Goal: Task Accomplishment & Management: Use online tool/utility

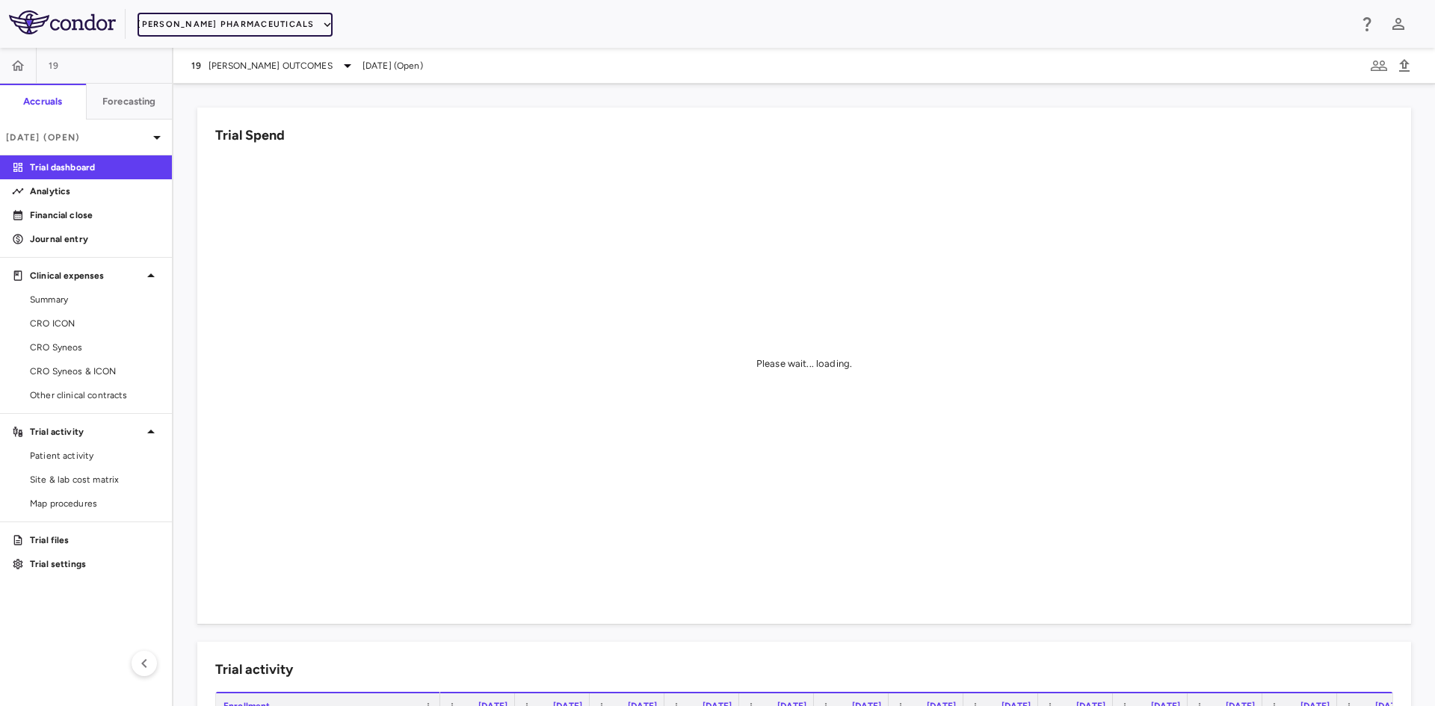
click at [248, 25] on button "[PERSON_NAME] Pharmaceuticals" at bounding box center [235, 25] width 194 height 24
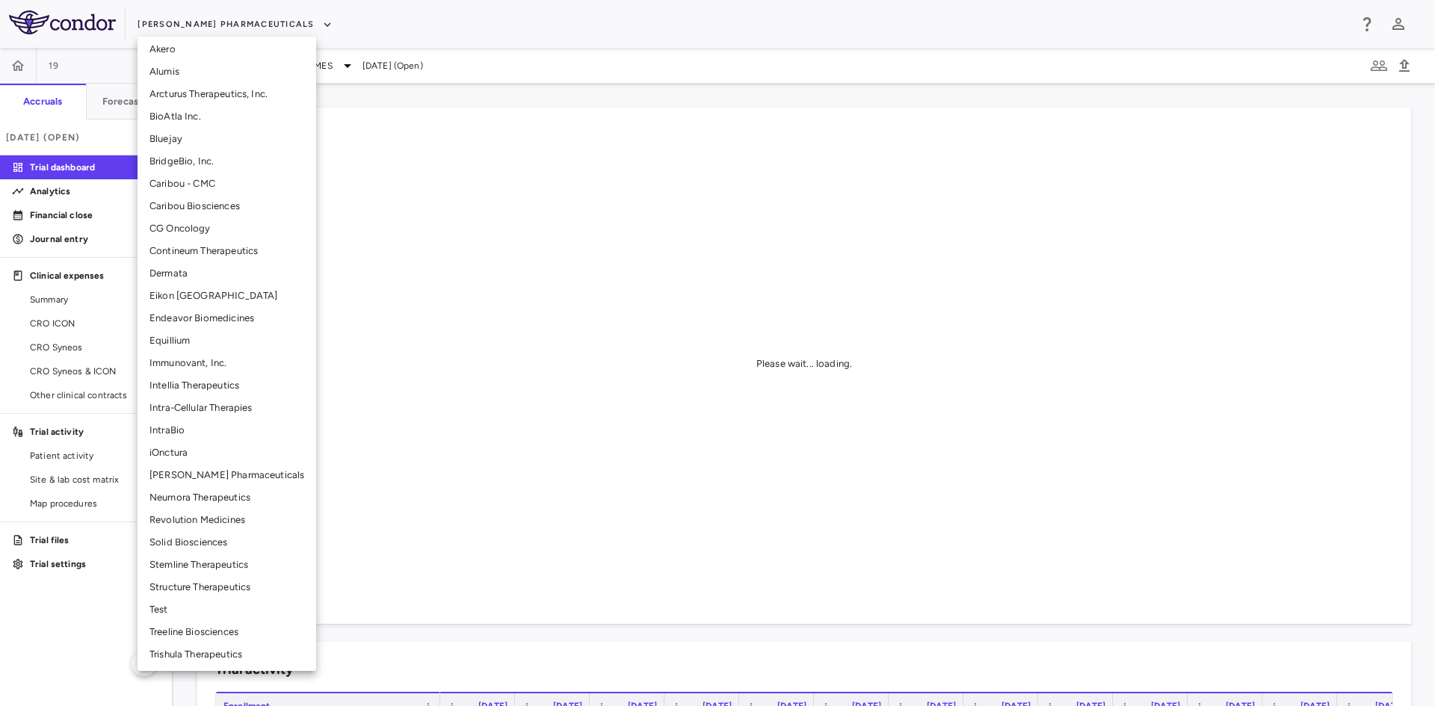
scroll to position [185, 0]
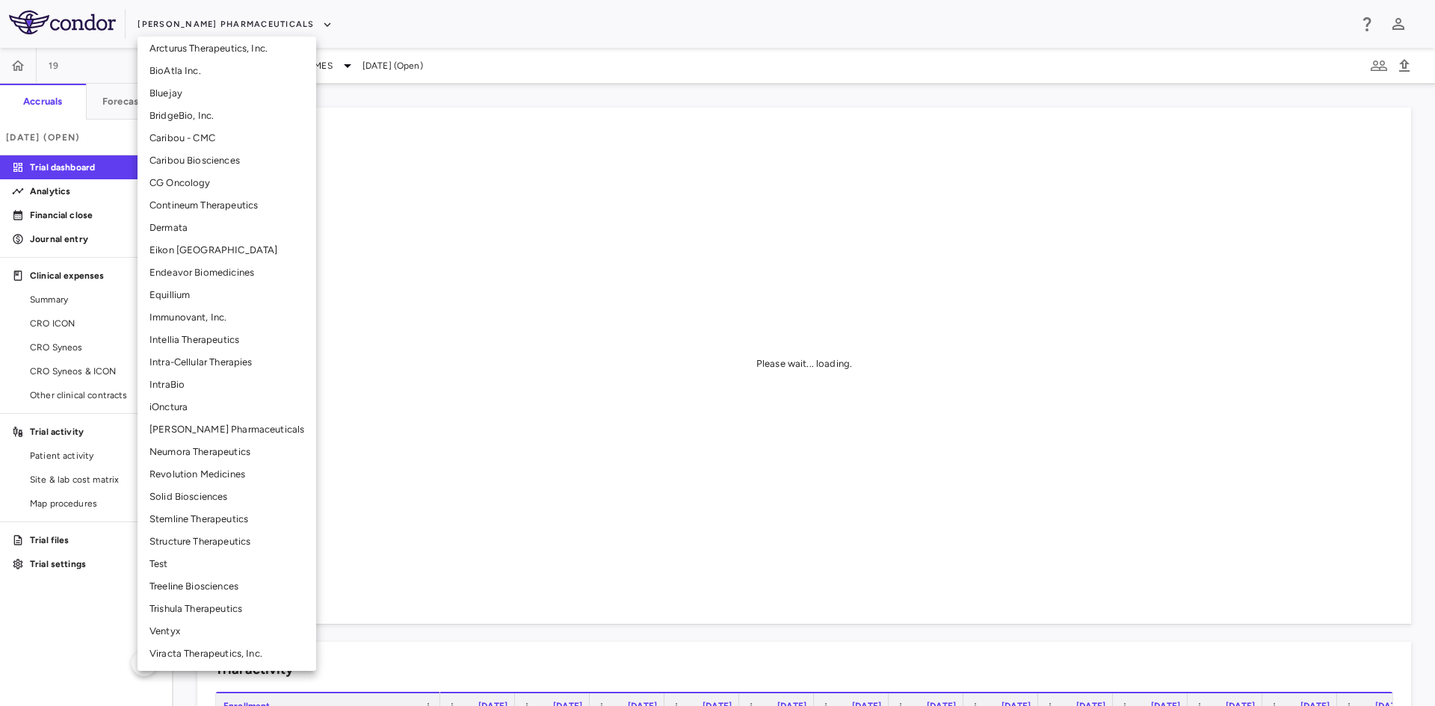
click at [200, 541] on li "Structure Therapeutics" at bounding box center [227, 542] width 179 height 22
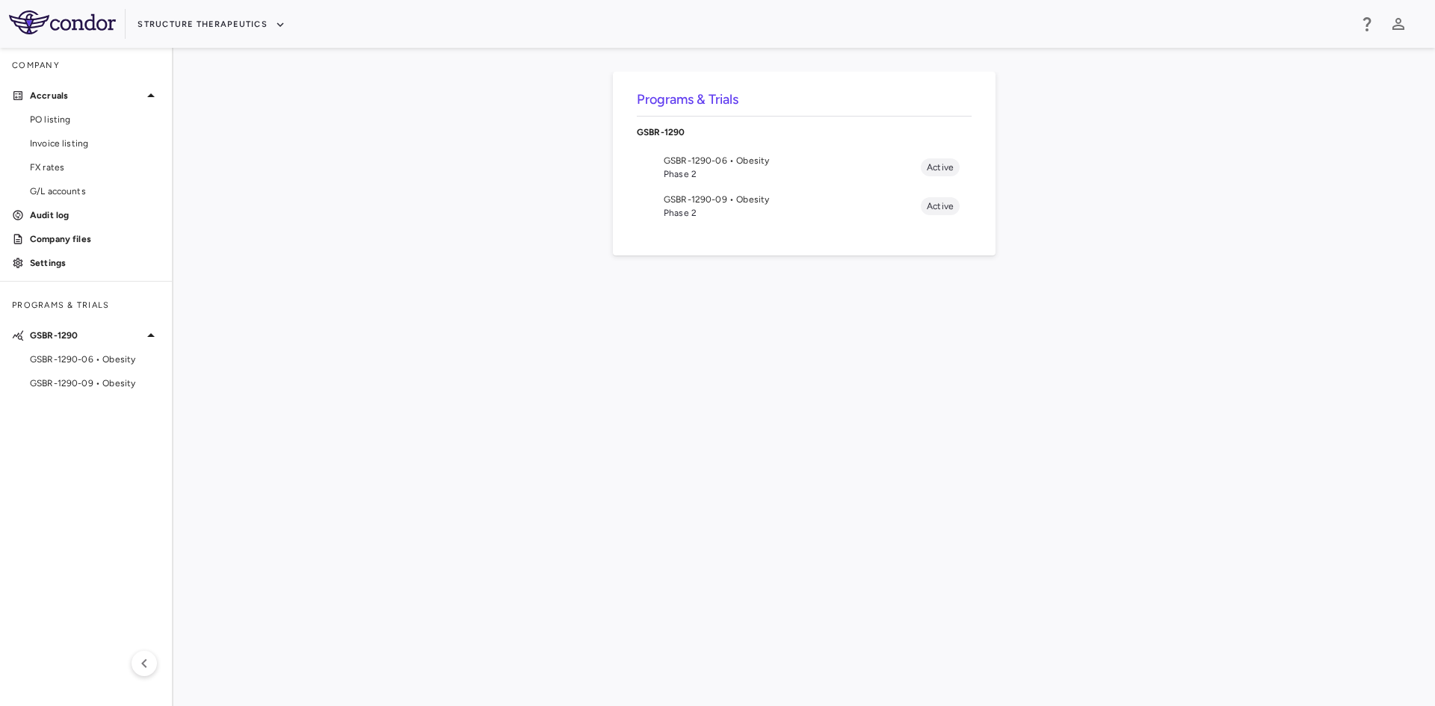
click at [685, 162] on span "GSBR-1290-06 • Obesity" at bounding box center [792, 160] width 257 height 13
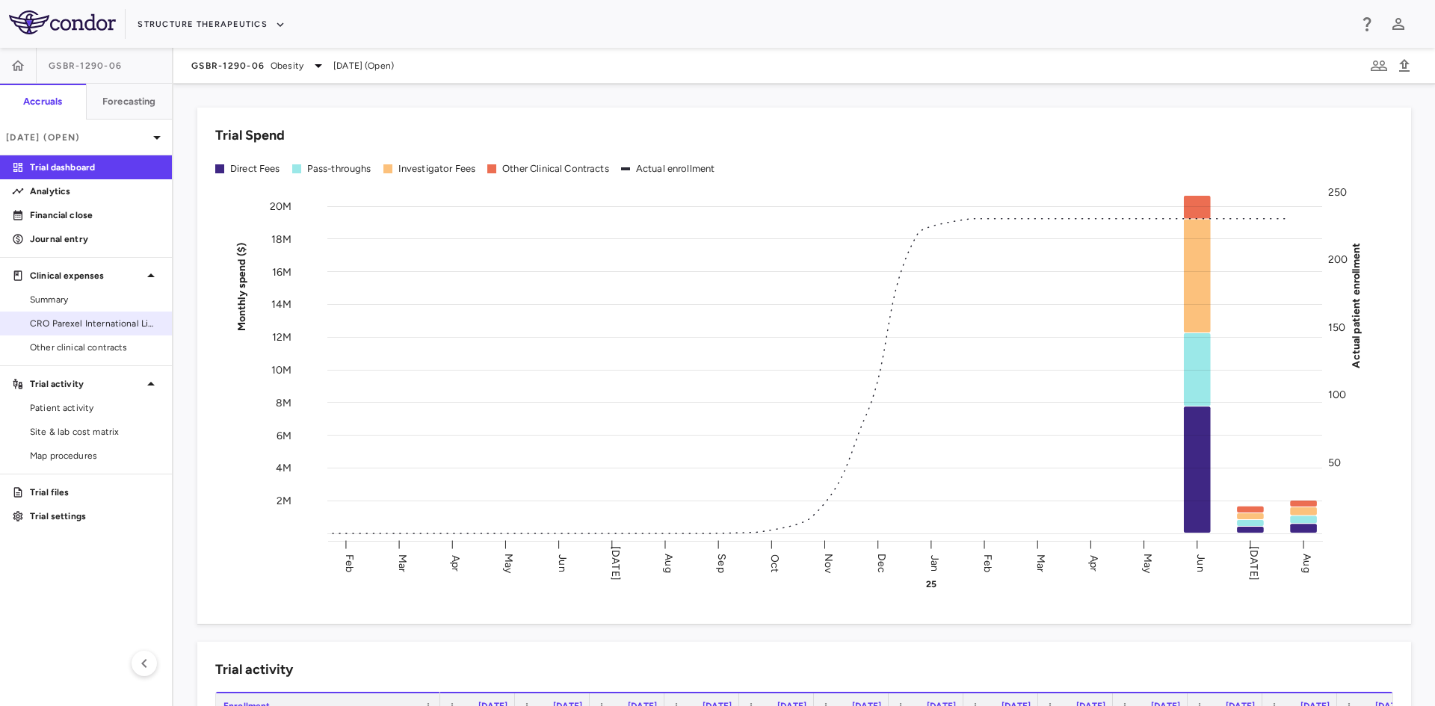
click at [114, 322] on span "CRO Parexel International Limited" at bounding box center [95, 323] width 130 height 13
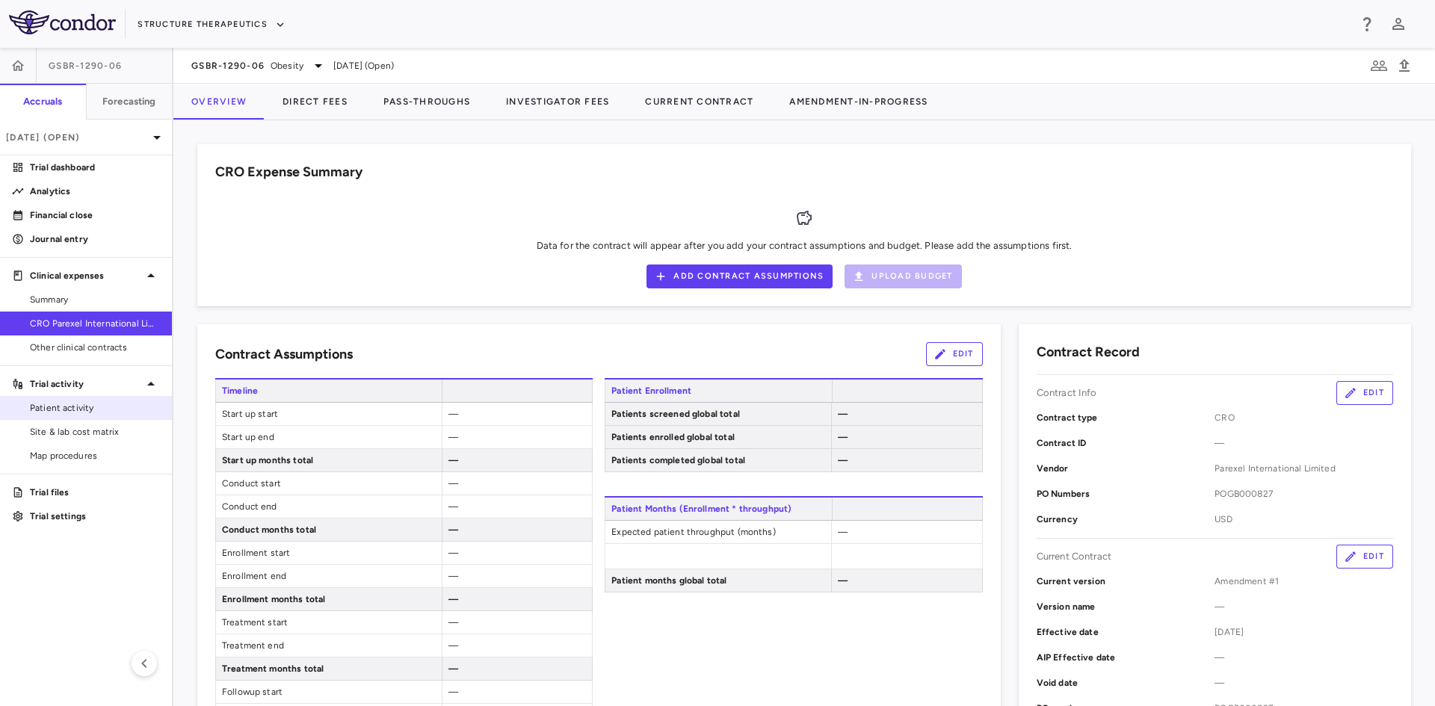
click at [125, 406] on span "Patient activity" at bounding box center [95, 407] width 130 height 13
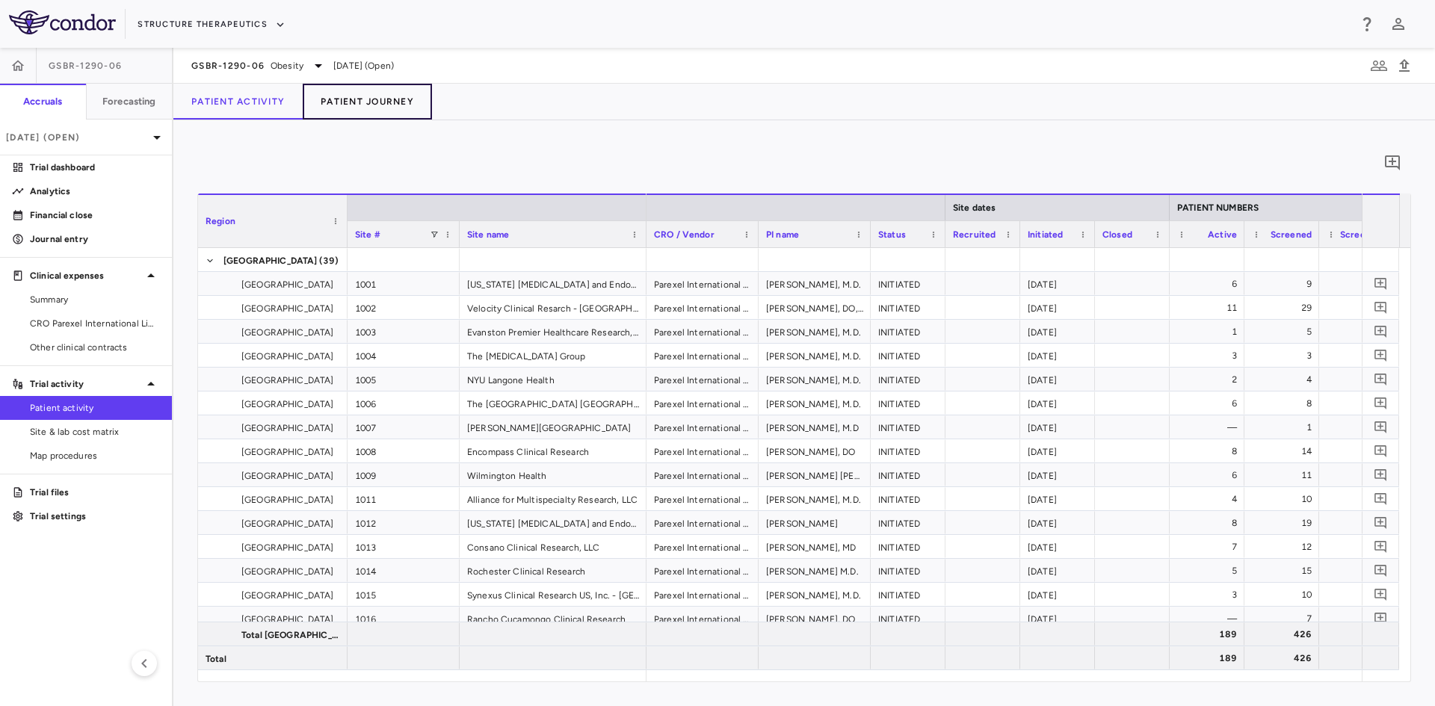
click at [377, 101] on button "Patient Journey" at bounding box center [367, 102] width 129 height 36
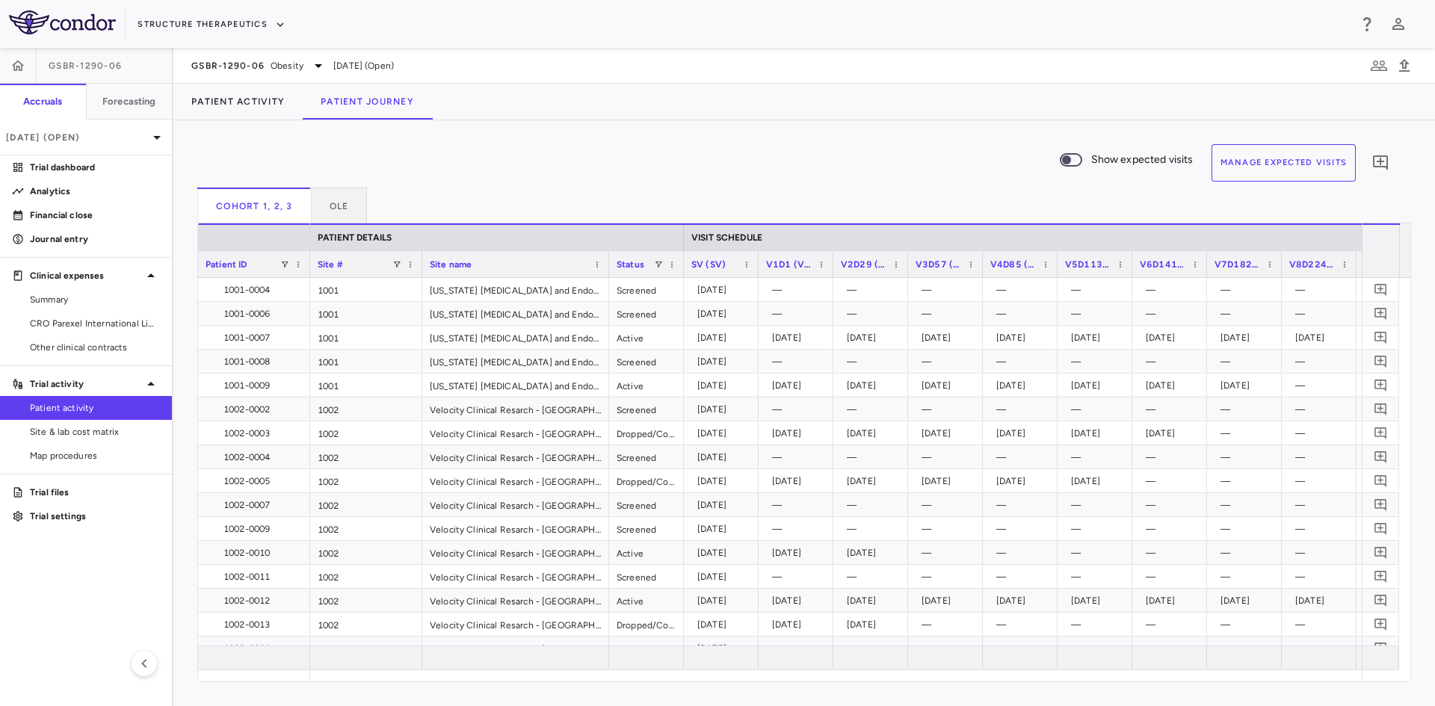
click at [1323, 170] on button "Manage Expected Visits" at bounding box center [1283, 162] width 145 height 37
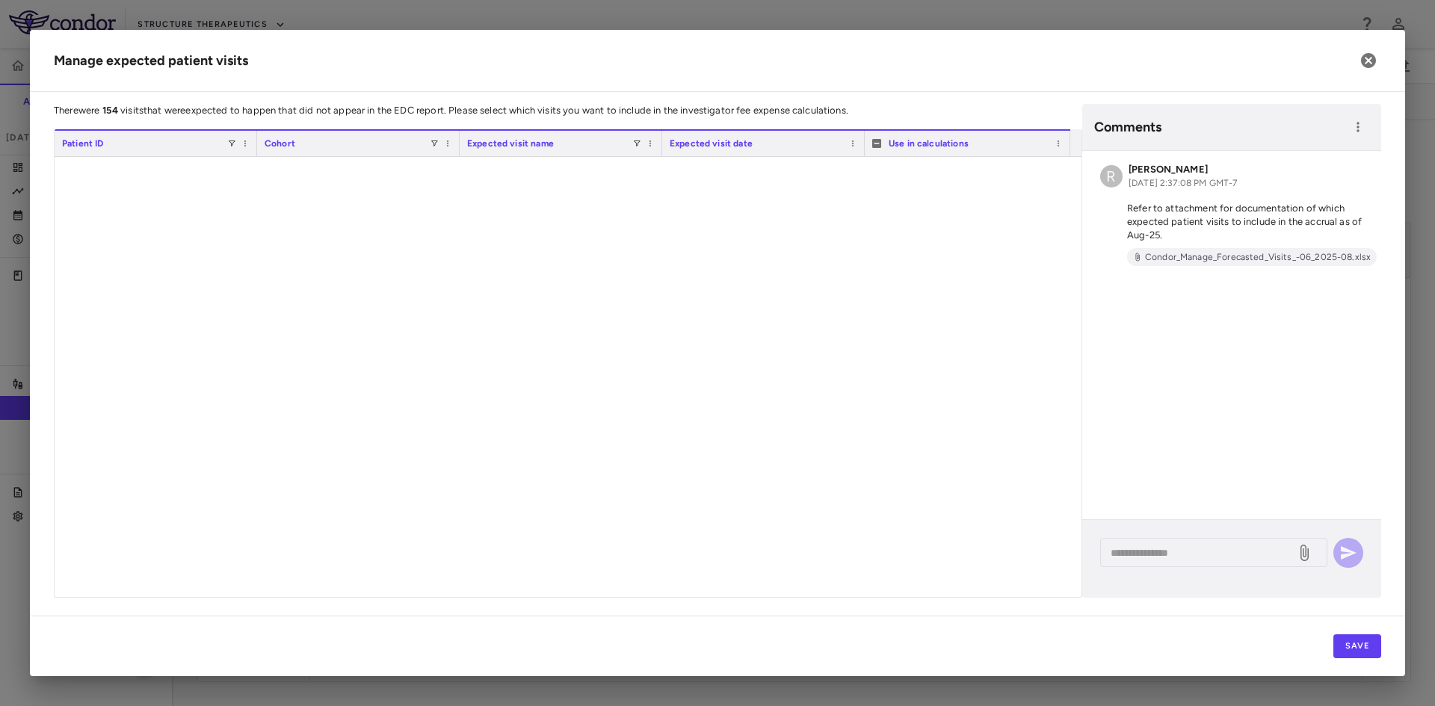
scroll to position [3243, 0]
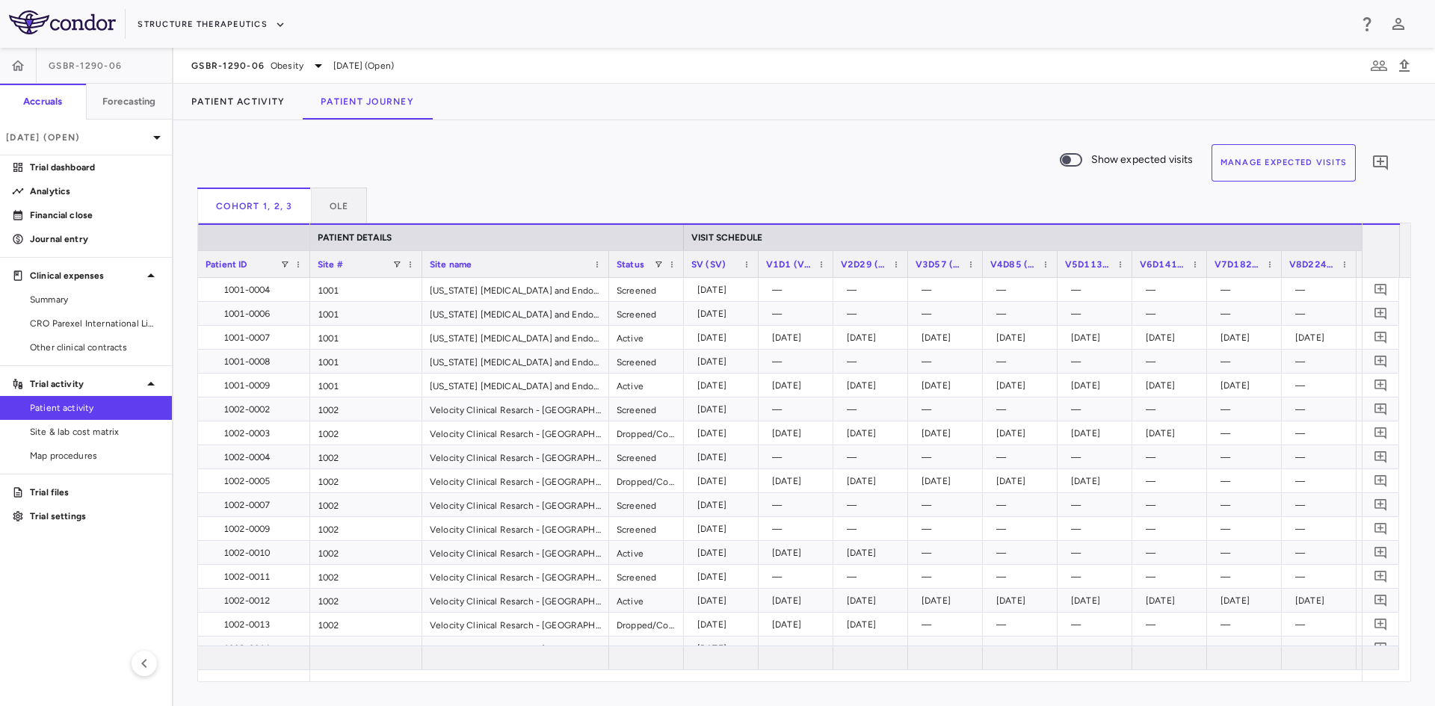
click at [251, 55] on div "GSBR-1290-06 Obesity [DATE] (Open)" at bounding box center [803, 66] width 1261 height 36
click at [252, 64] on span "GSBR-1290-06" at bounding box center [227, 66] width 73 height 12
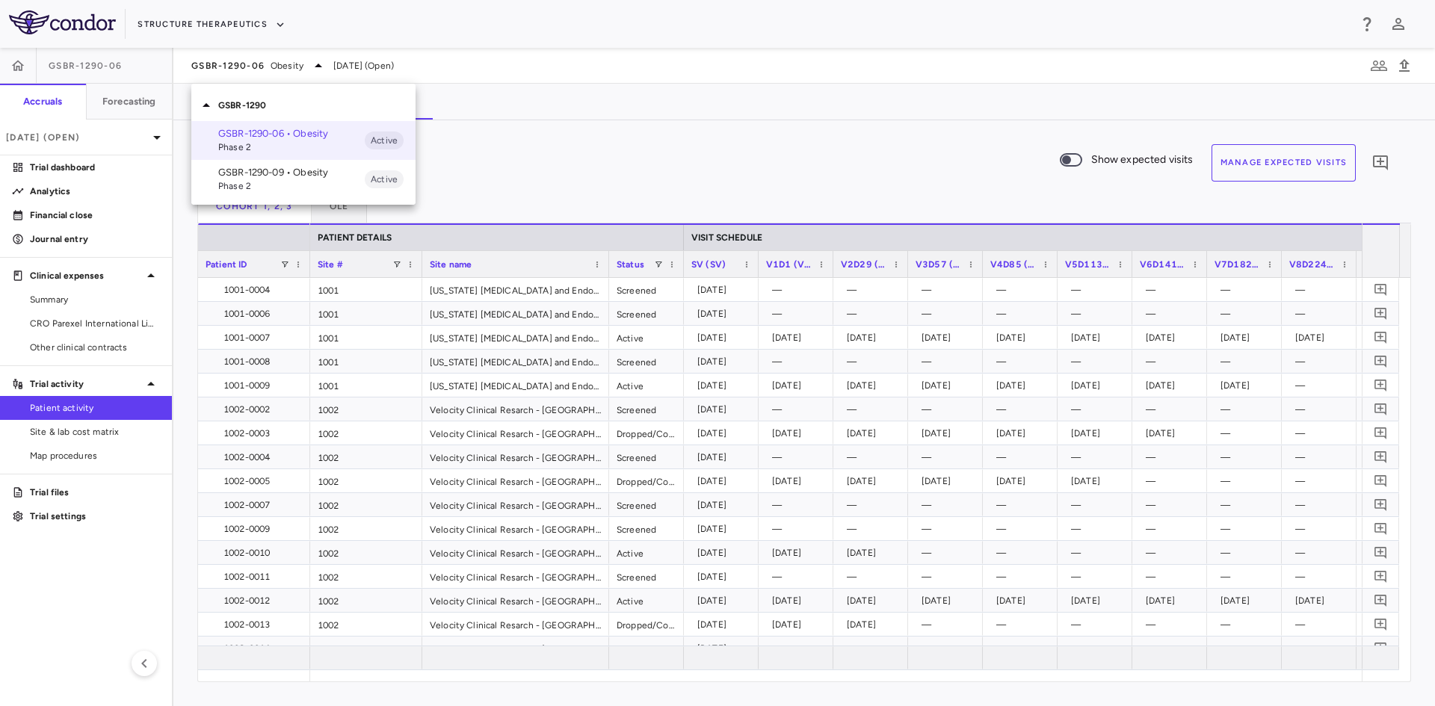
click at [278, 181] on span "Phase 2" at bounding box center [291, 185] width 146 height 13
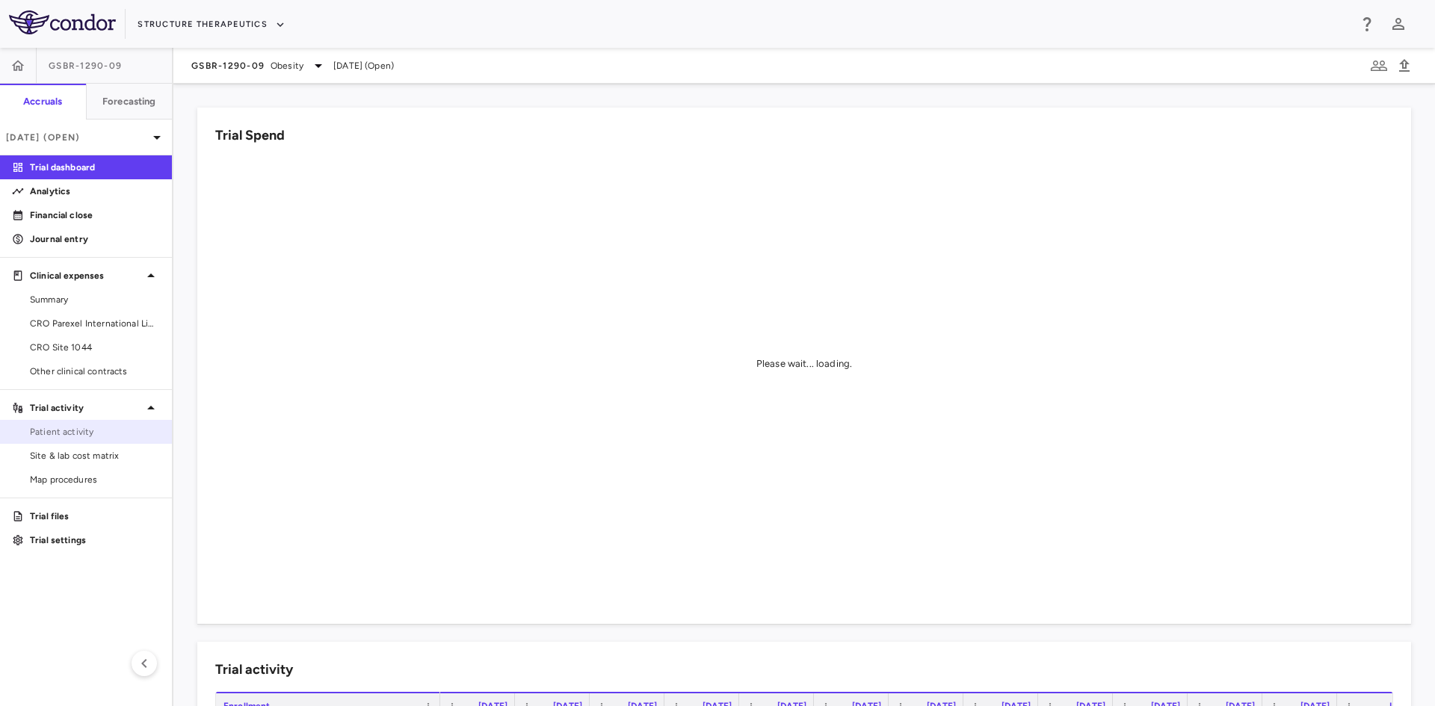
click at [95, 434] on span "Patient activity" at bounding box center [95, 431] width 130 height 13
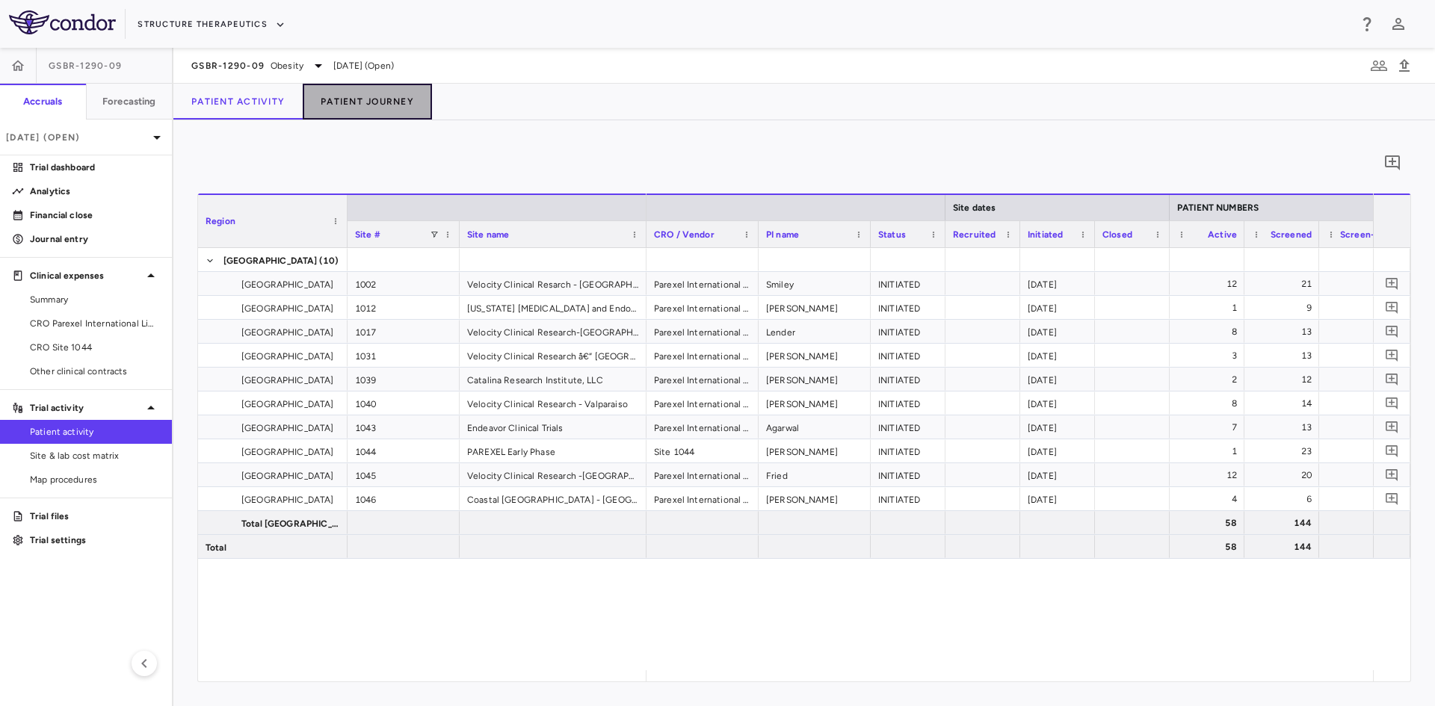
click at [386, 105] on button "Patient Journey" at bounding box center [367, 102] width 129 height 36
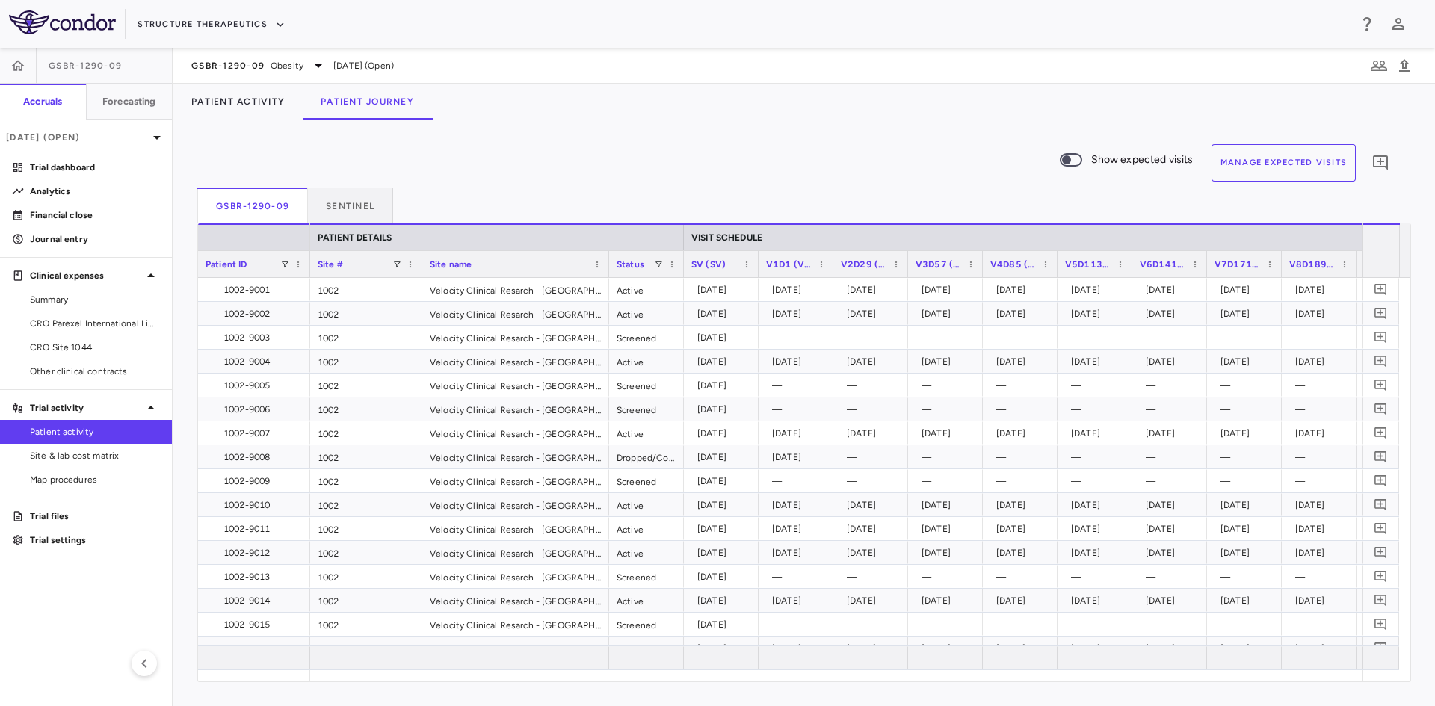
click at [1309, 162] on button "Manage Expected Visits" at bounding box center [1283, 162] width 145 height 37
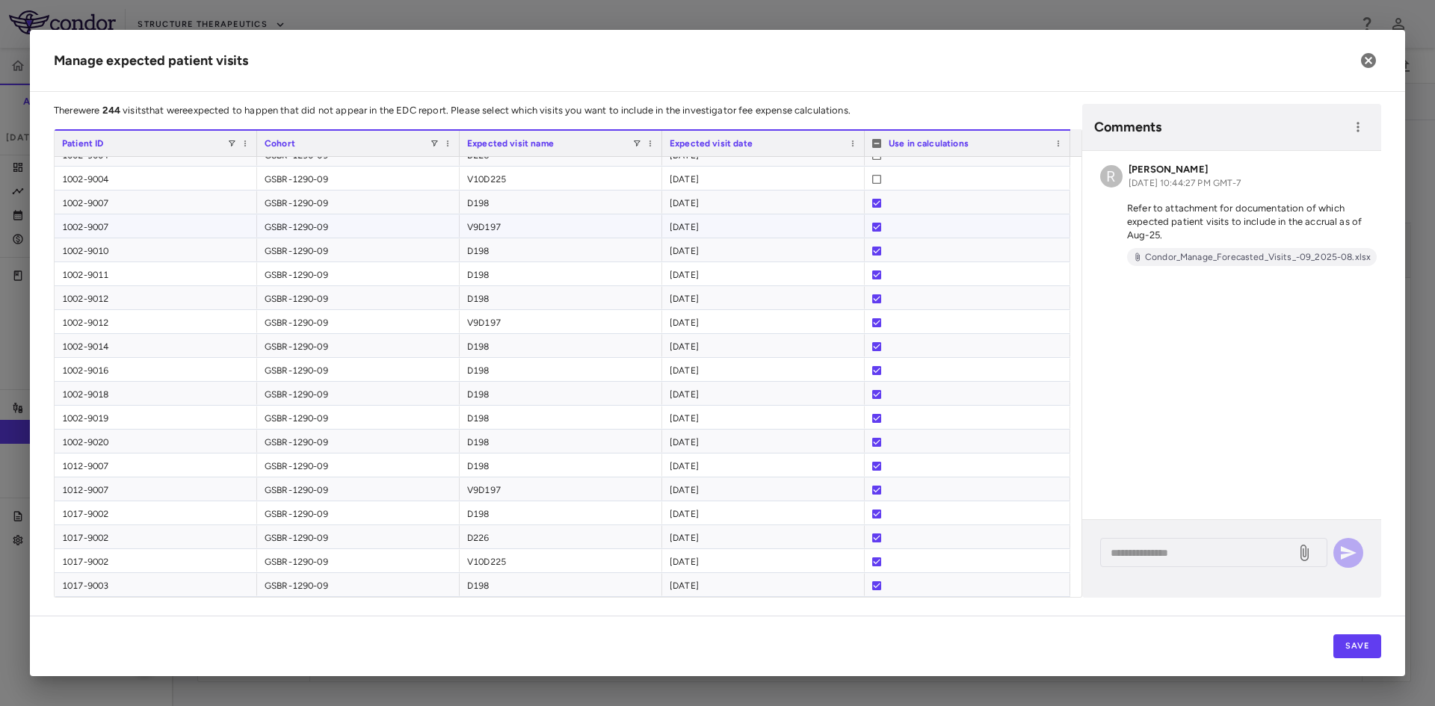
scroll to position [253, 0]
click at [953, 590] on div at bounding box center [967, 586] width 191 height 24
click at [937, 564] on div at bounding box center [967, 562] width 191 height 24
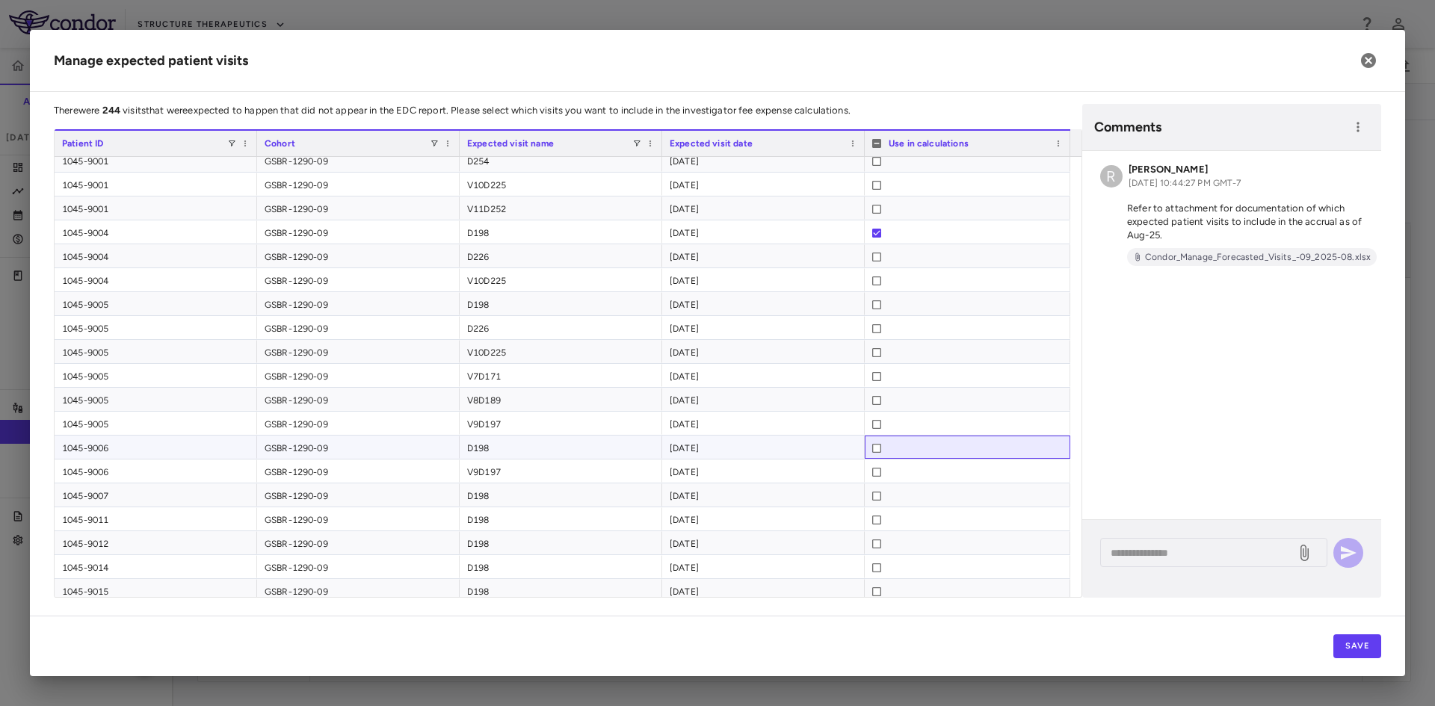
click at [912, 448] on div at bounding box center [967, 448] width 191 height 24
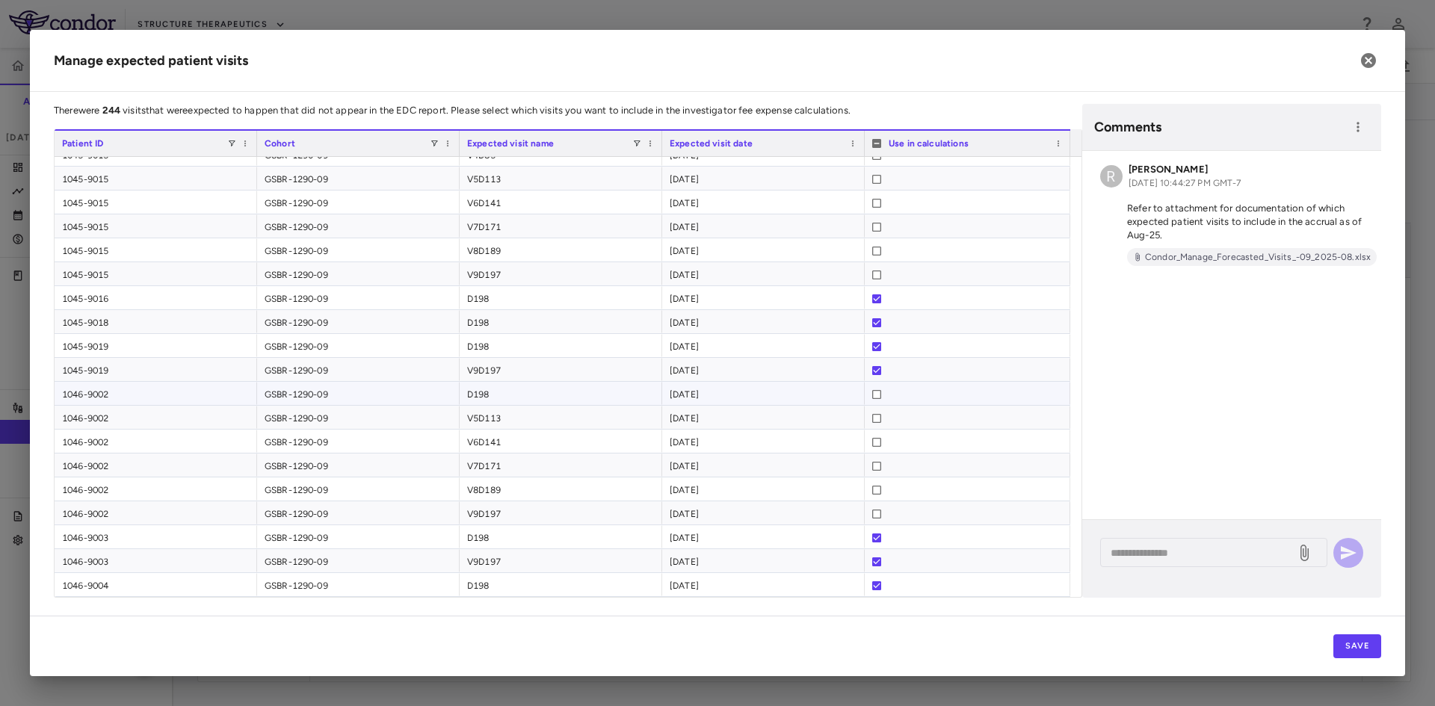
scroll to position [3051, 0]
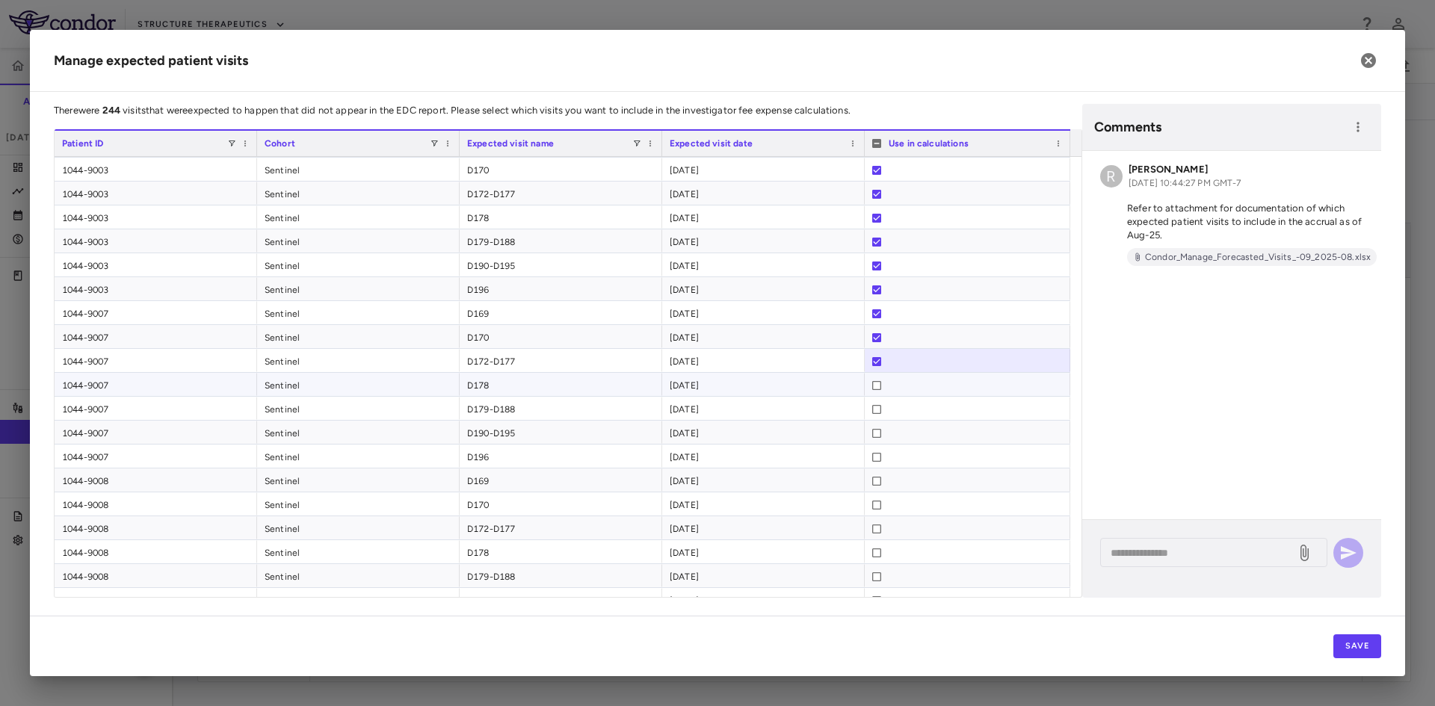
click at [892, 389] on div at bounding box center [967, 386] width 191 height 24
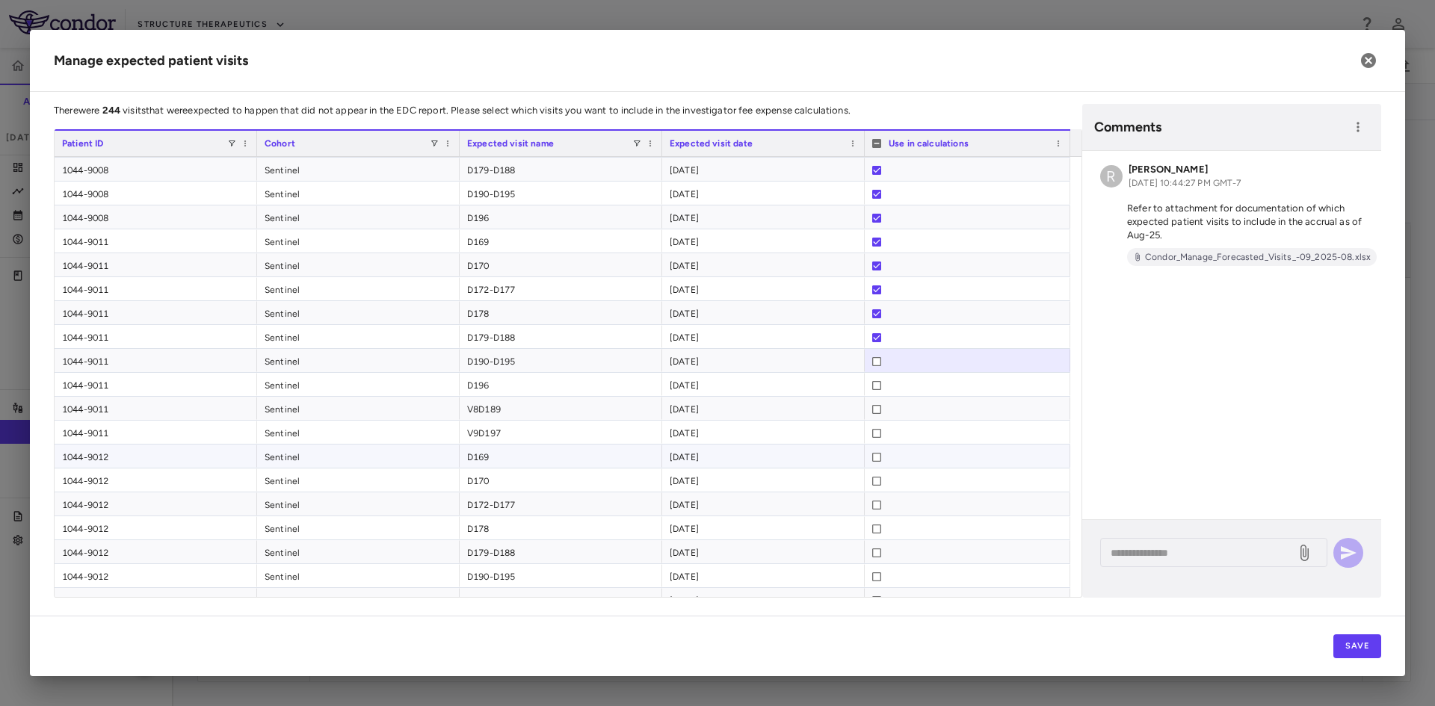
click at [922, 451] on div at bounding box center [967, 457] width 191 height 24
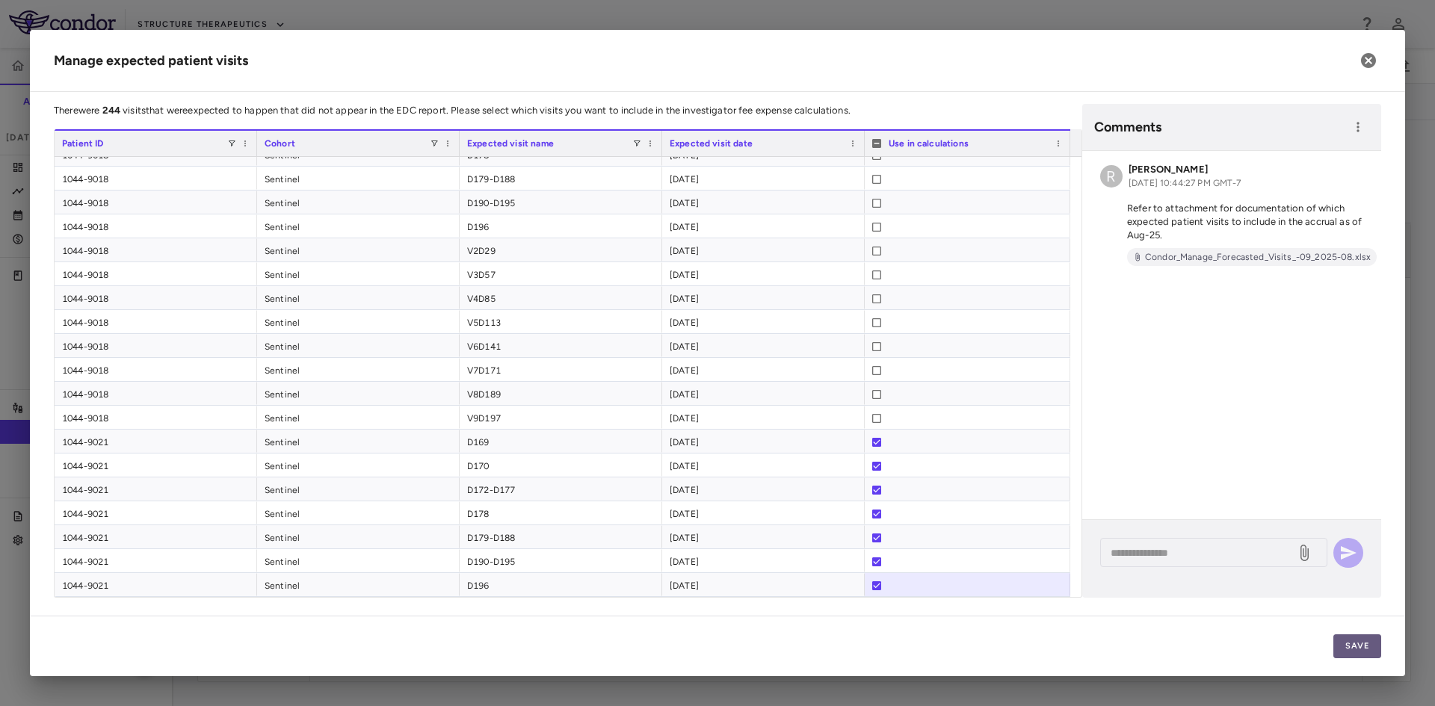
click at [1357, 641] on button "Save" at bounding box center [1357, 646] width 48 height 24
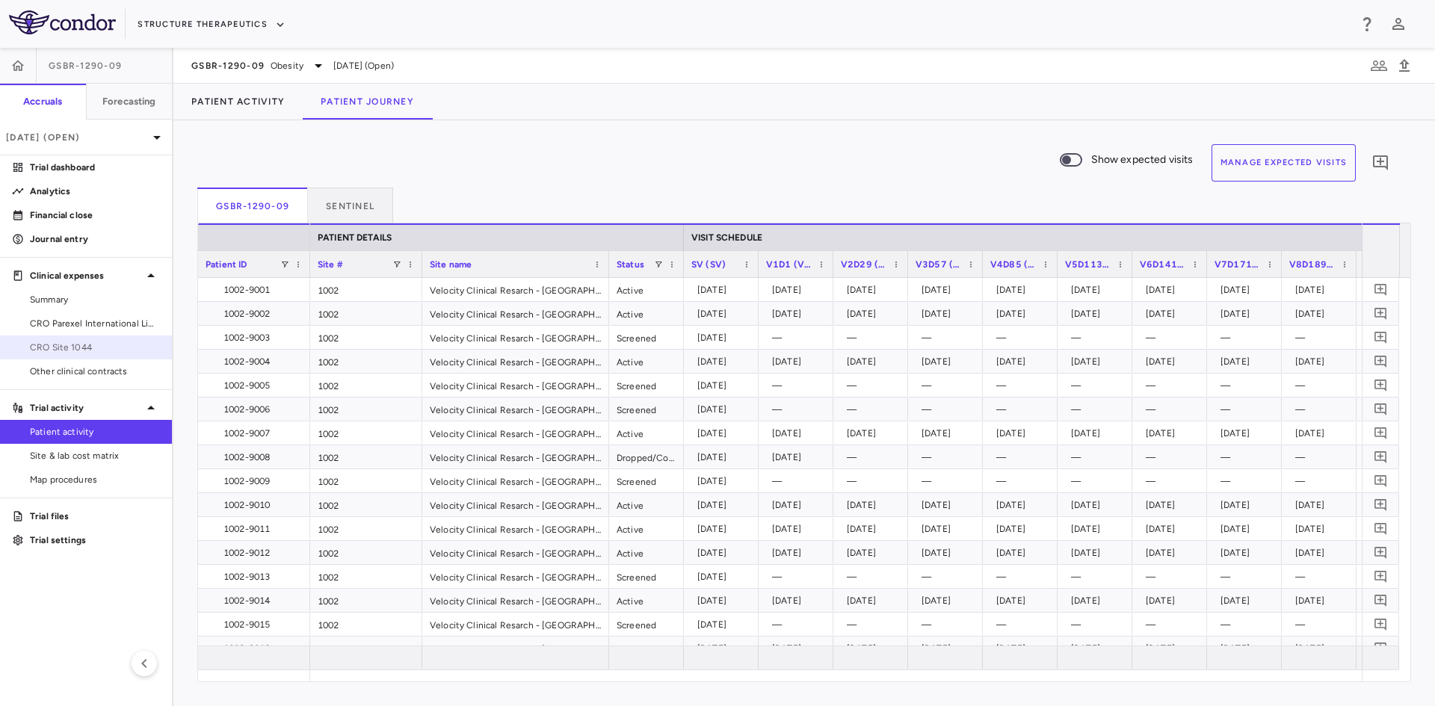
click at [99, 352] on span "CRO Site 1044" at bounding box center [95, 347] width 130 height 13
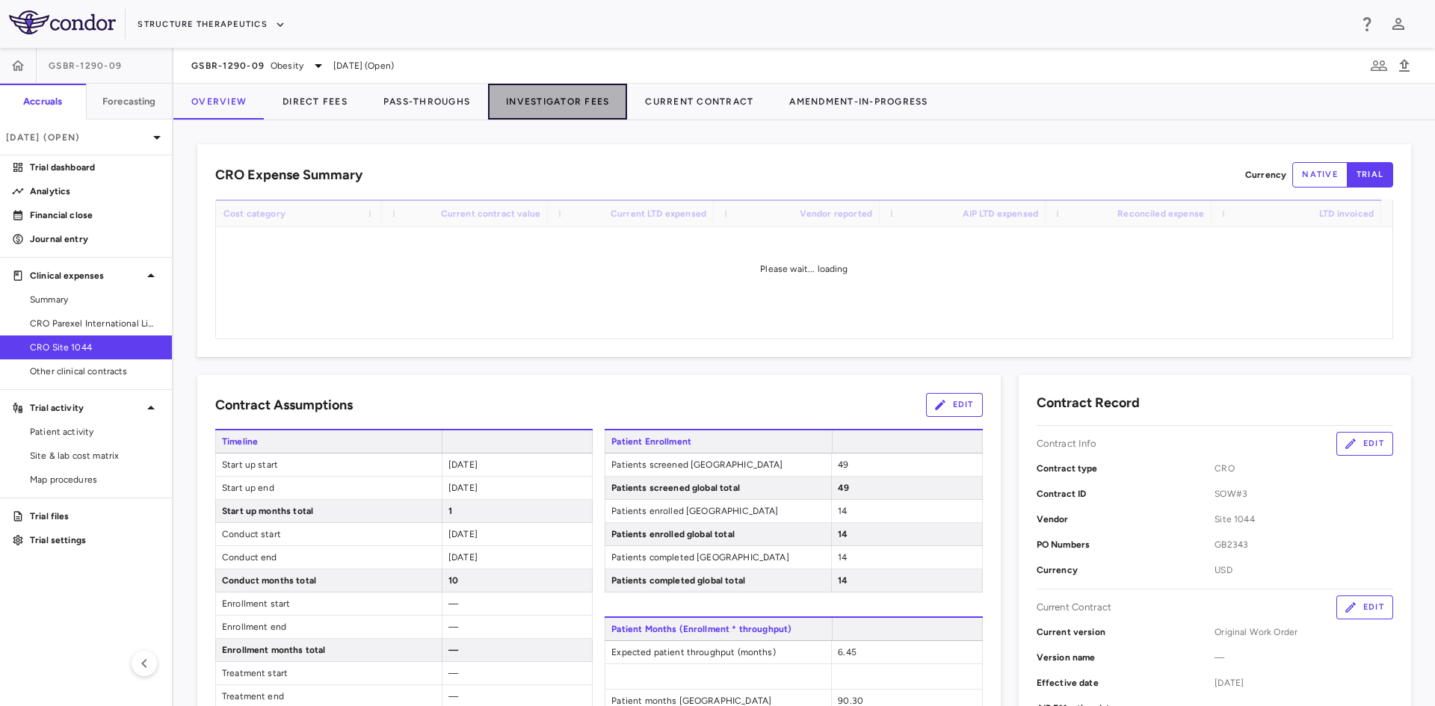
click at [555, 101] on button "Investigator Fees" at bounding box center [557, 102] width 139 height 36
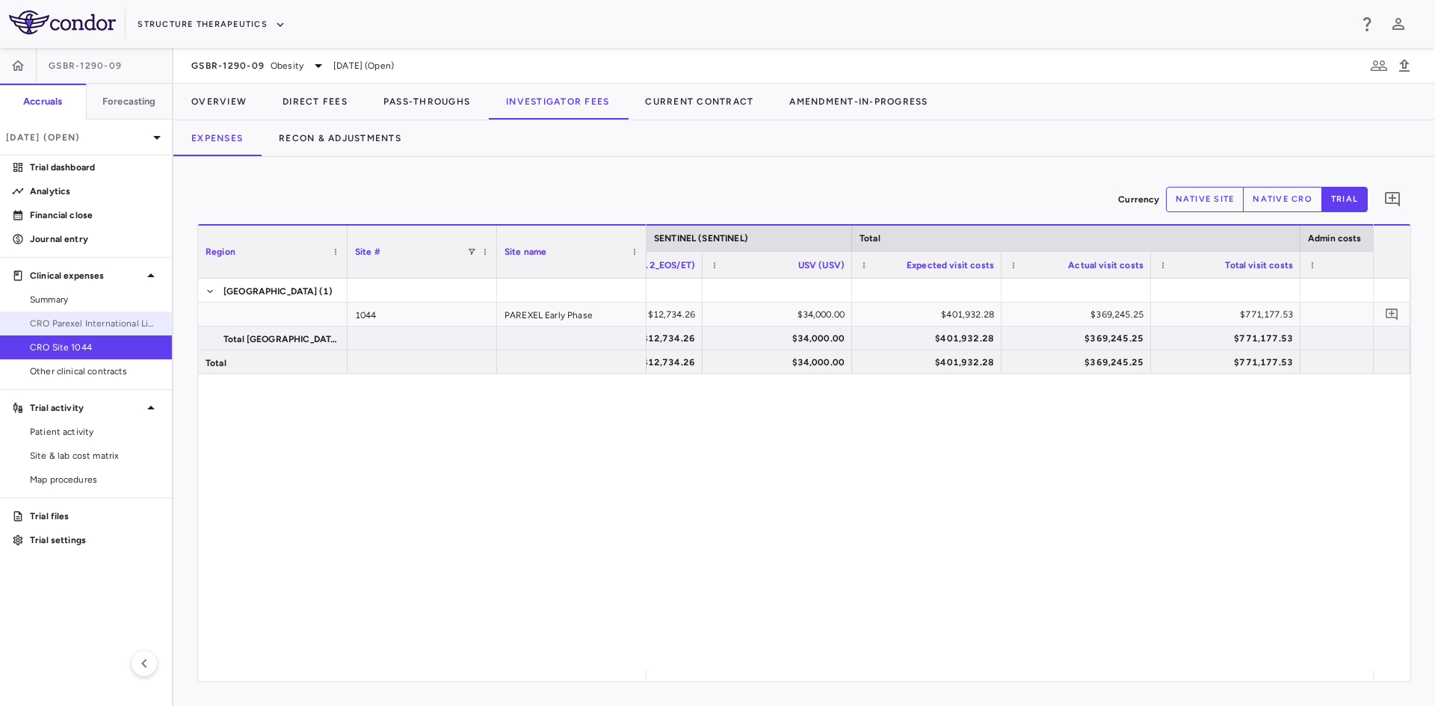
click at [106, 320] on span "CRO Parexel International Limited" at bounding box center [95, 323] width 130 height 13
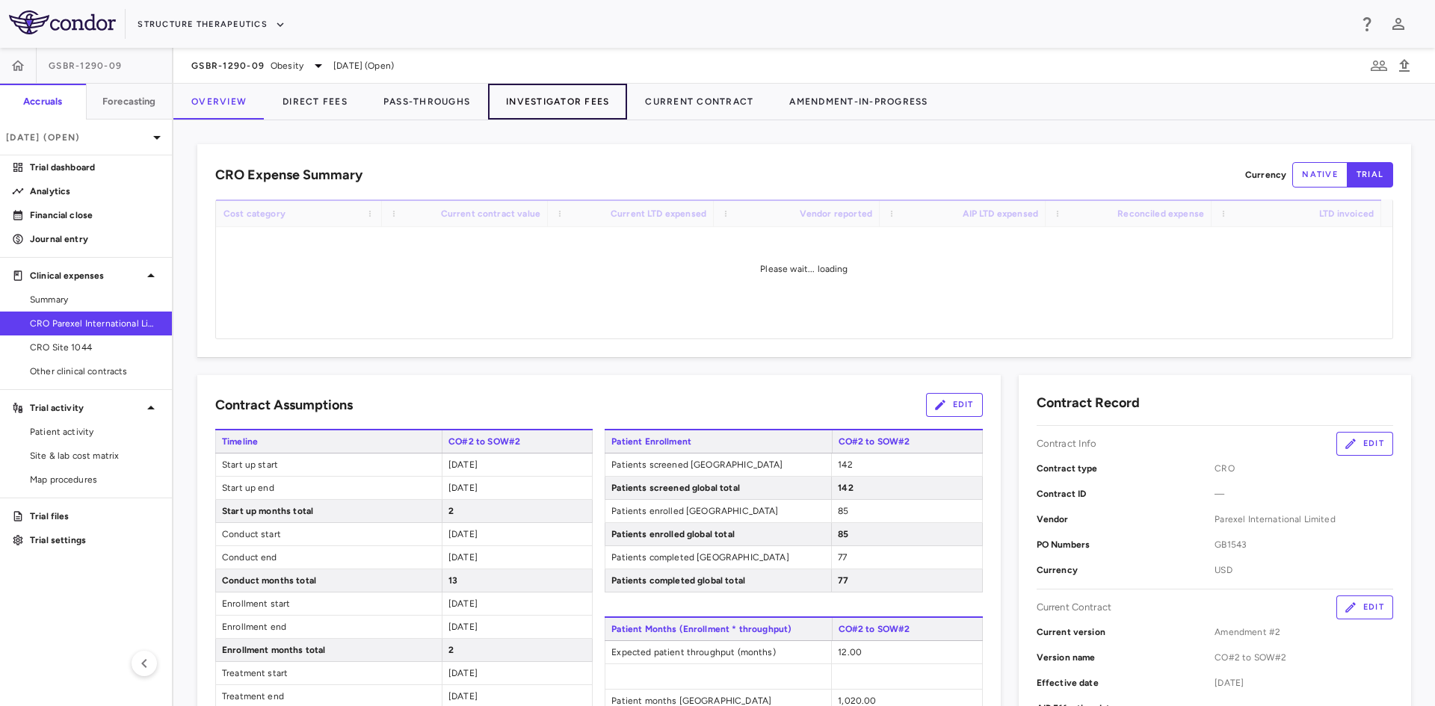
click at [594, 100] on button "Investigator Fees" at bounding box center [557, 102] width 139 height 36
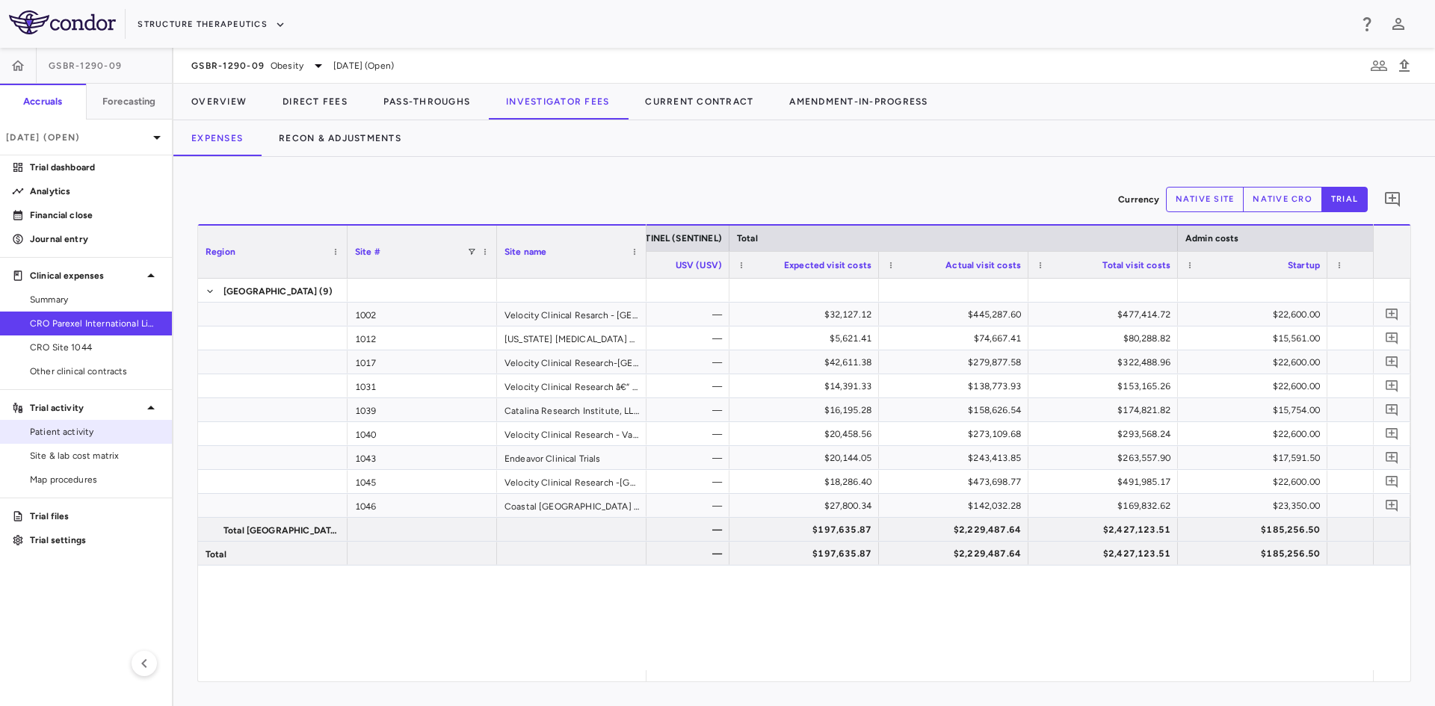
click at [90, 432] on span "Patient activity" at bounding box center [95, 431] width 130 height 13
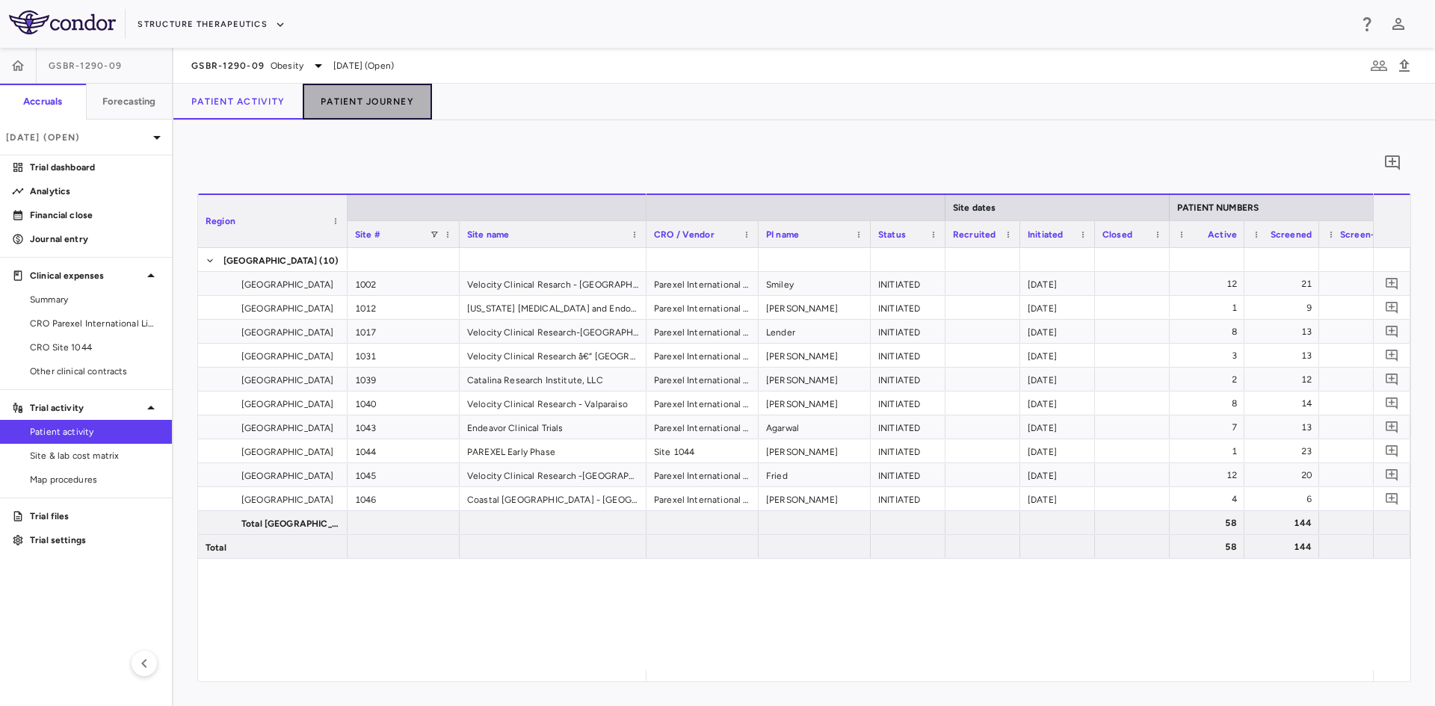
click at [376, 96] on button "Patient Journey" at bounding box center [367, 102] width 129 height 36
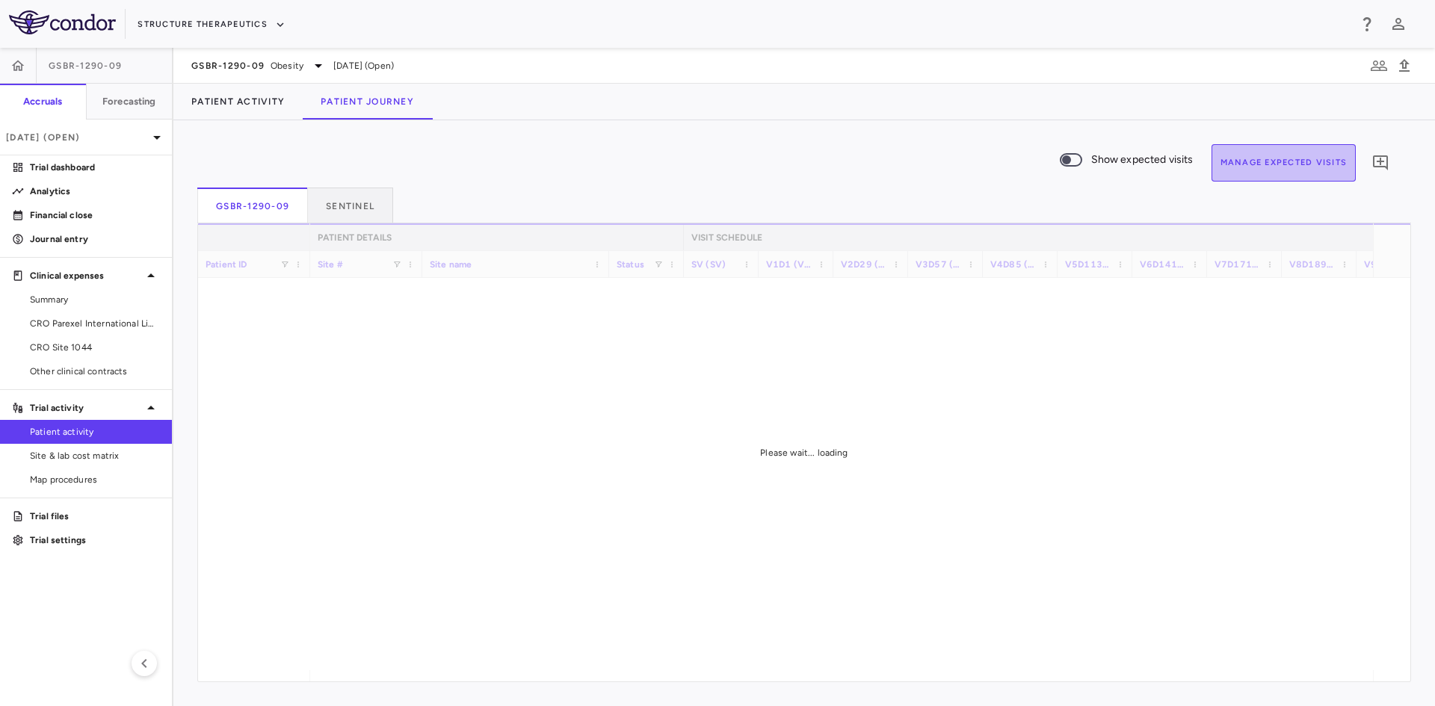
click at [1292, 160] on button "Manage Expected Visits" at bounding box center [1283, 162] width 145 height 37
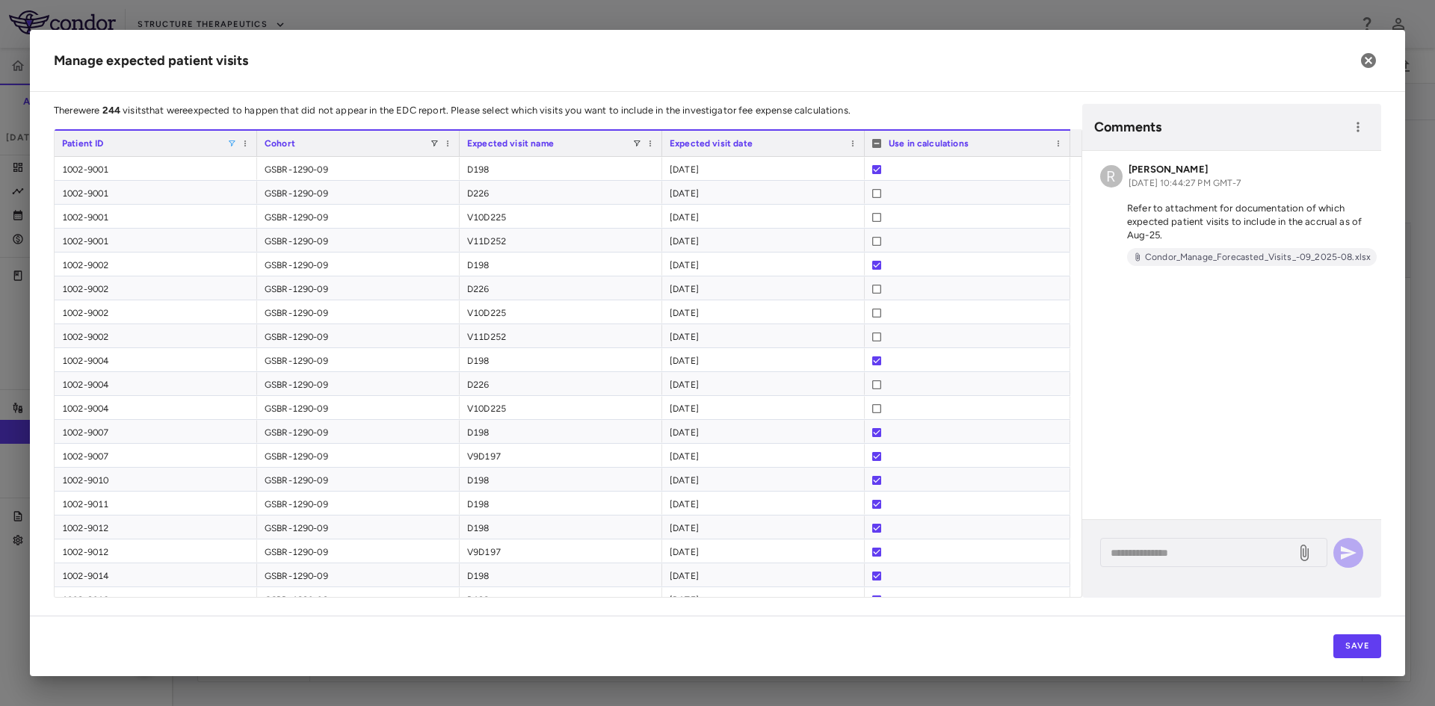
click at [232, 145] on span at bounding box center [231, 143] width 9 height 9
click at [294, 173] on input "Search filter values" at bounding box center [300, 170] width 132 height 18
type input "****"
click at [974, 560] on div at bounding box center [967, 552] width 191 height 24
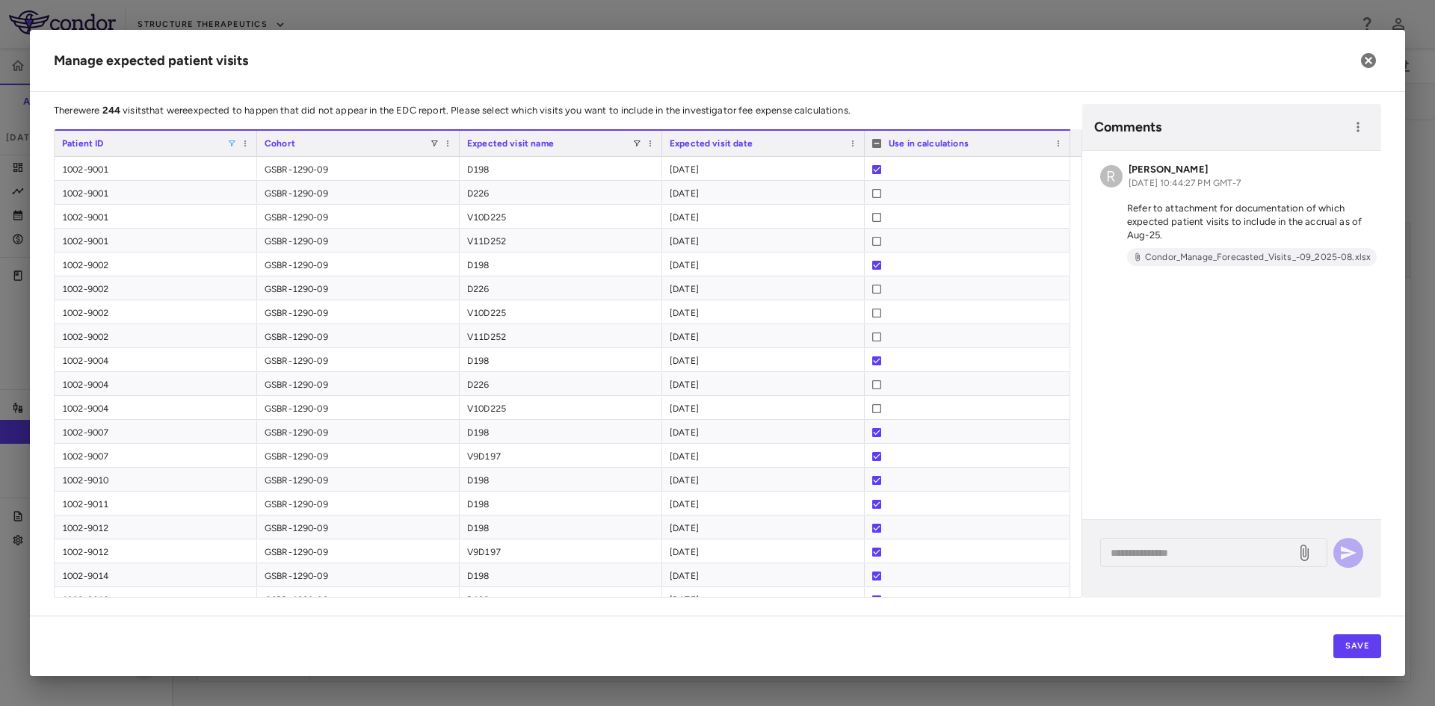
click at [229, 143] on span at bounding box center [231, 143] width 9 height 9
drag, startPoint x: 264, startPoint y: 173, endPoint x: 206, endPoint y: 173, distance: 57.5
click at [206, 173] on div "Drag here to set row groups Drag here to set column labels Patient ID [GEOGRAPH…" at bounding box center [568, 363] width 1028 height 469
type input "****"
drag, startPoint x: 258, startPoint y: 167, endPoint x: 156, endPoint y: 168, distance: 101.6
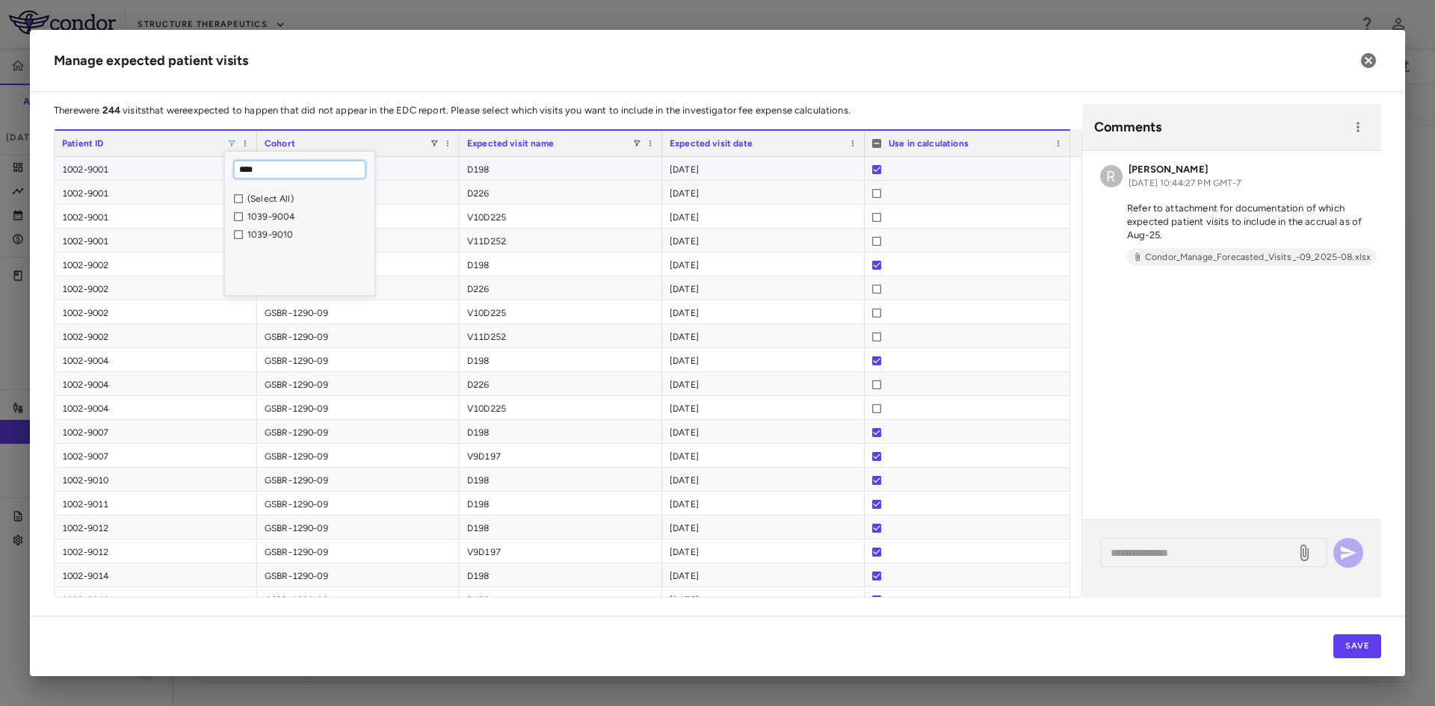
click at [157, 167] on div "Drag here to set row groups Drag here to set column labels Patient ID [GEOGRAPH…" at bounding box center [568, 363] width 1028 height 469
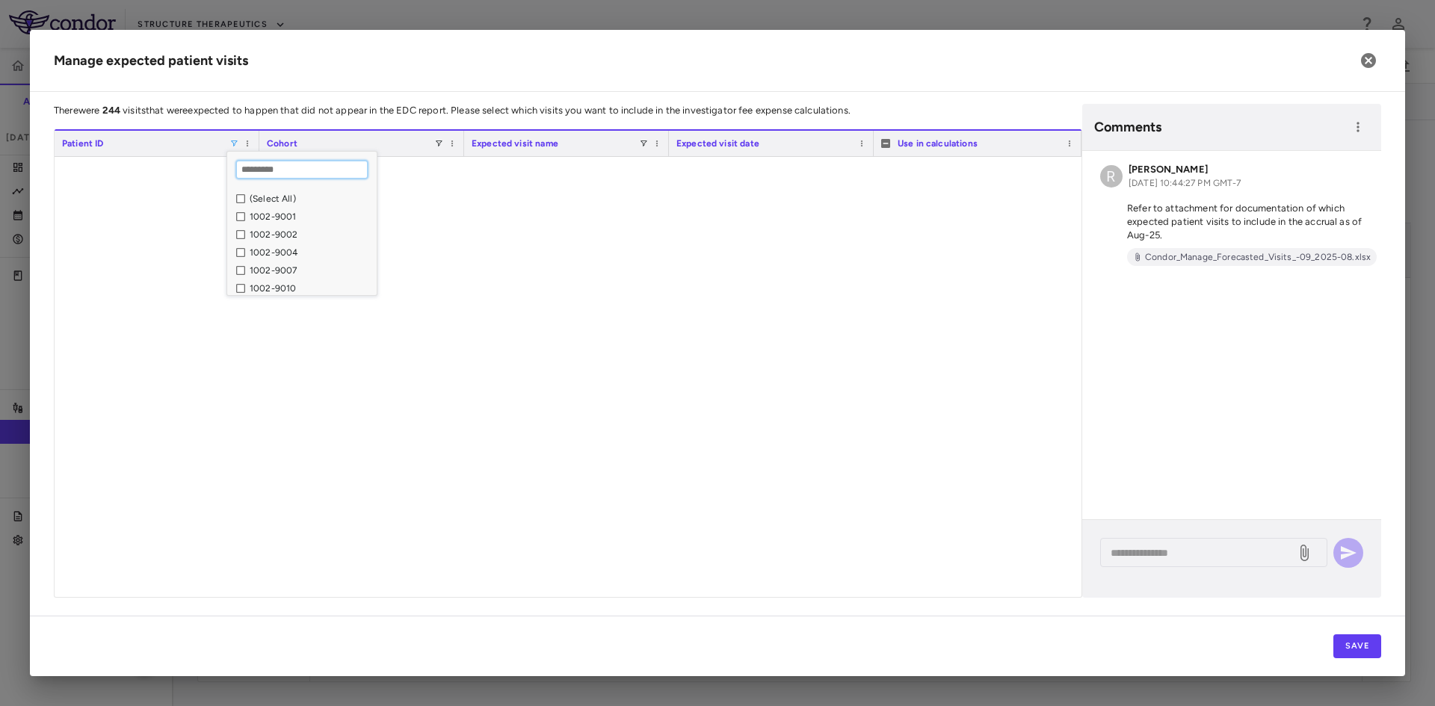
click at [262, 172] on input "Search filter values" at bounding box center [302, 170] width 132 height 18
type input "****"
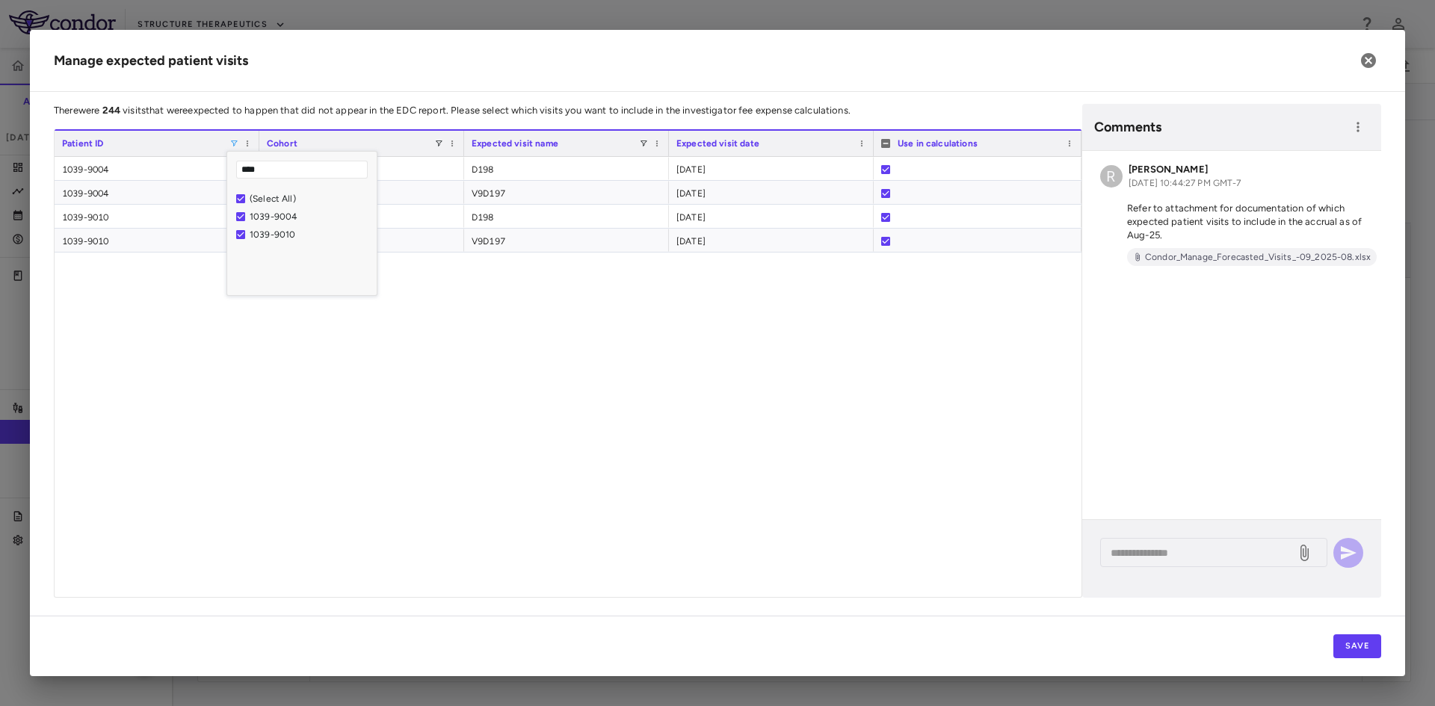
click at [623, 370] on div "1039-9004 GSBR-1290-09 D198 [DATE] 1039-9004 GSBR-1290-09 V9D197 [DATE] 1039-90…" at bounding box center [568, 377] width 1027 height 440
drag, startPoint x: 1371, startPoint y: 59, endPoint x: 1336, endPoint y: 63, distance: 34.6
click at [1371, 59] on icon "button" at bounding box center [1368, 61] width 18 height 18
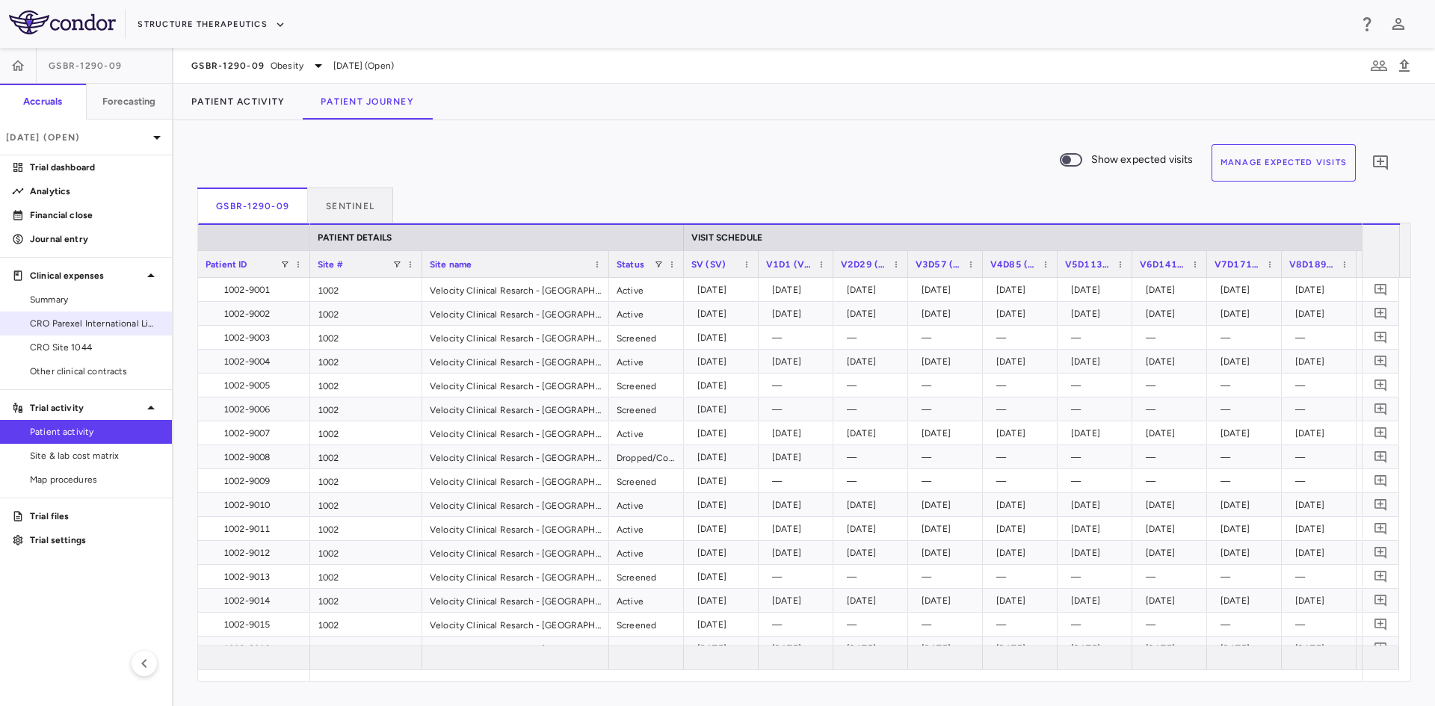
click at [84, 328] on span "CRO Parexel International Limited" at bounding box center [95, 323] width 130 height 13
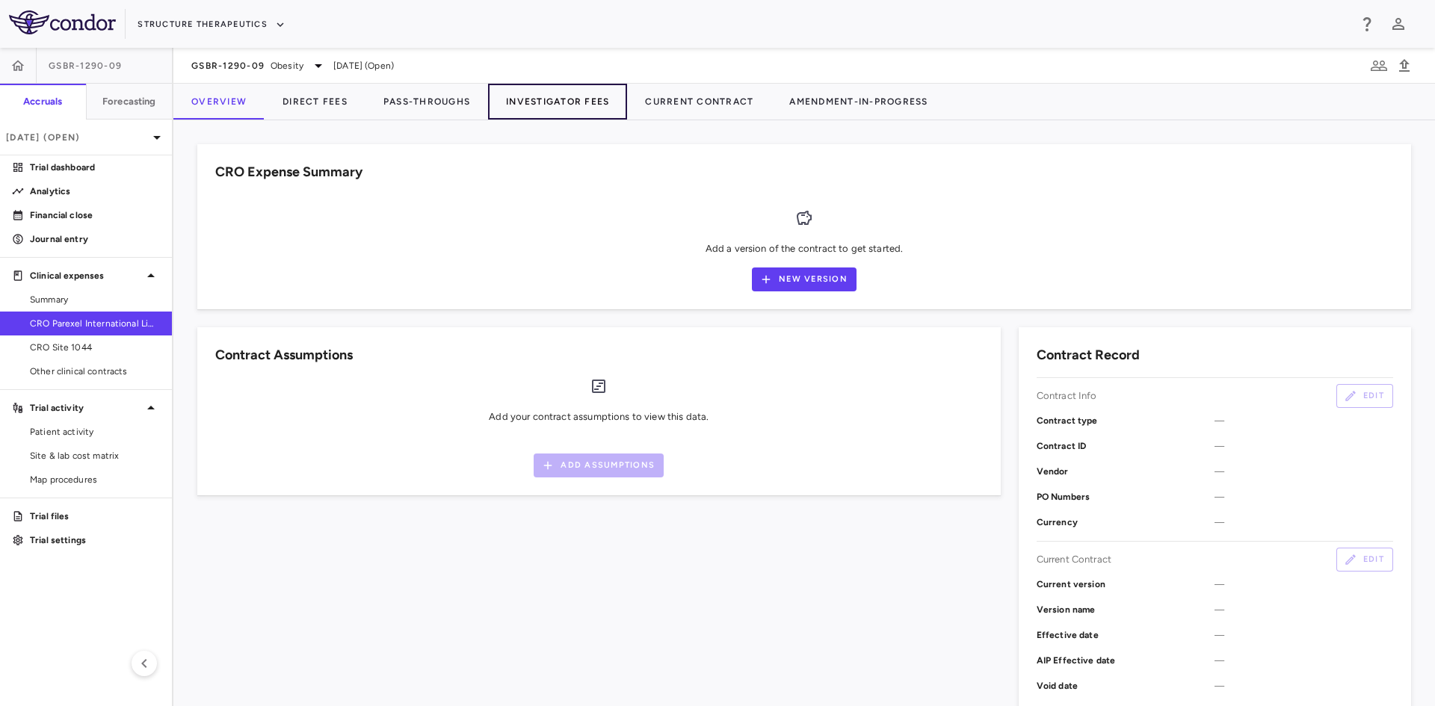
click at [527, 104] on button "Investigator Fees" at bounding box center [557, 102] width 139 height 36
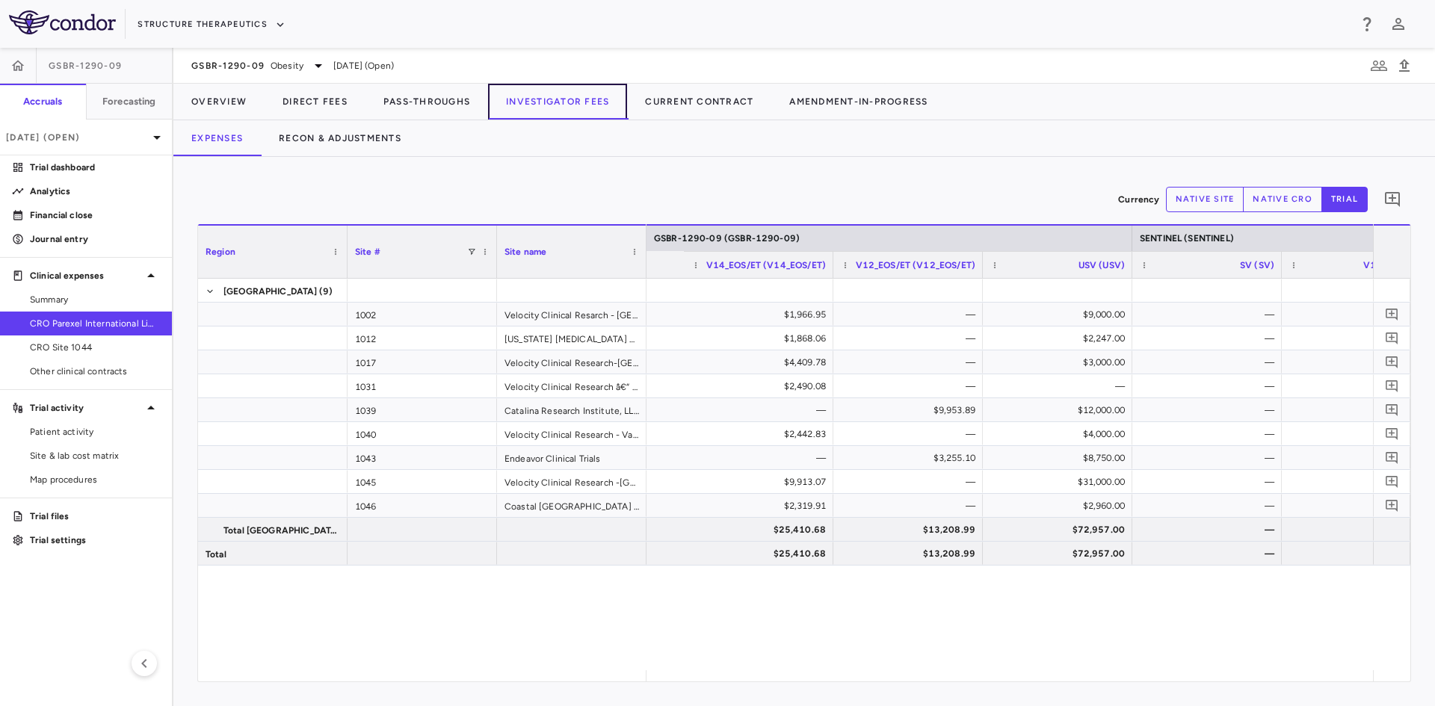
scroll to position [0, 3228]
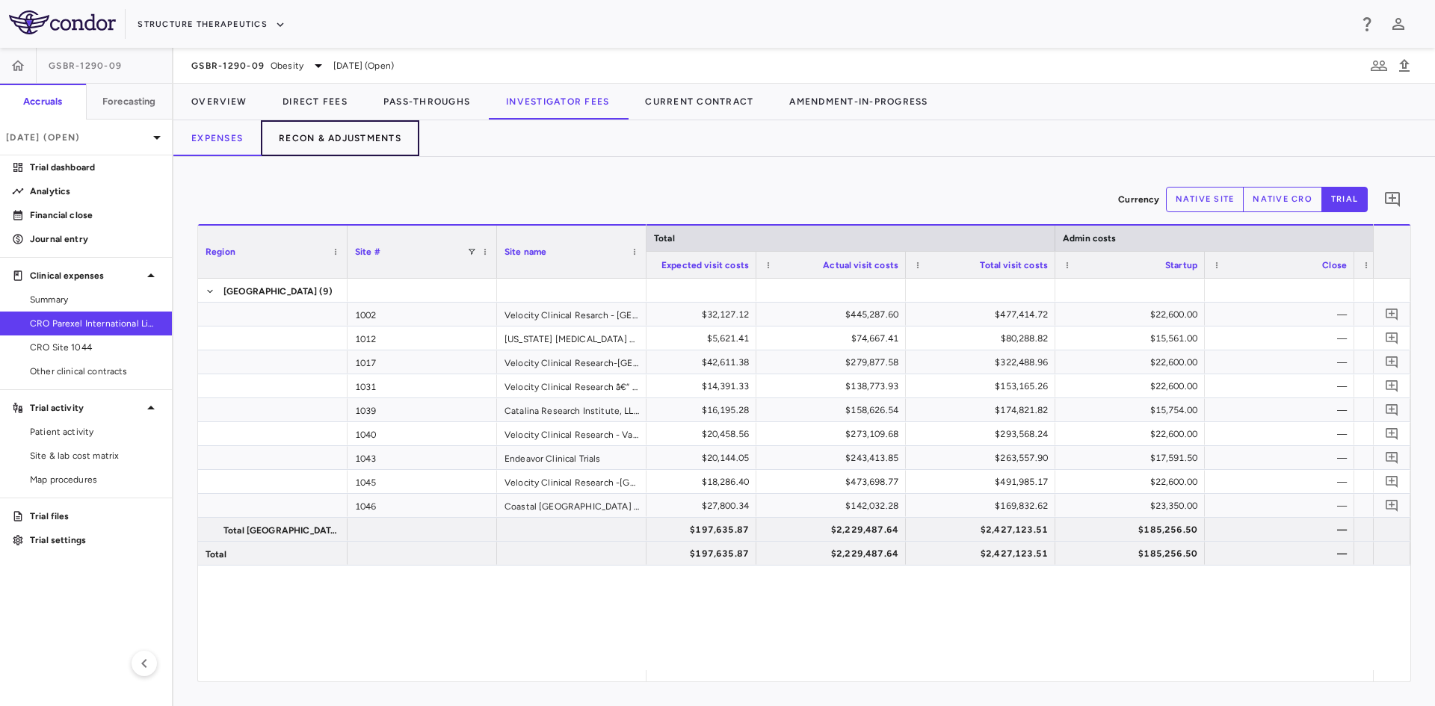
click at [358, 138] on button "Recon & Adjustments" at bounding box center [340, 138] width 158 height 36
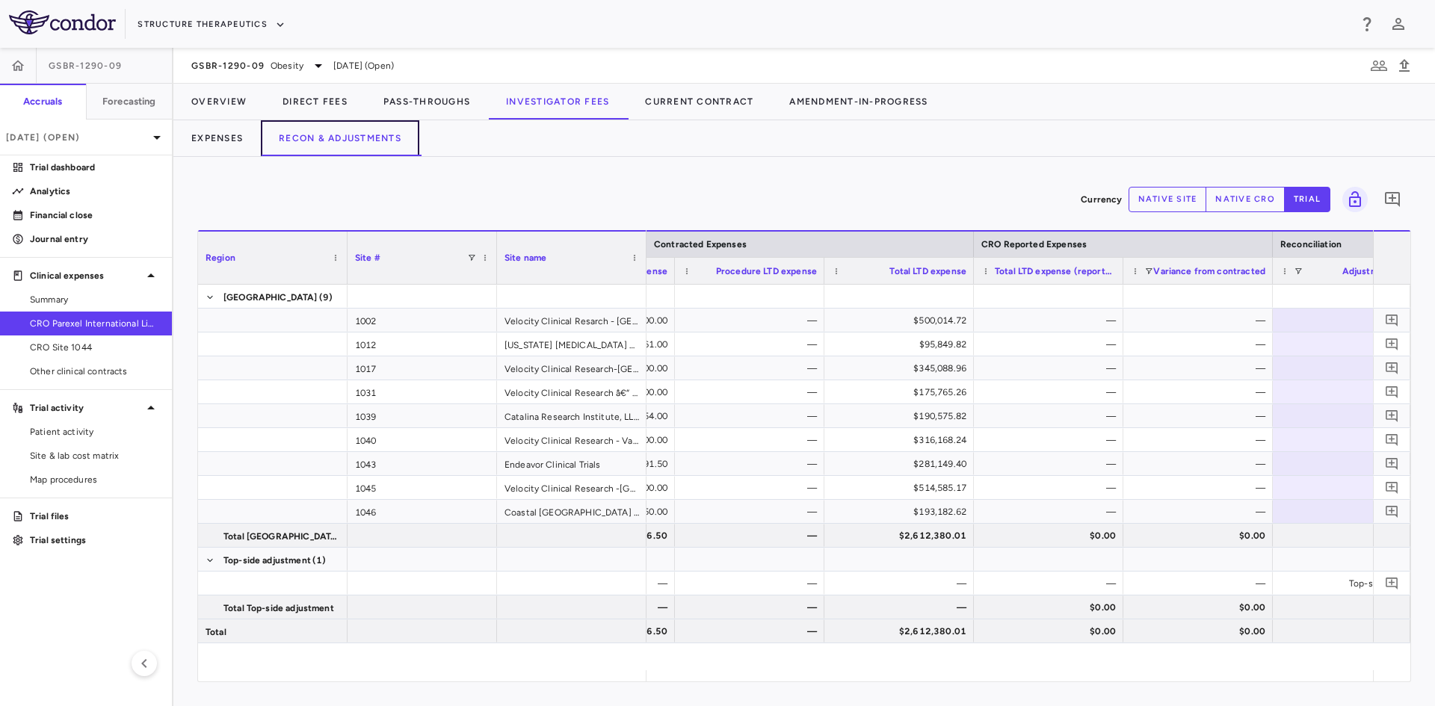
scroll to position [0, 560]
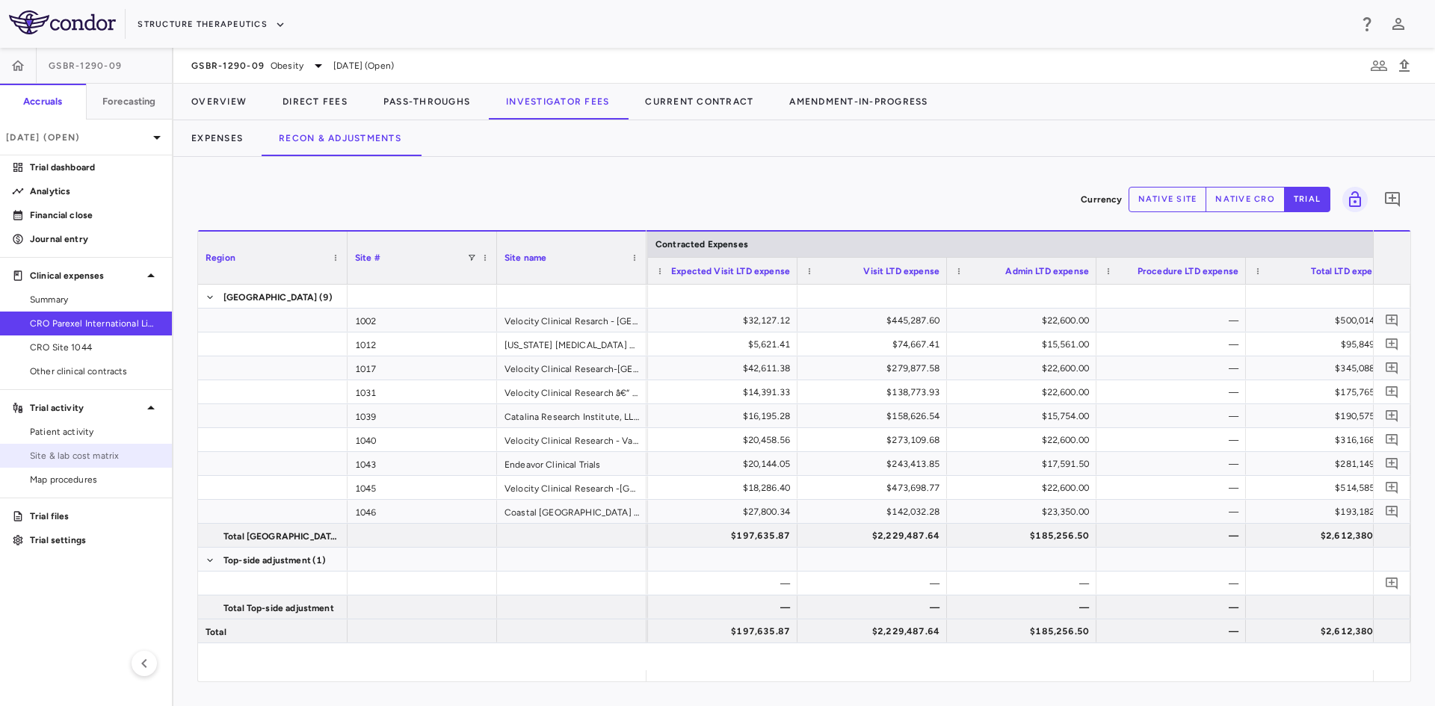
click at [102, 455] on span "Site & lab cost matrix" at bounding box center [95, 455] width 130 height 13
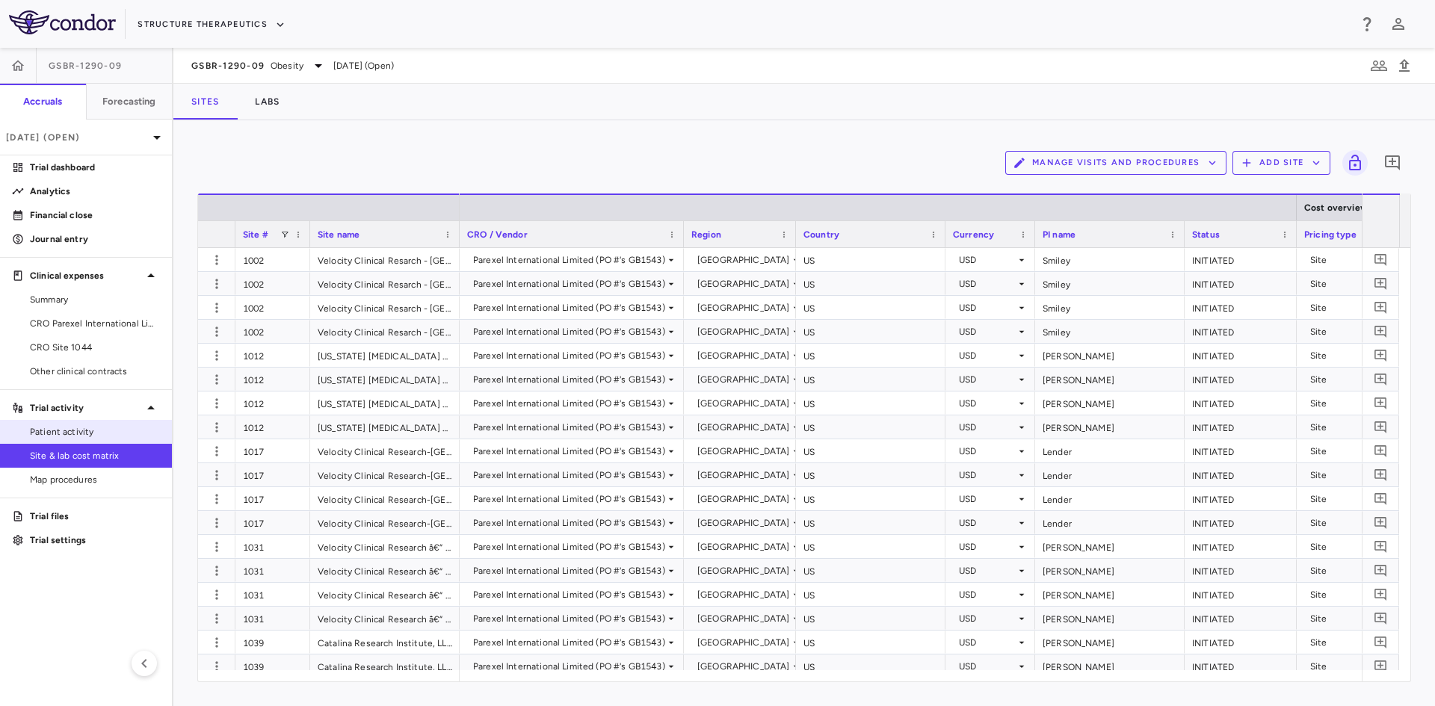
click at [78, 430] on span "Patient activity" at bounding box center [95, 431] width 130 height 13
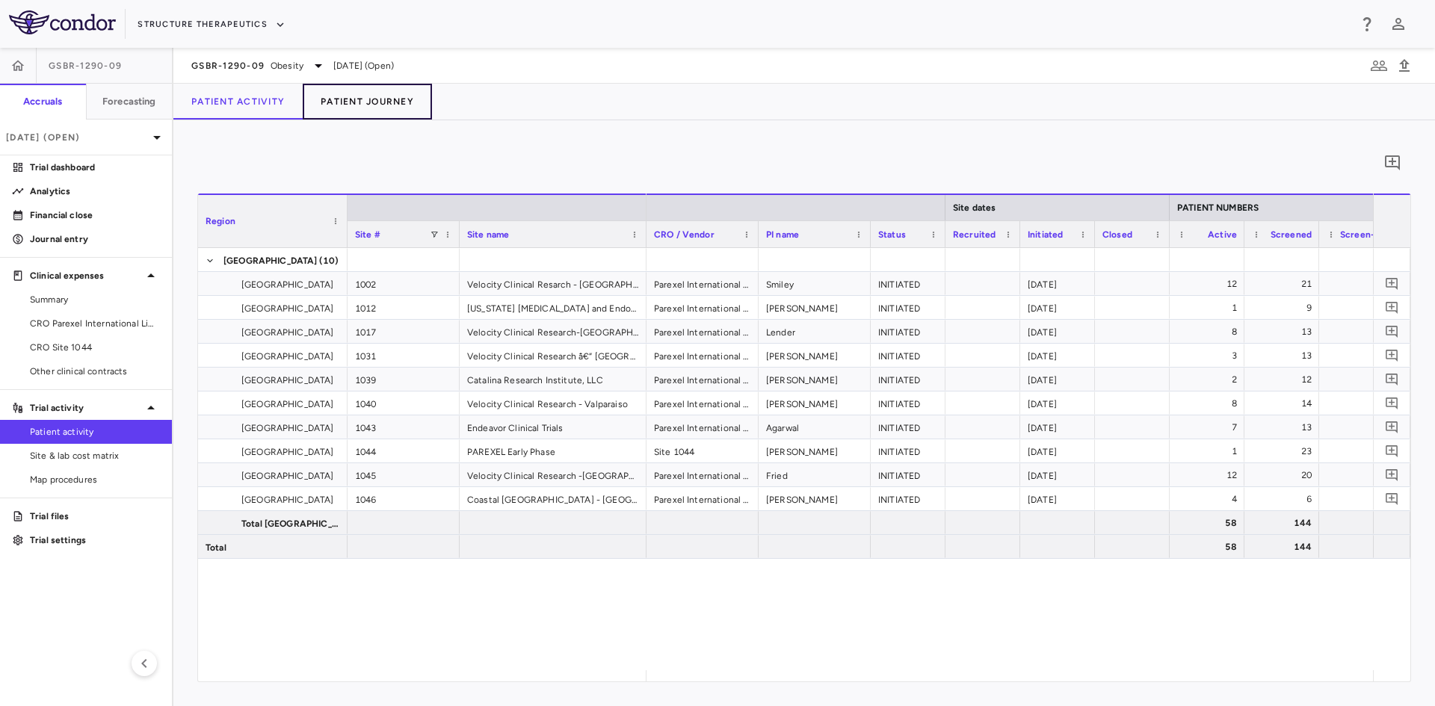
click at [387, 98] on button "Patient Journey" at bounding box center [367, 102] width 129 height 36
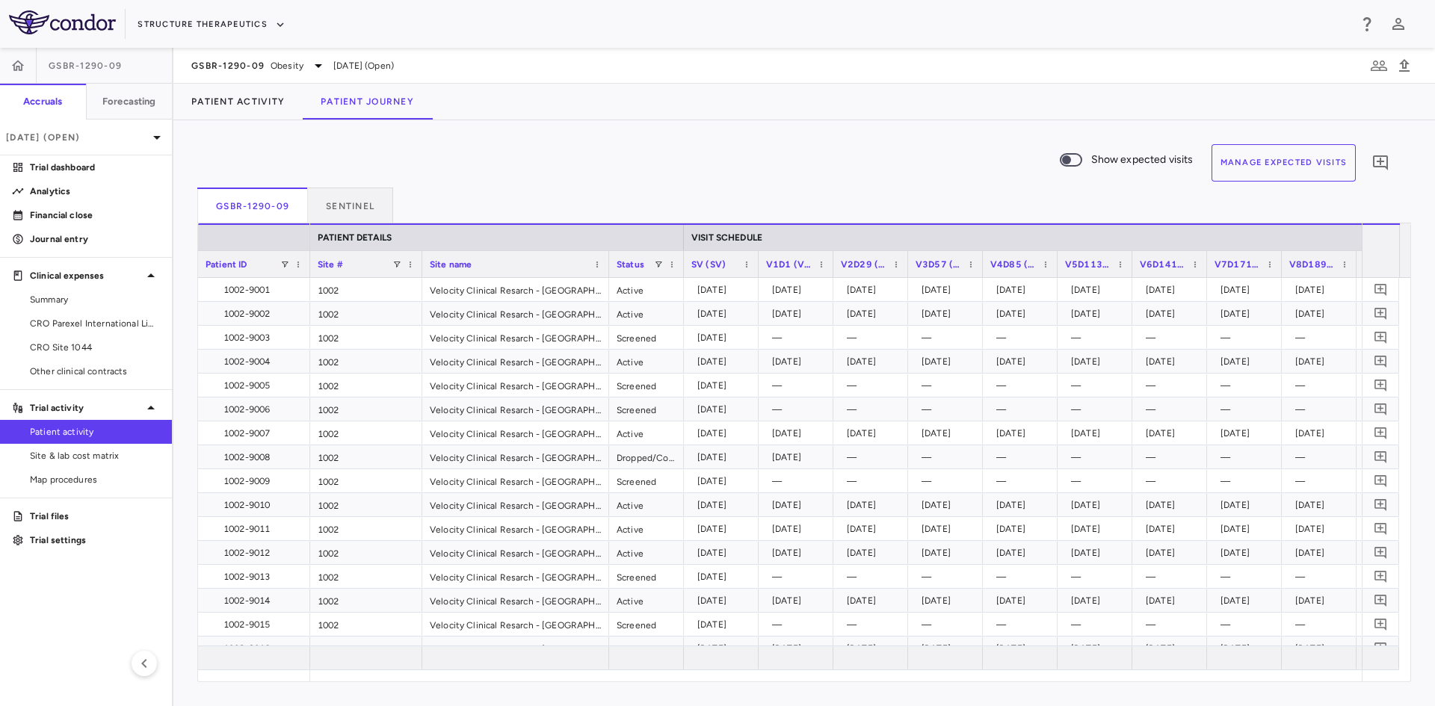
click at [1309, 154] on button "Manage Expected Visits" at bounding box center [1283, 162] width 145 height 37
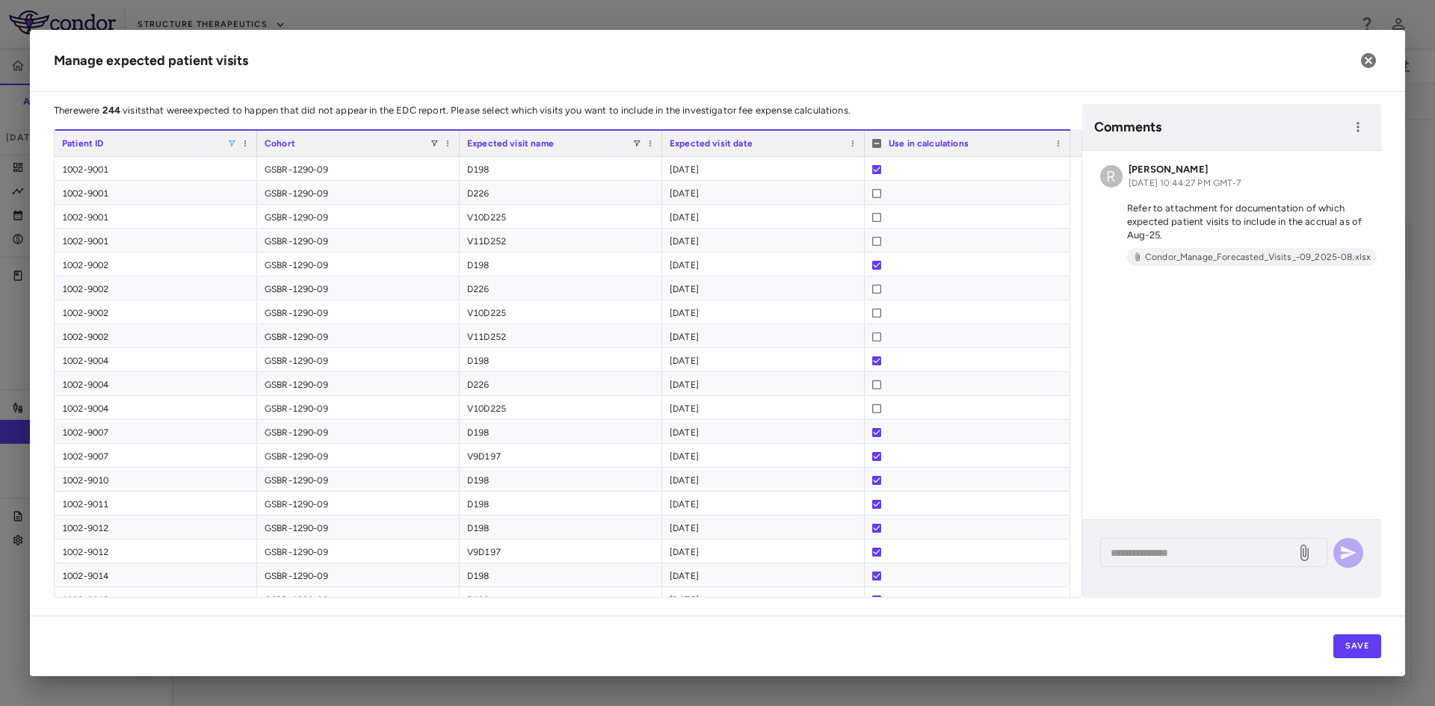
click at [230, 146] on span at bounding box center [231, 143] width 9 height 9
click at [259, 202] on div "(Select All)" at bounding box center [308, 199] width 123 height 10
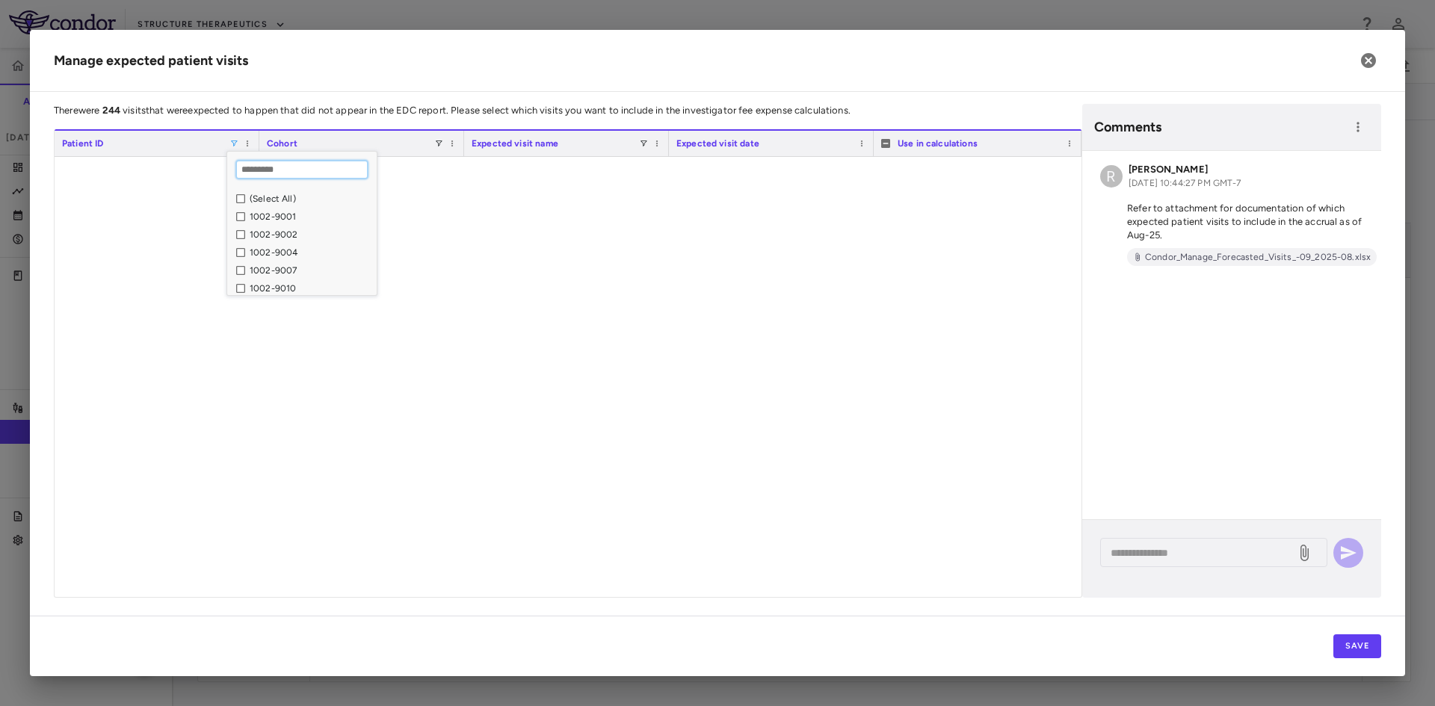
click at [286, 170] on input "Search filter values" at bounding box center [302, 170] width 132 height 18
type input "****"
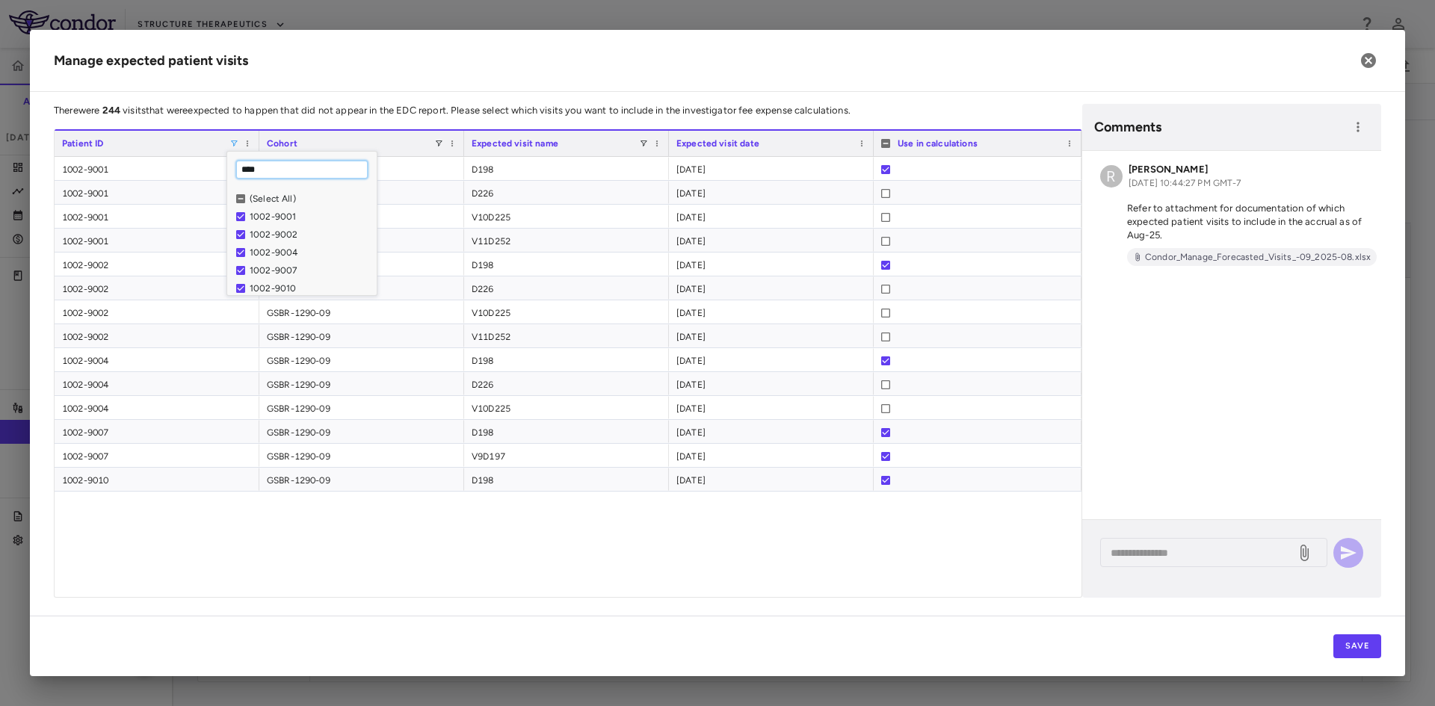
drag, startPoint x: 268, startPoint y: 168, endPoint x: 192, endPoint y: 180, distance: 76.4
click at [192, 180] on div "Drag here to set row groups Drag here to set column labels Patient ID [GEOGRAPH…" at bounding box center [568, 363] width 1028 height 469
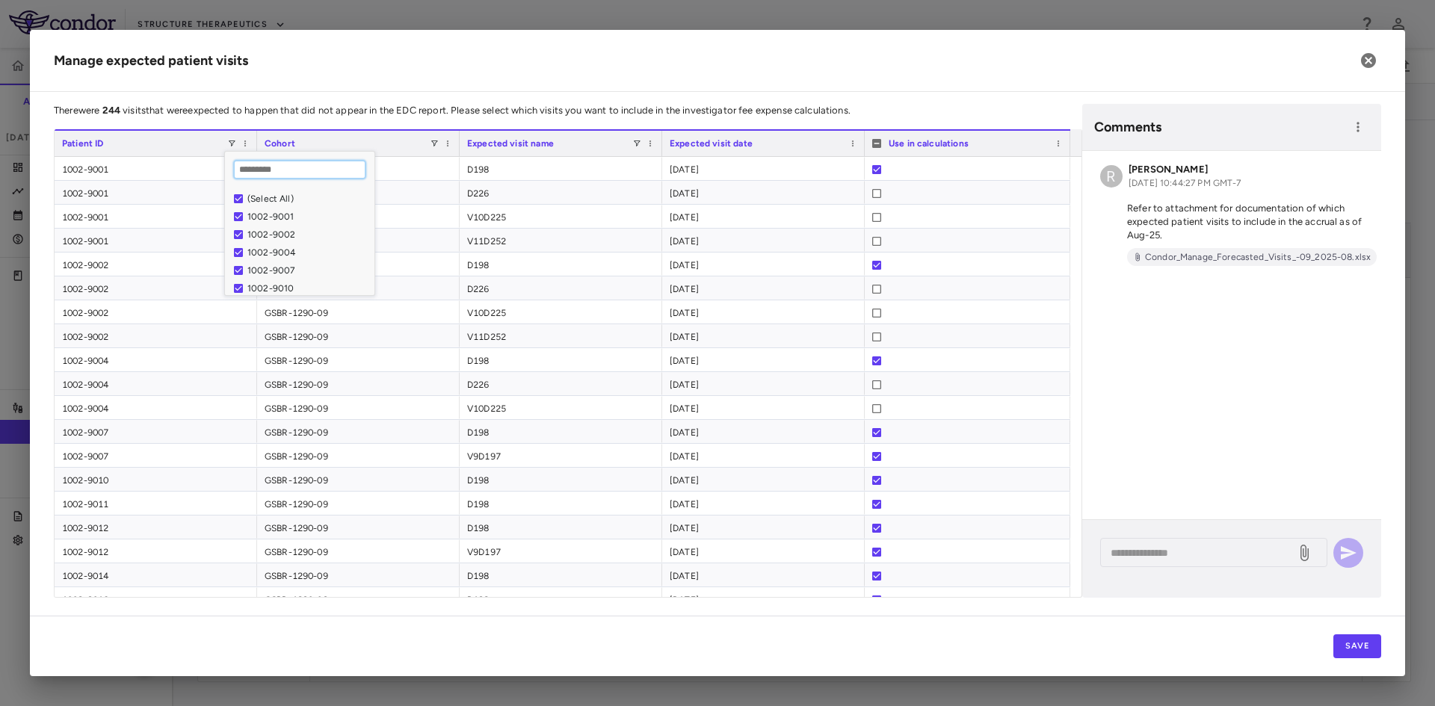
click at [253, 170] on input "Search filter values" at bounding box center [300, 170] width 132 height 18
type input "****"
click at [173, 395] on div "1002-9004" at bounding box center [156, 383] width 203 height 23
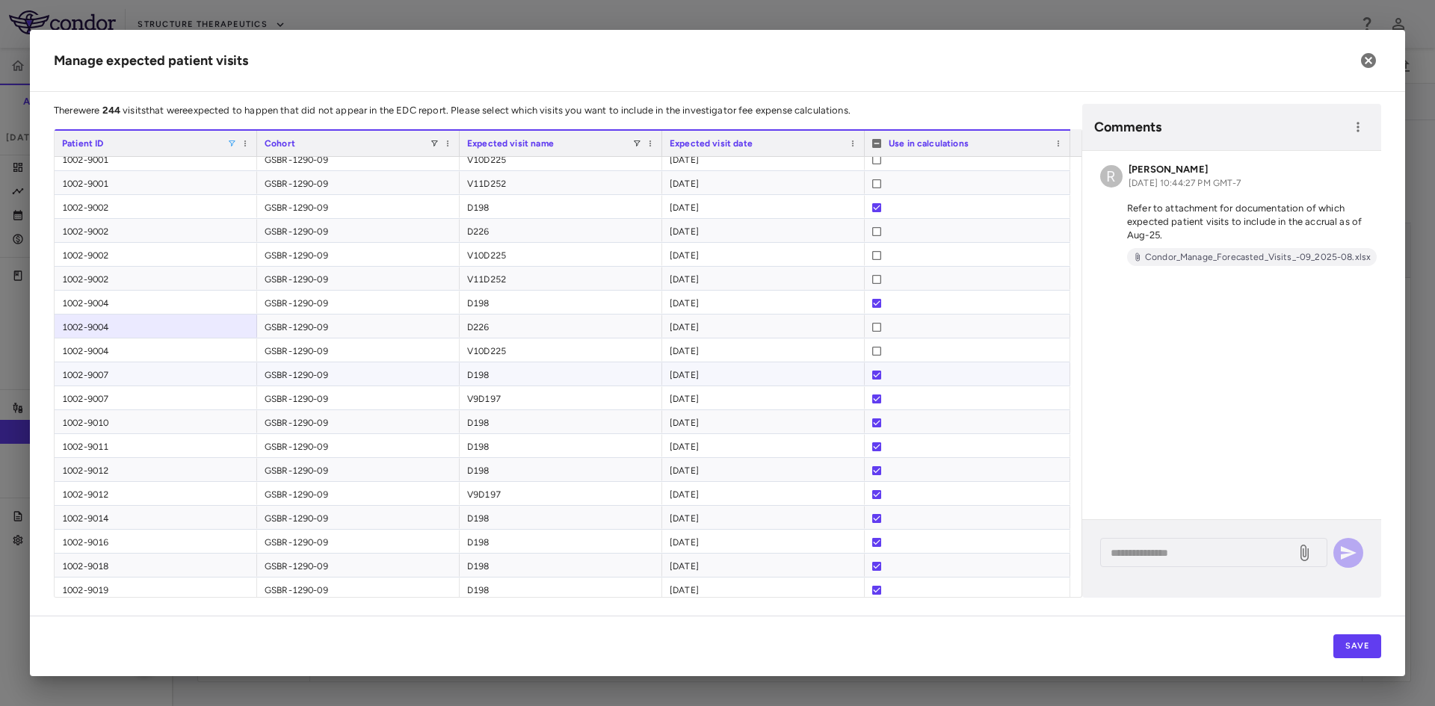
scroll to position [86, 0]
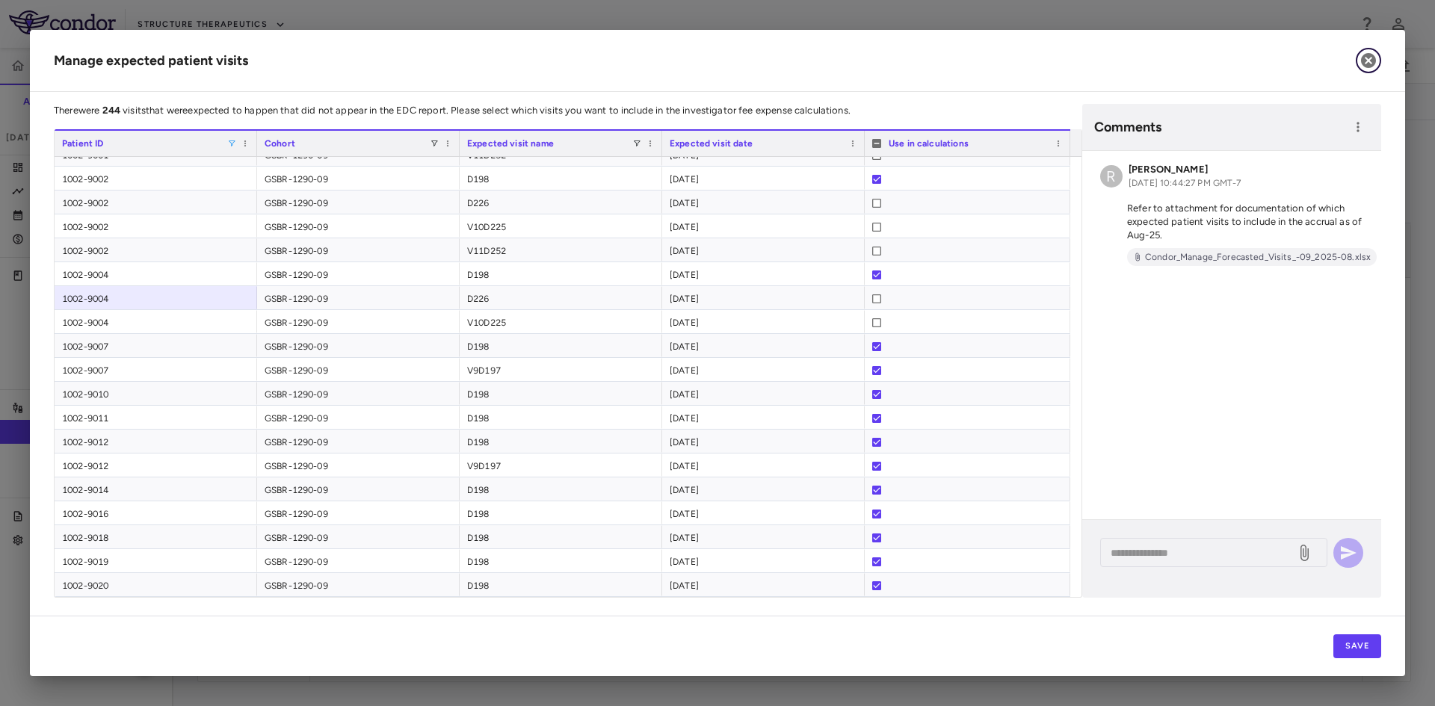
click at [1369, 55] on icon "button" at bounding box center [1368, 60] width 15 height 15
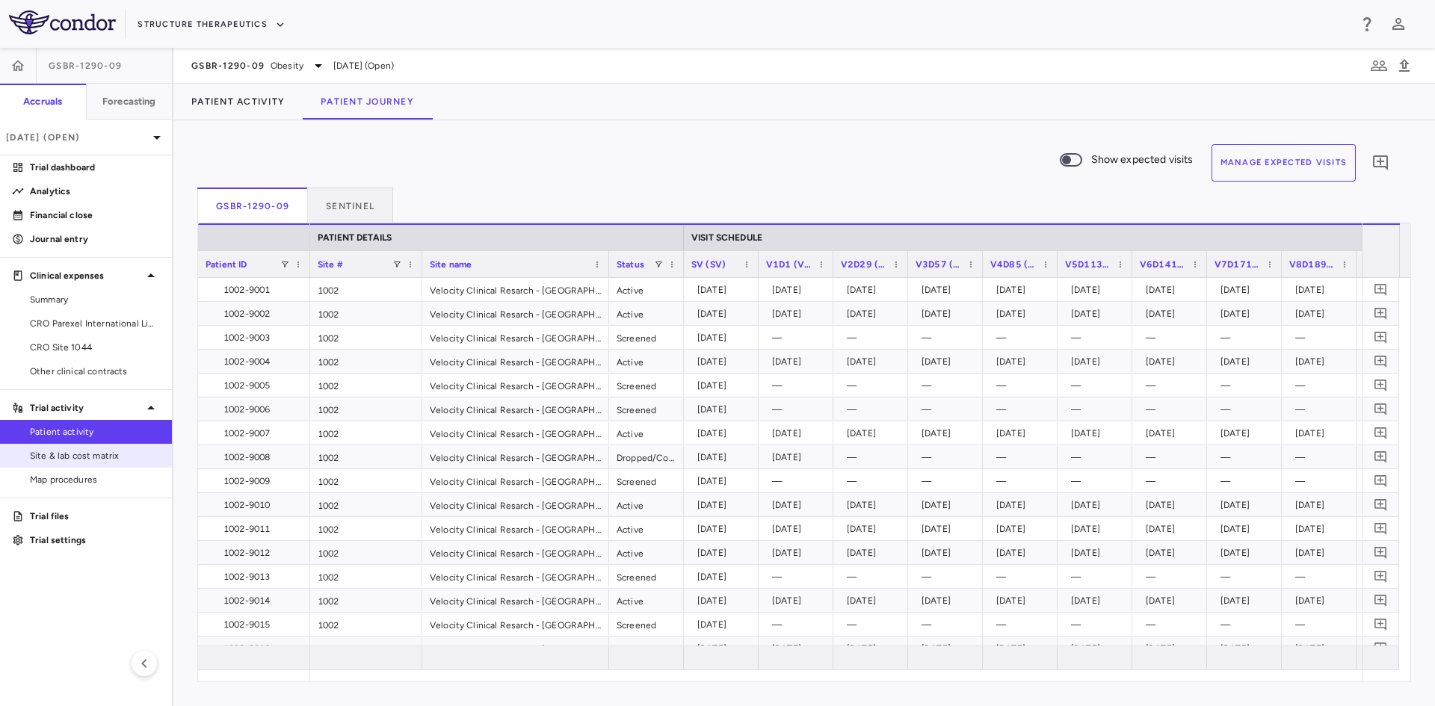
click at [80, 456] on span "Site & lab cost matrix" at bounding box center [95, 455] width 130 height 13
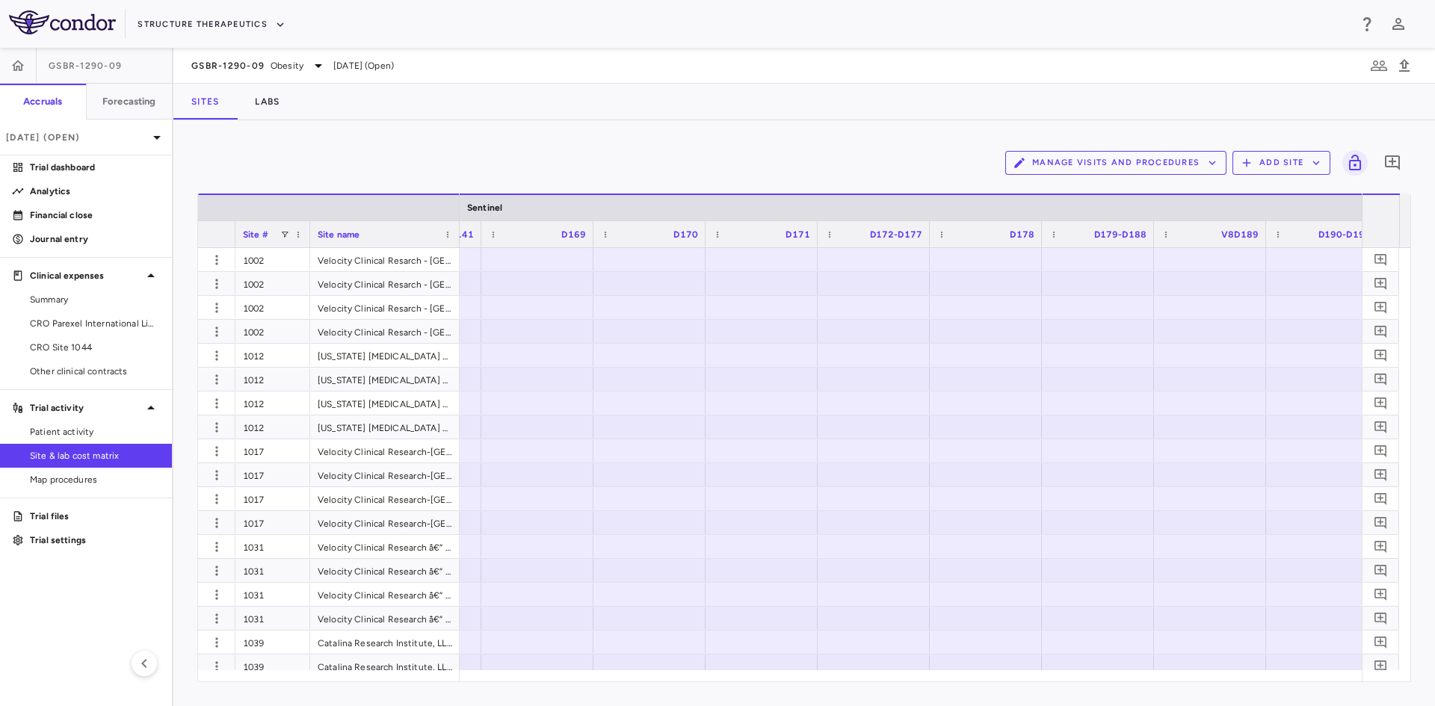
scroll to position [0, 5079]
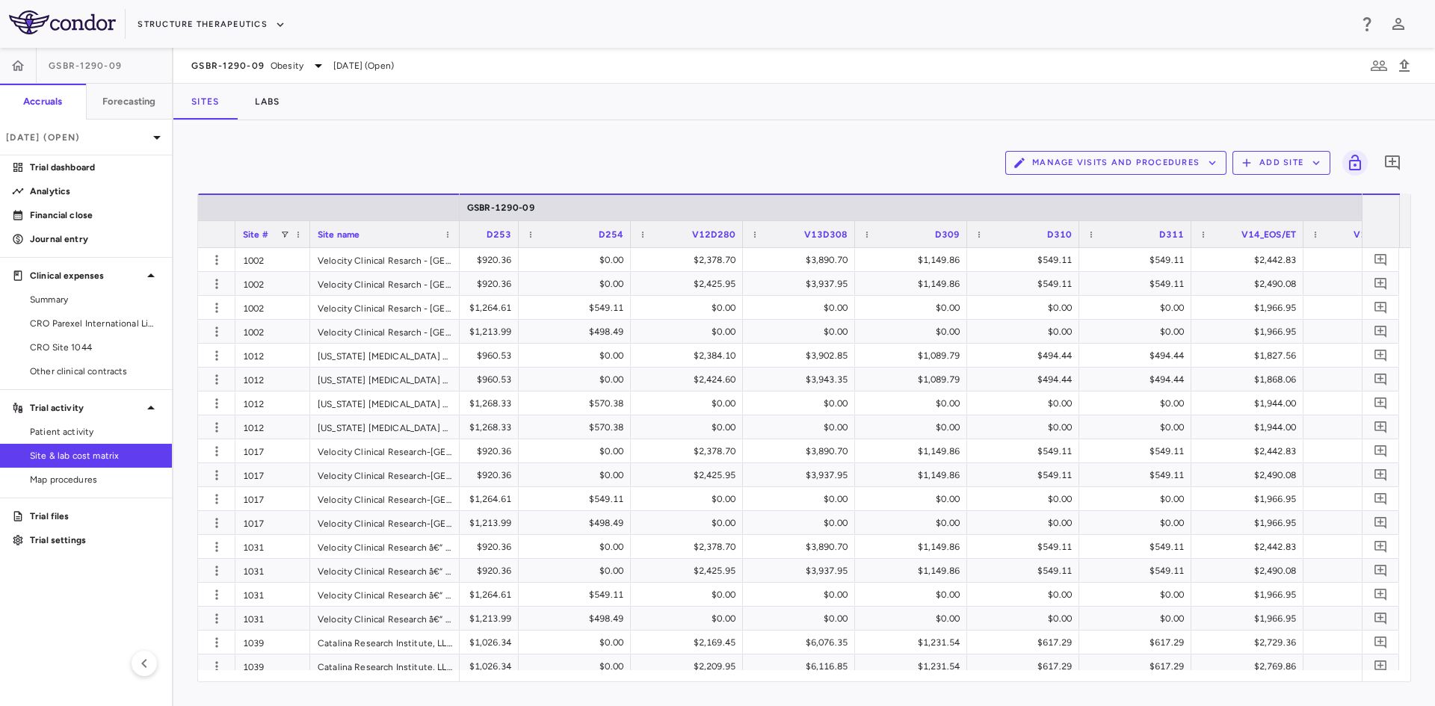
drag, startPoint x: 71, startPoint y: 352, endPoint x: 342, endPoint y: 347, distance: 271.3
click at [71, 352] on span "CRO Site 1044" at bounding box center [95, 347] width 130 height 13
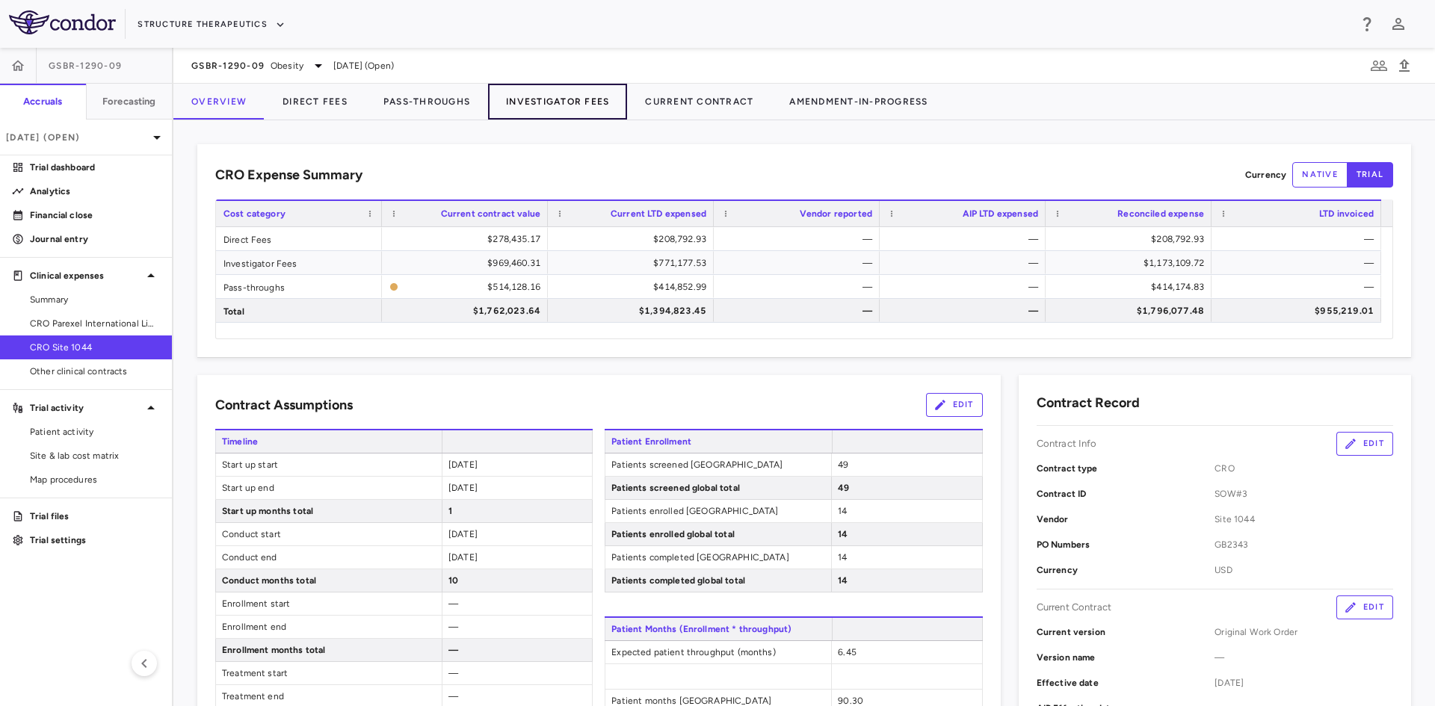
click at [546, 102] on button "Investigator Fees" at bounding box center [557, 102] width 139 height 36
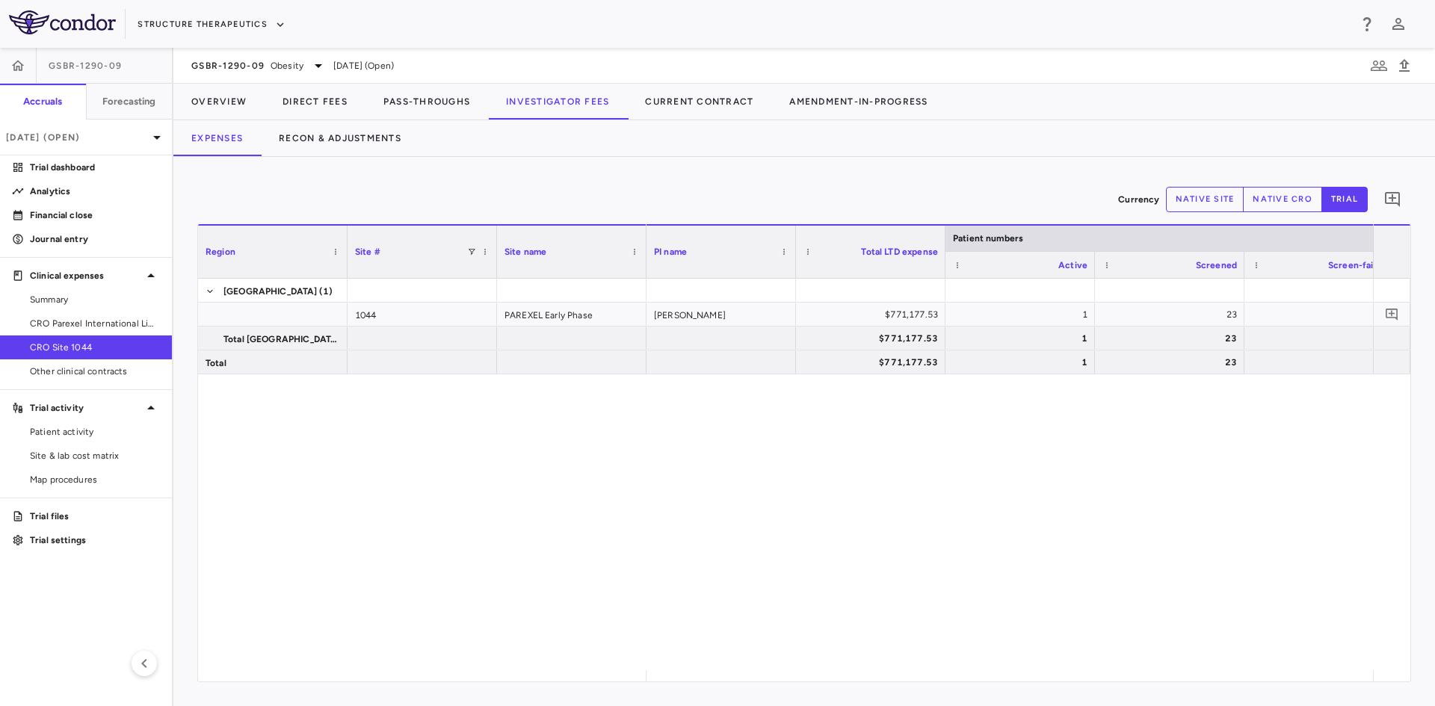
click at [678, 547] on div "$771,177.53 1 23 — 12 Gertsik $771,177.53 1 23 — 12 $771,177.53 1 23 — 12" at bounding box center [1009, 475] width 726 height 392
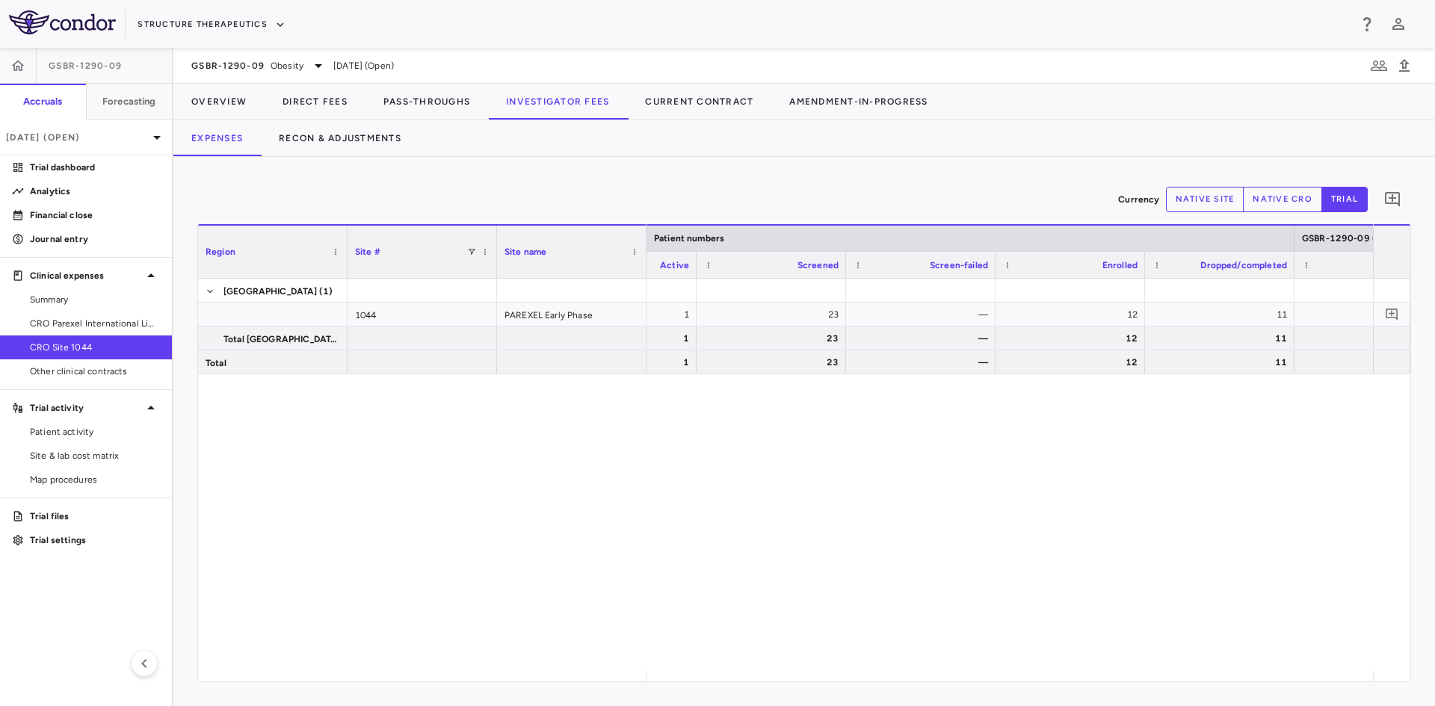
scroll to position [0, 1013]
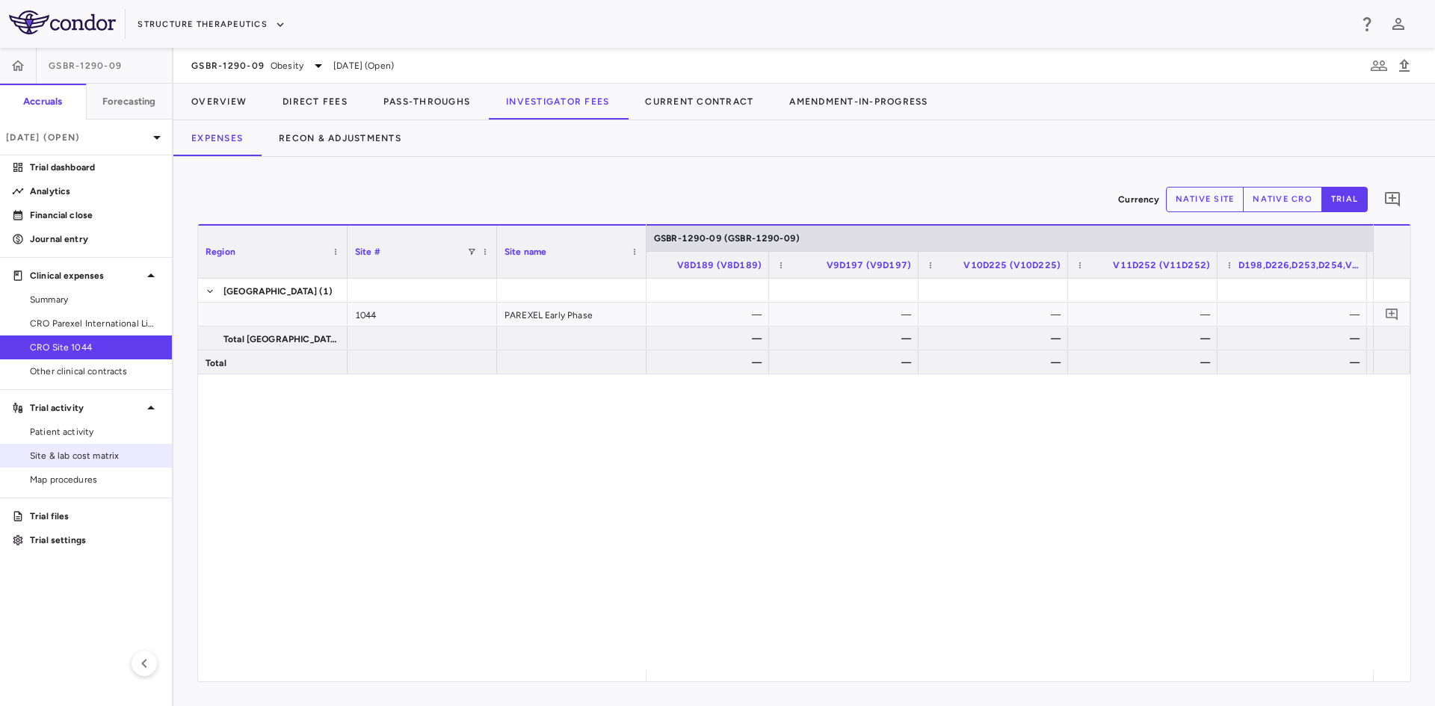
click at [99, 451] on span "Site & lab cost matrix" at bounding box center [95, 455] width 130 height 13
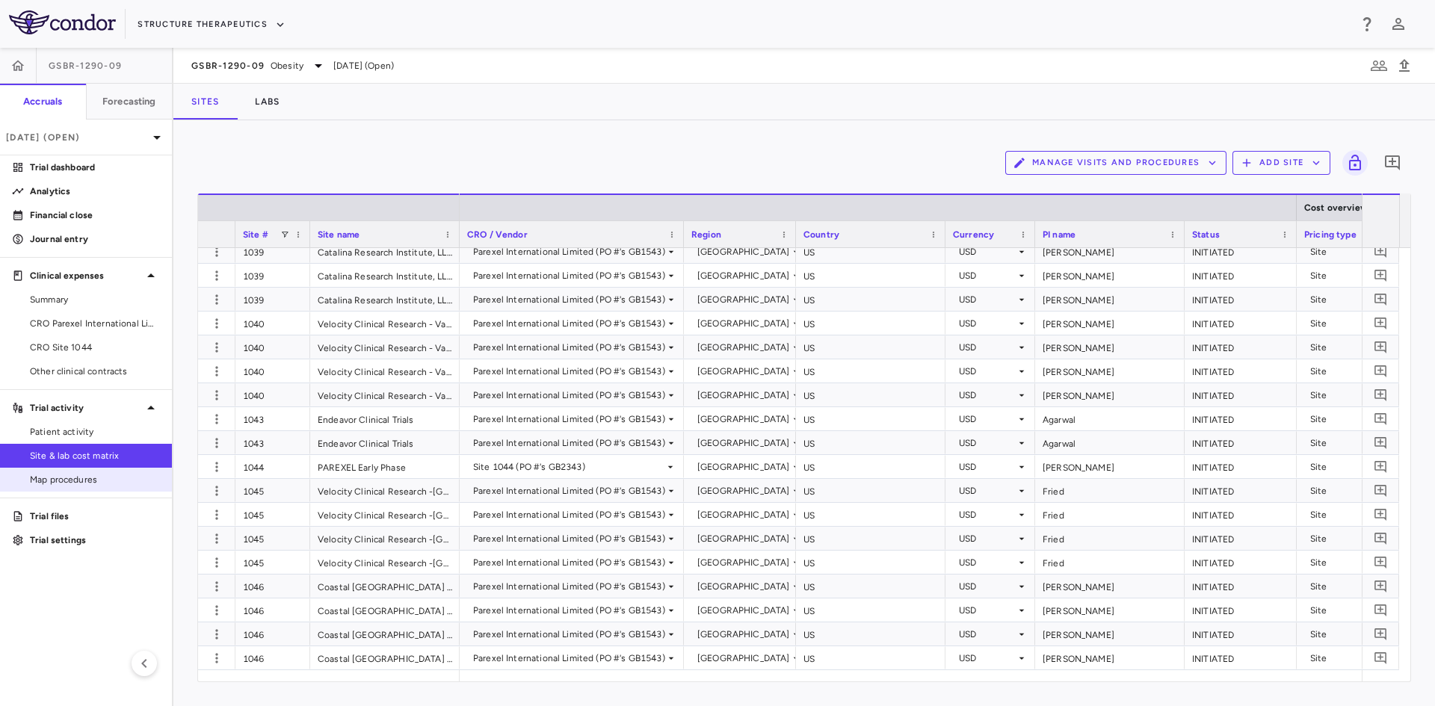
click at [82, 480] on span "Map procedures" at bounding box center [95, 479] width 130 height 13
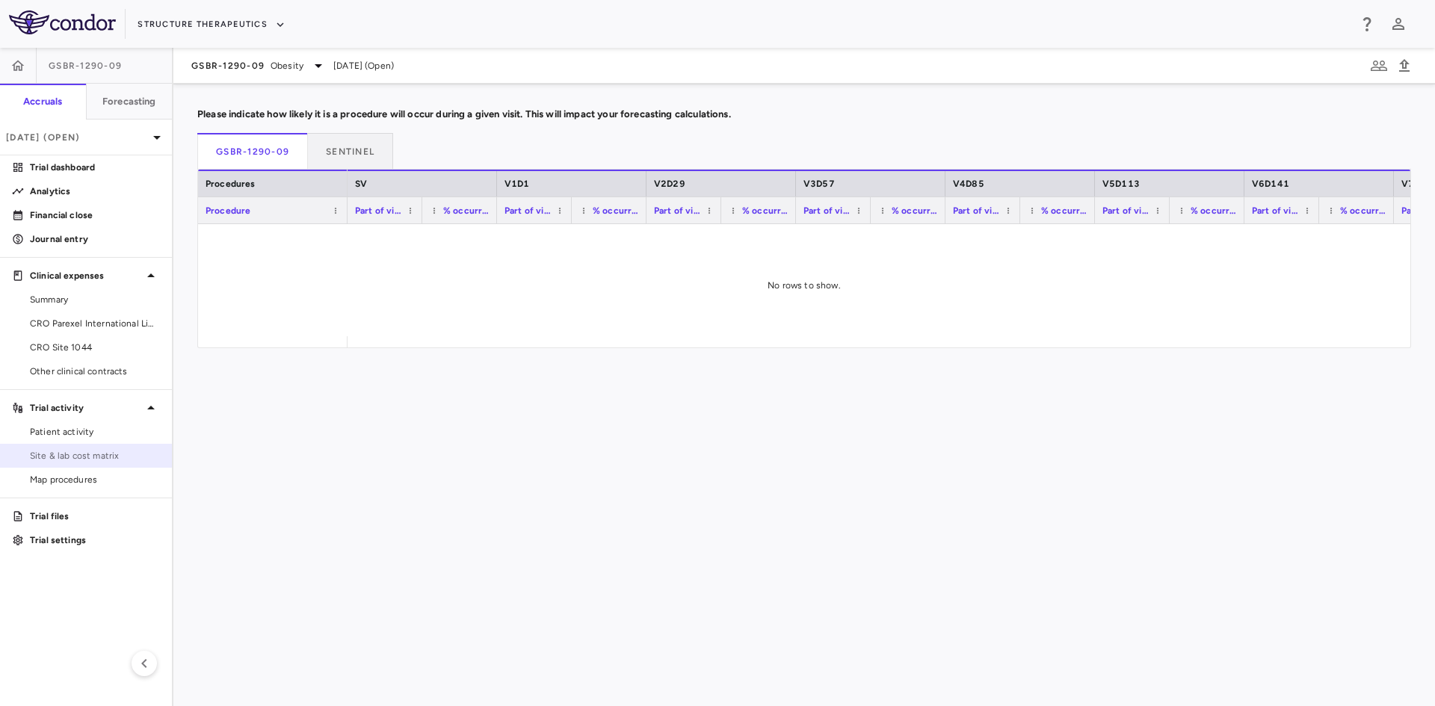
click at [82, 457] on span "Site & lab cost matrix" at bounding box center [95, 455] width 130 height 13
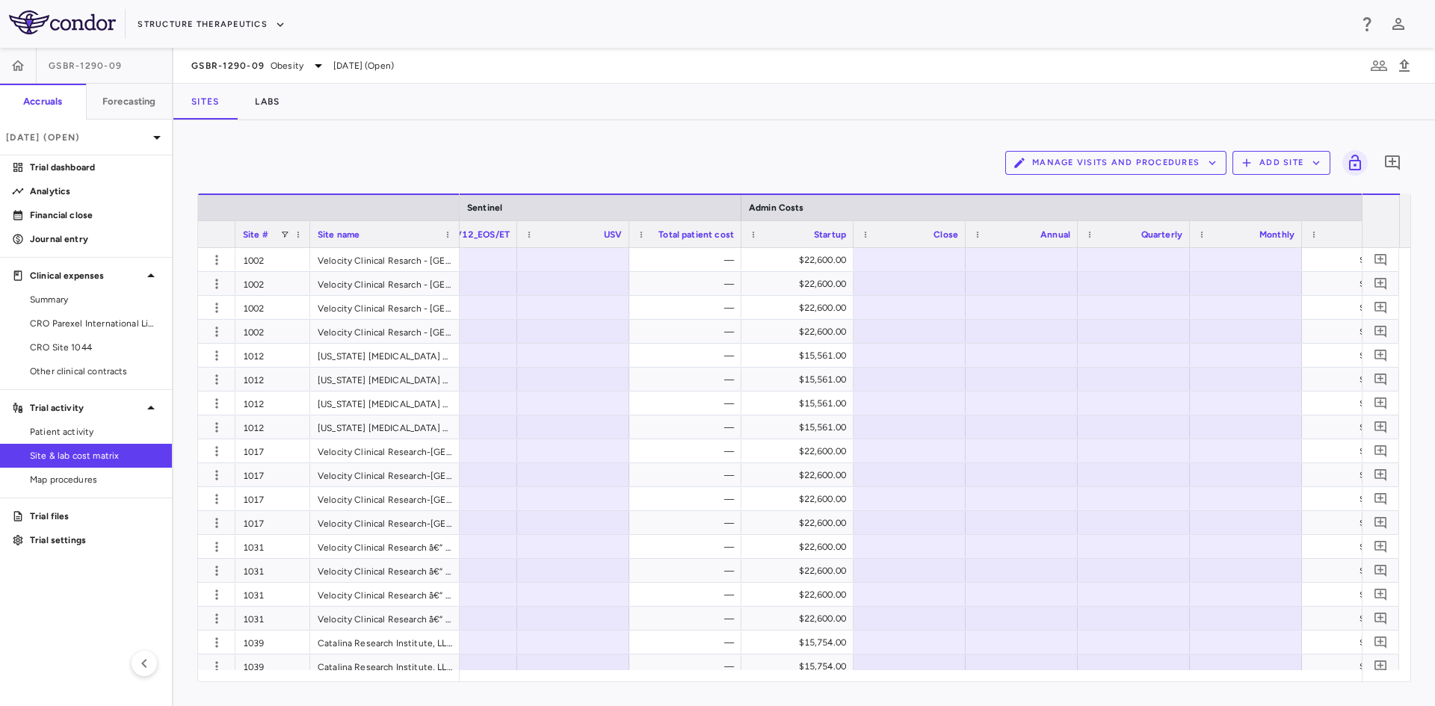
scroll to position [0, 6664]
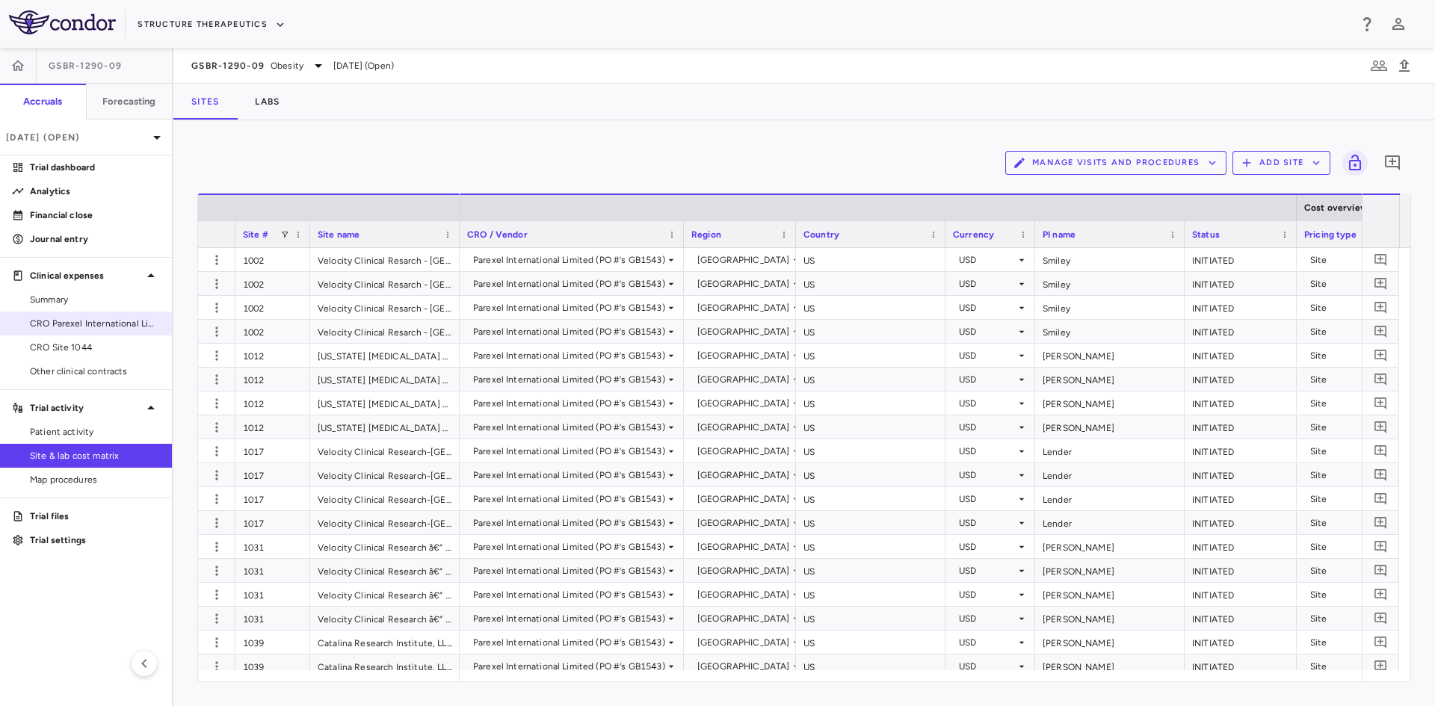
click at [85, 326] on span "CRO Parexel International Limited" at bounding box center [95, 323] width 130 height 13
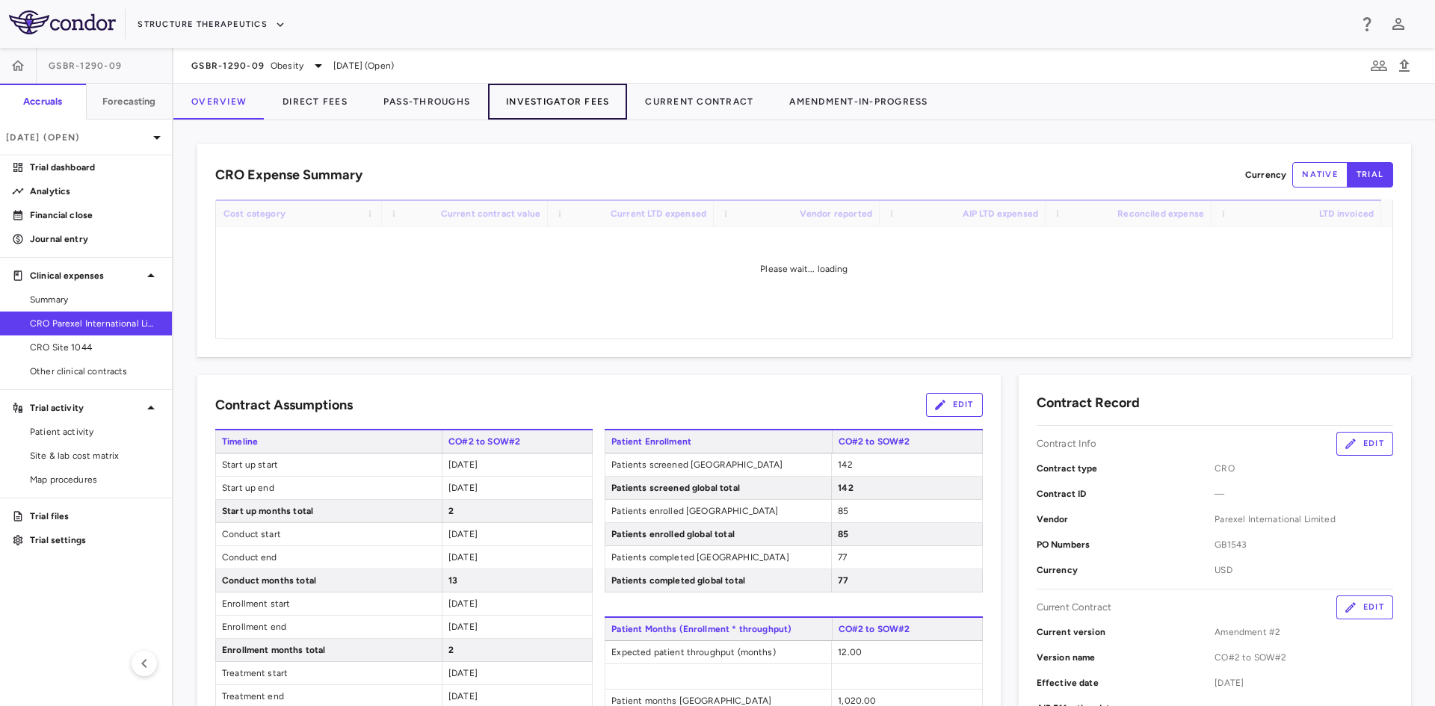
click at [579, 109] on button "Investigator Fees" at bounding box center [557, 102] width 139 height 36
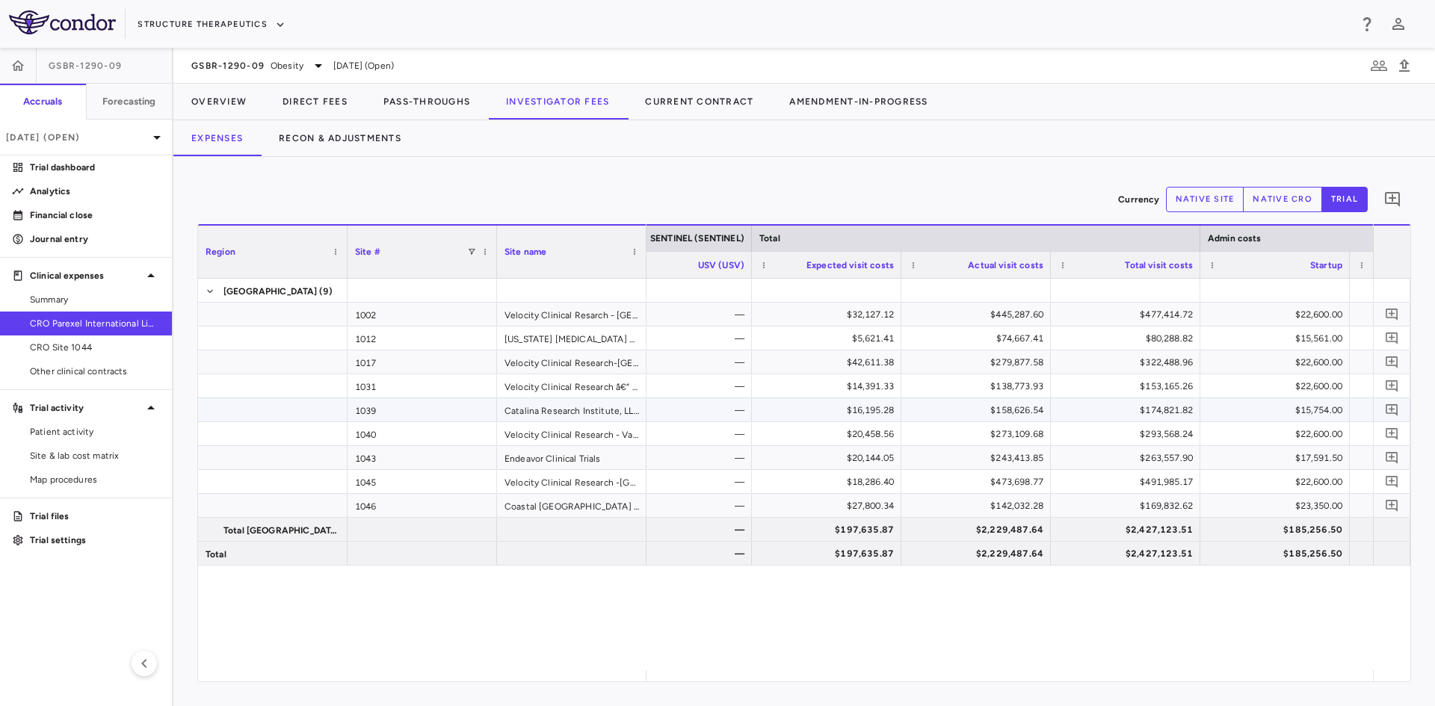
click at [869, 422] on div "$20,458.56" at bounding box center [826, 433] width 149 height 23
click at [862, 410] on div "$16,195.28" at bounding box center [829, 410] width 129 height 24
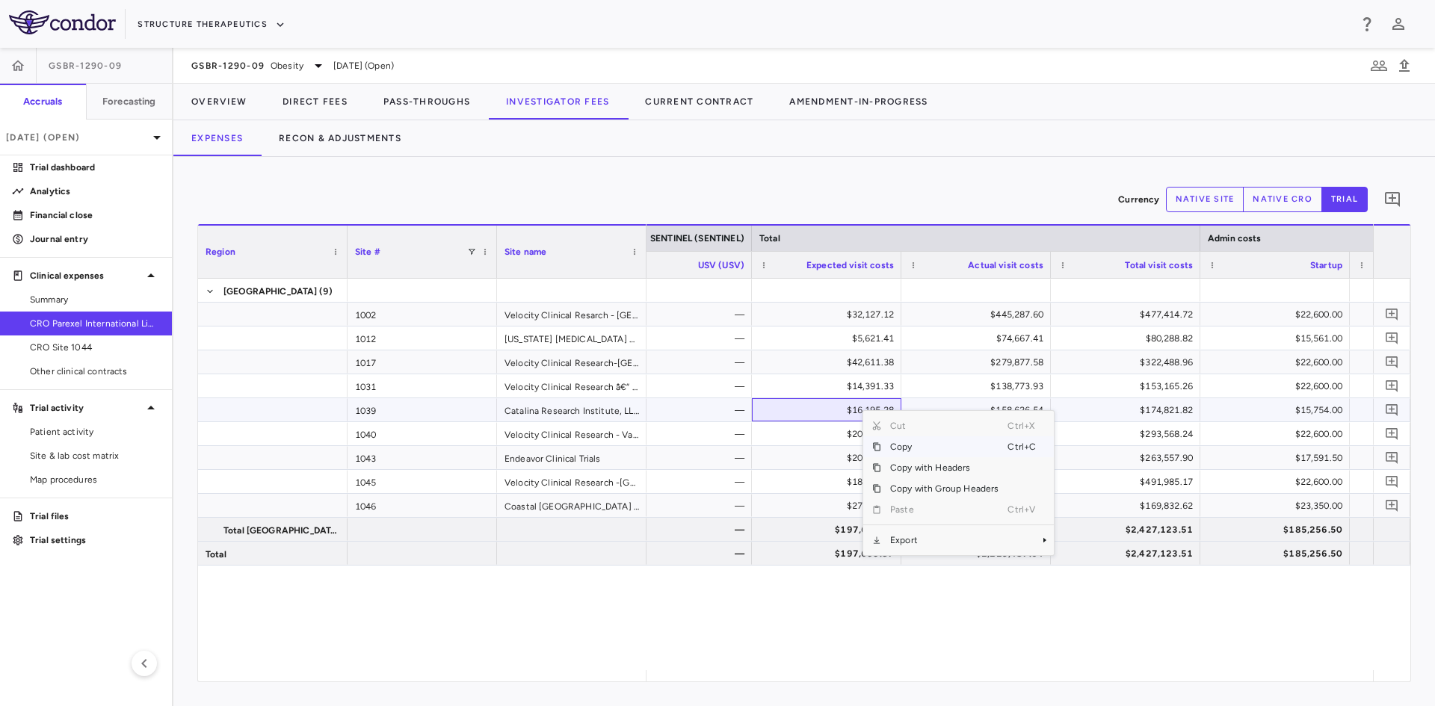
click at [837, 410] on div "$16,195.28" at bounding box center [829, 410] width 129 height 24
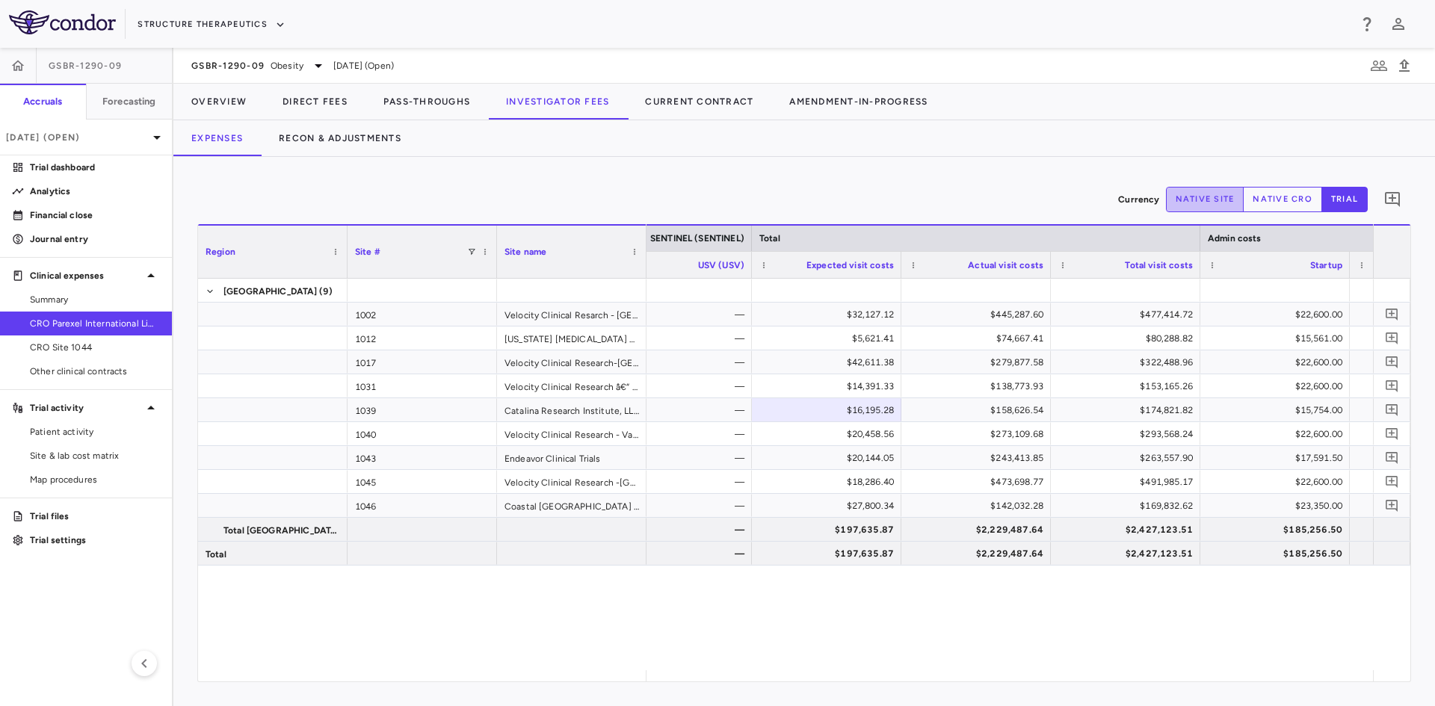
click at [1235, 201] on button "native site" at bounding box center [1205, 199] width 78 height 25
click at [1300, 200] on button "native cro" at bounding box center [1282, 199] width 79 height 25
click at [1347, 200] on button "trial" at bounding box center [1344, 199] width 46 height 25
click at [868, 313] on div "$32,127.12" at bounding box center [829, 315] width 129 height 24
click at [858, 411] on div "$16,195.28" at bounding box center [829, 410] width 129 height 24
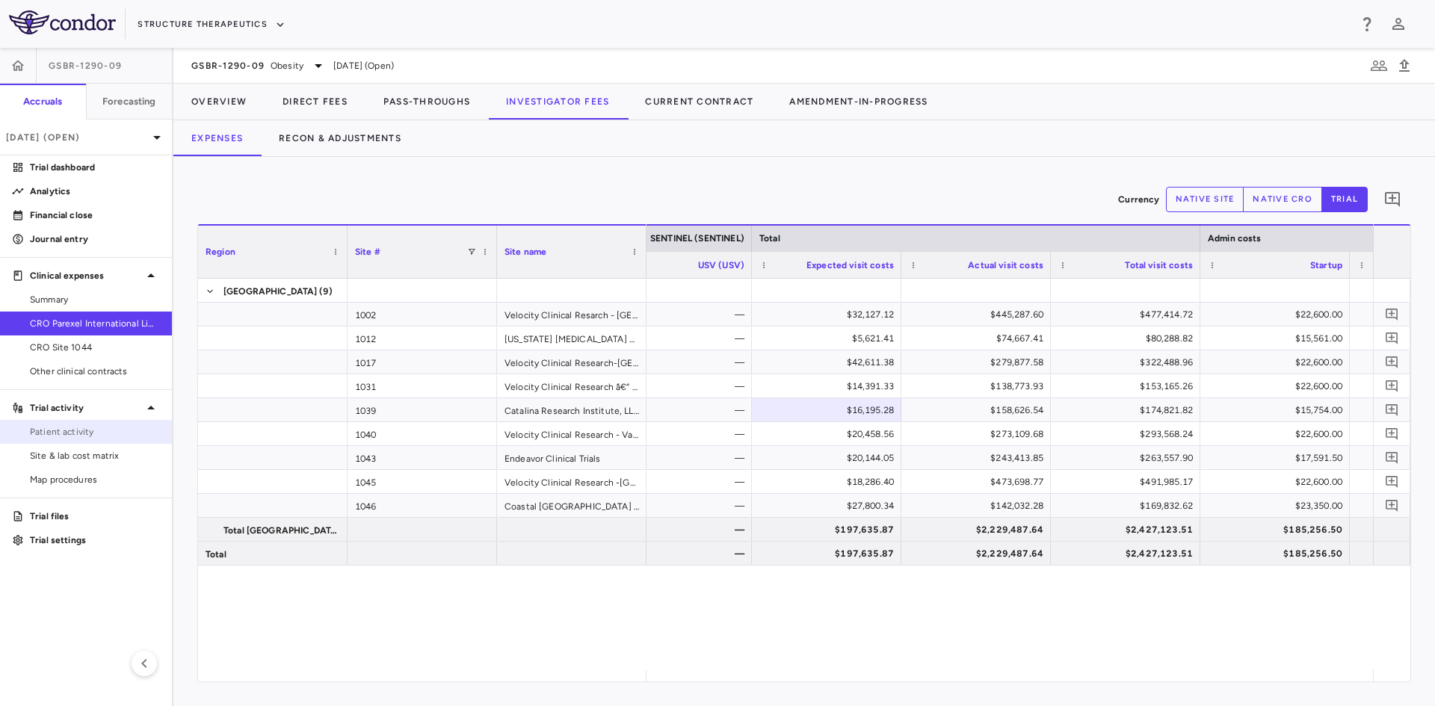
click at [81, 427] on span "Patient activity" at bounding box center [95, 431] width 130 height 13
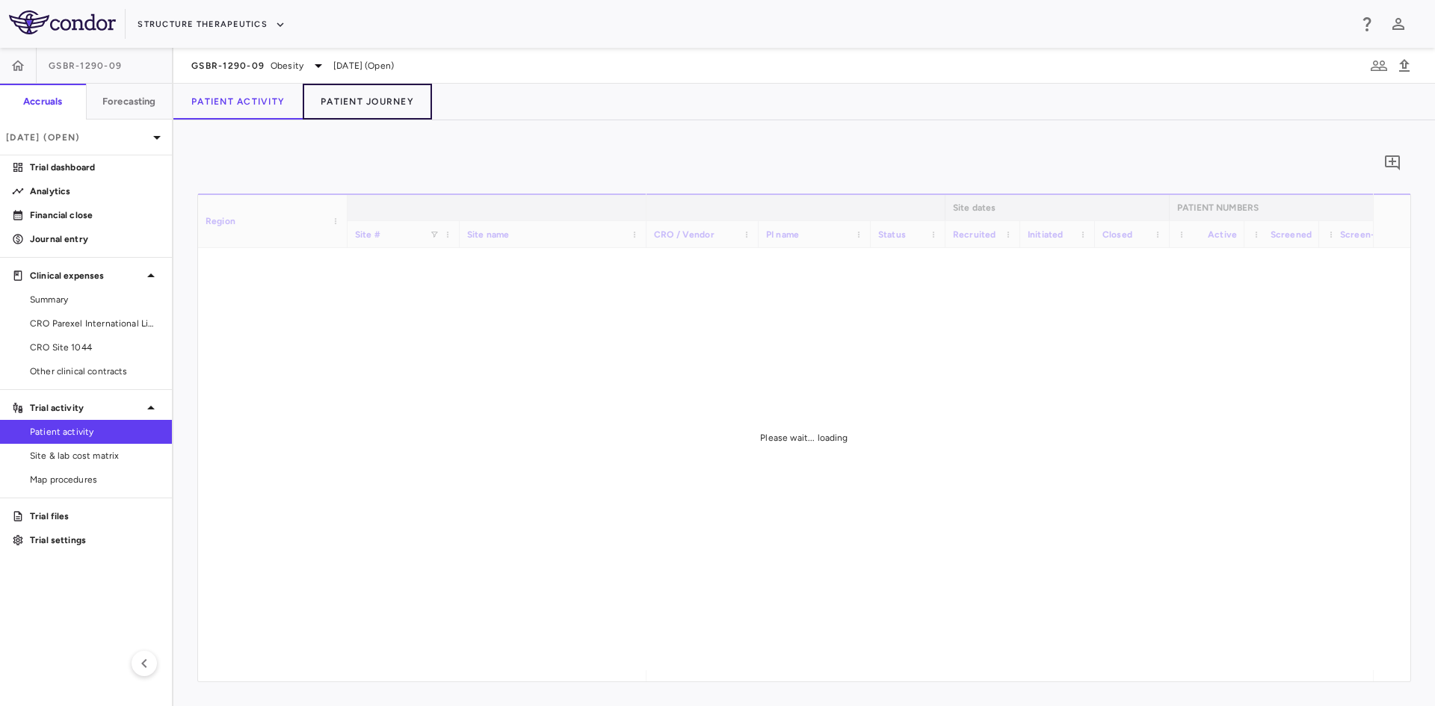
click at [391, 96] on button "Patient Journey" at bounding box center [367, 102] width 129 height 36
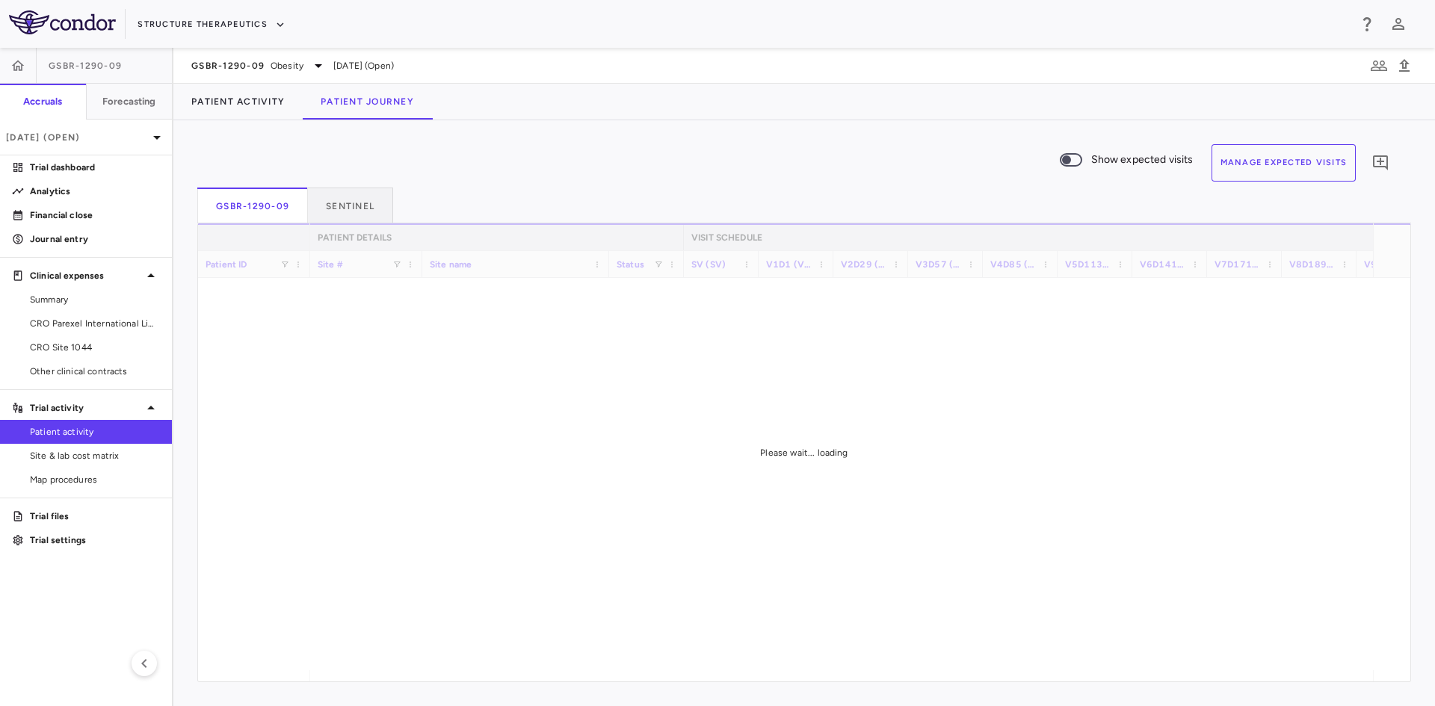
click at [1303, 173] on button "Manage Expected Visits" at bounding box center [1283, 162] width 145 height 37
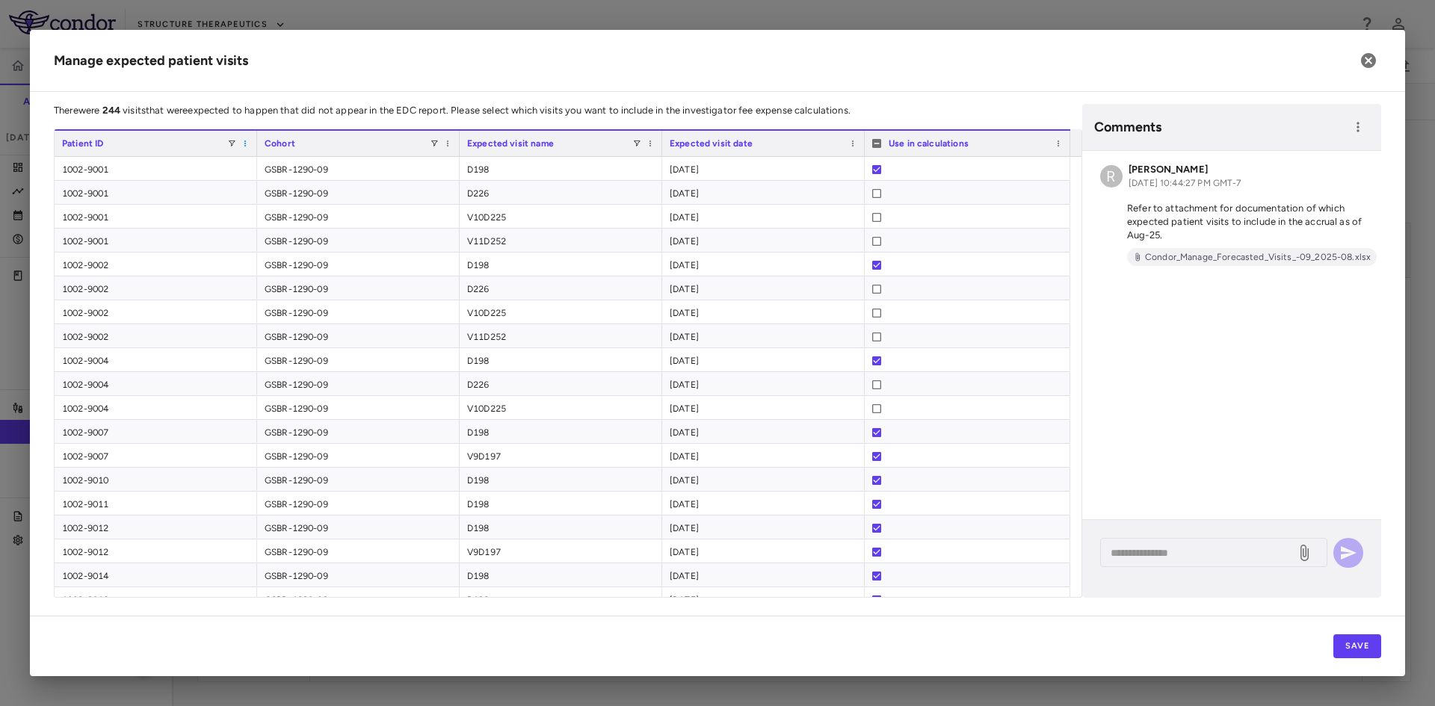
click at [246, 143] on span at bounding box center [245, 143] width 9 height 9
click at [232, 144] on span at bounding box center [231, 143] width 9 height 9
click at [282, 169] on input "Search filter values" at bounding box center [300, 170] width 132 height 18
type input "****"
click at [143, 99] on div "Manage expected patient visits There were 244 visits that were expected to happ…" at bounding box center [717, 353] width 1375 height 646
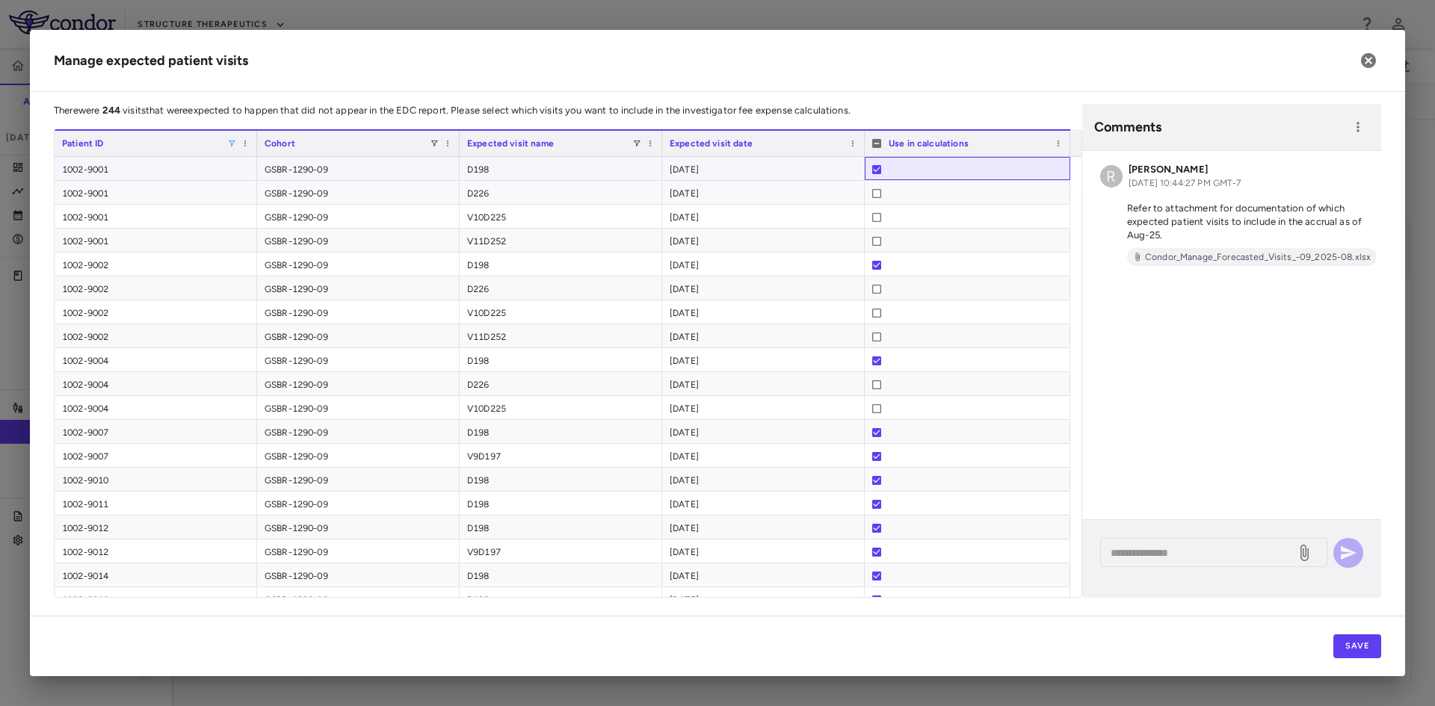
click at [985, 173] on div at bounding box center [967, 170] width 191 height 24
click at [1368, 62] on icon "button" at bounding box center [1368, 60] width 15 height 15
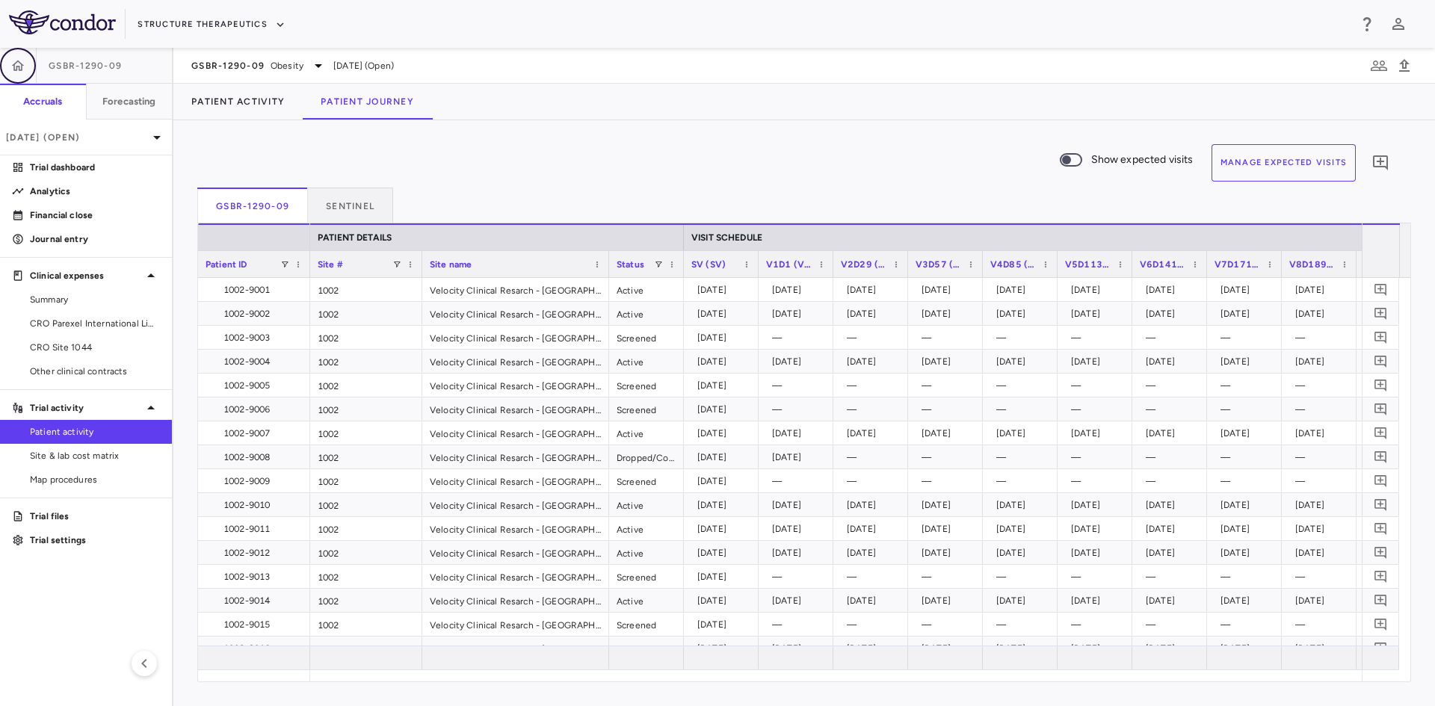
click at [15, 74] on button "button" at bounding box center [18, 66] width 36 height 36
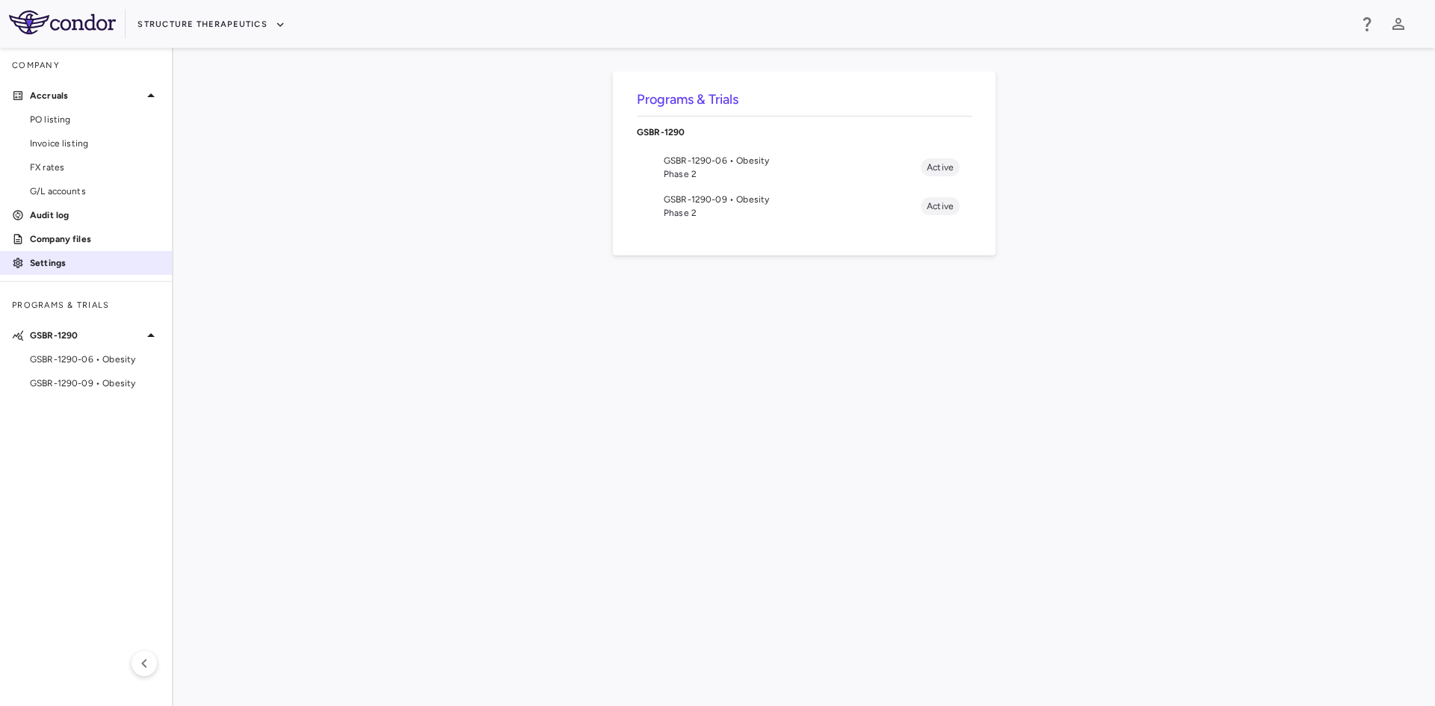
click at [60, 262] on p "Settings" at bounding box center [95, 262] width 130 height 13
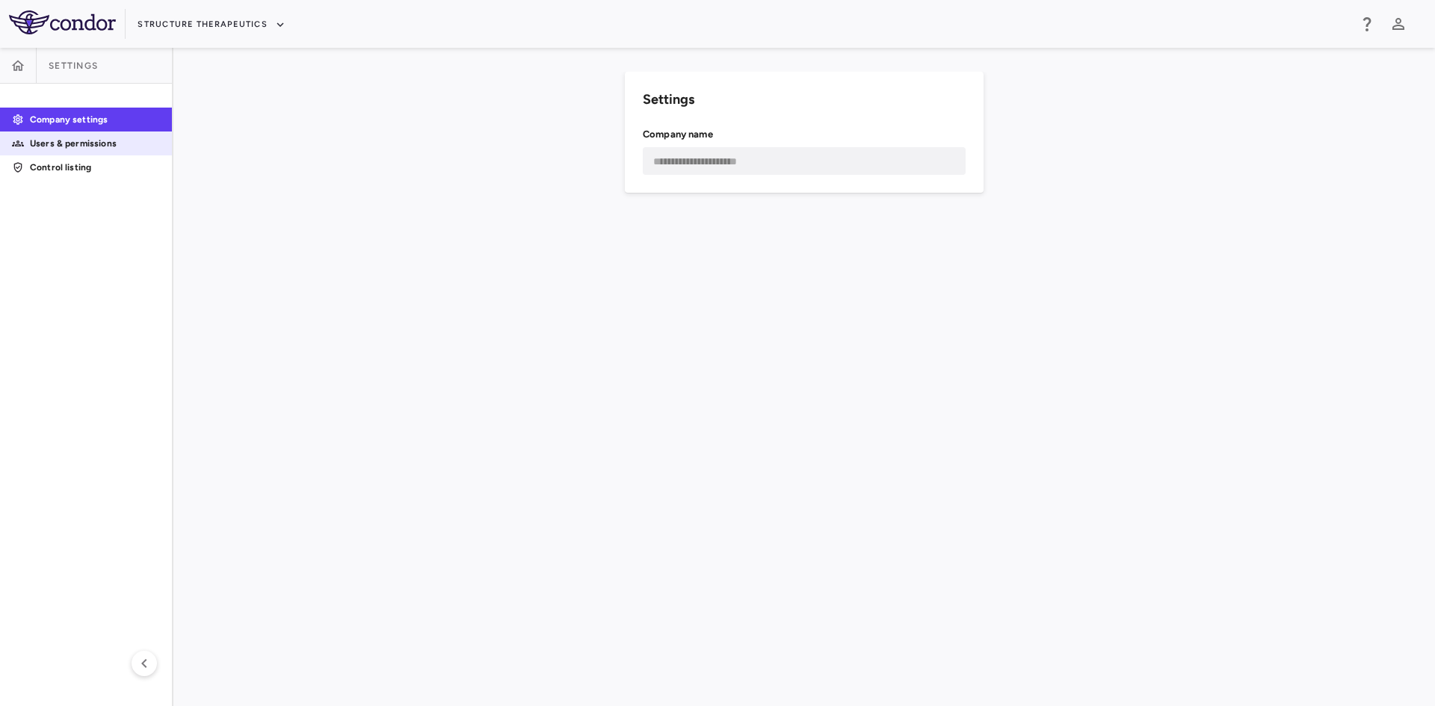
drag, startPoint x: 67, startPoint y: 143, endPoint x: 161, endPoint y: 135, distance: 95.3
click at [67, 143] on p "Users & permissions" at bounding box center [95, 143] width 130 height 13
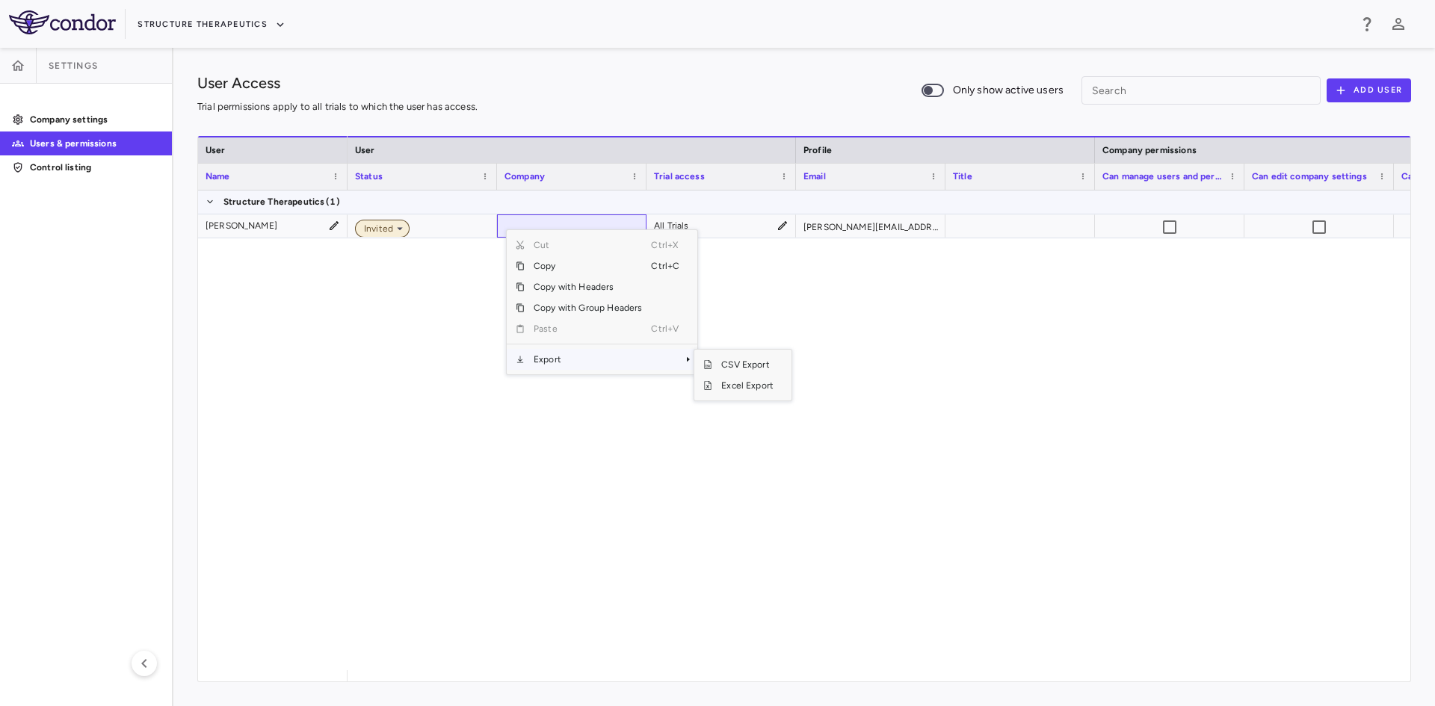
click at [377, 228] on span "Invited" at bounding box center [375, 228] width 35 height 13
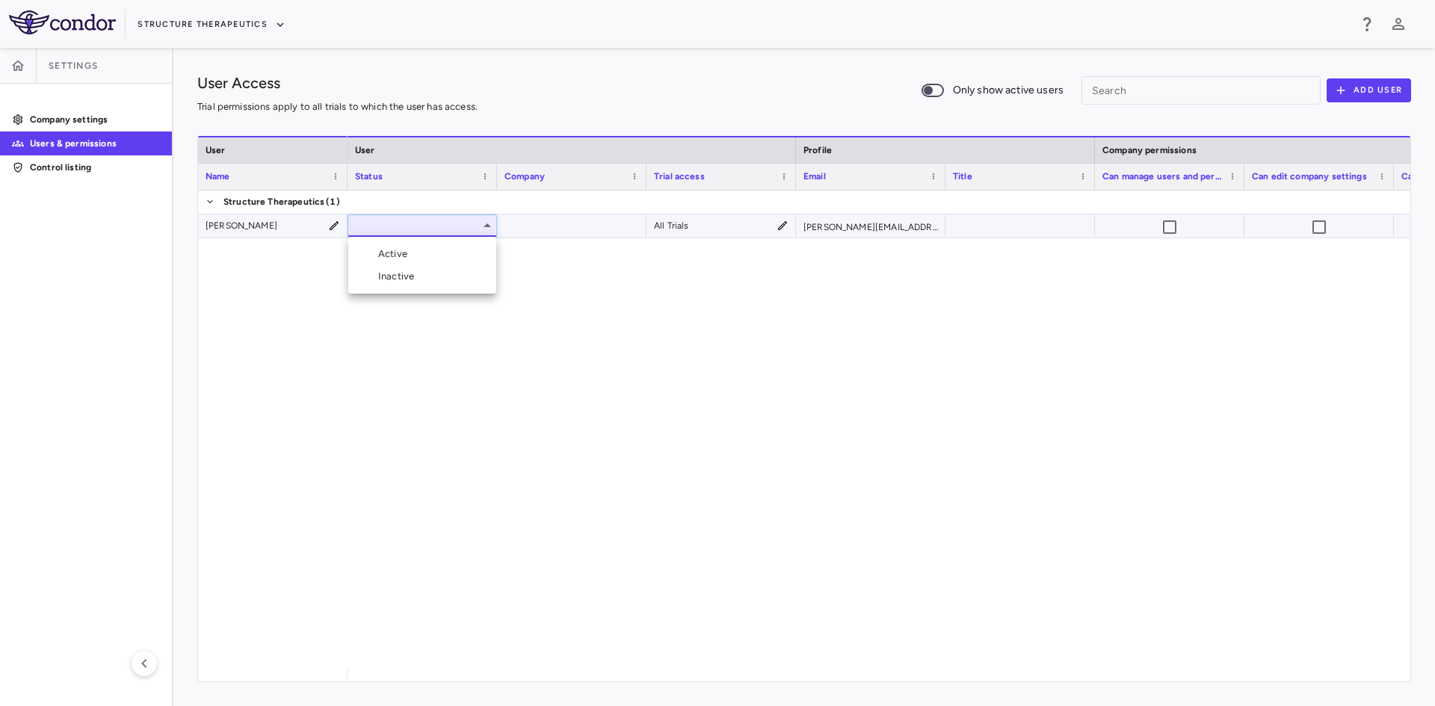
click at [404, 253] on div "Active" at bounding box center [395, 253] width 35 height 13
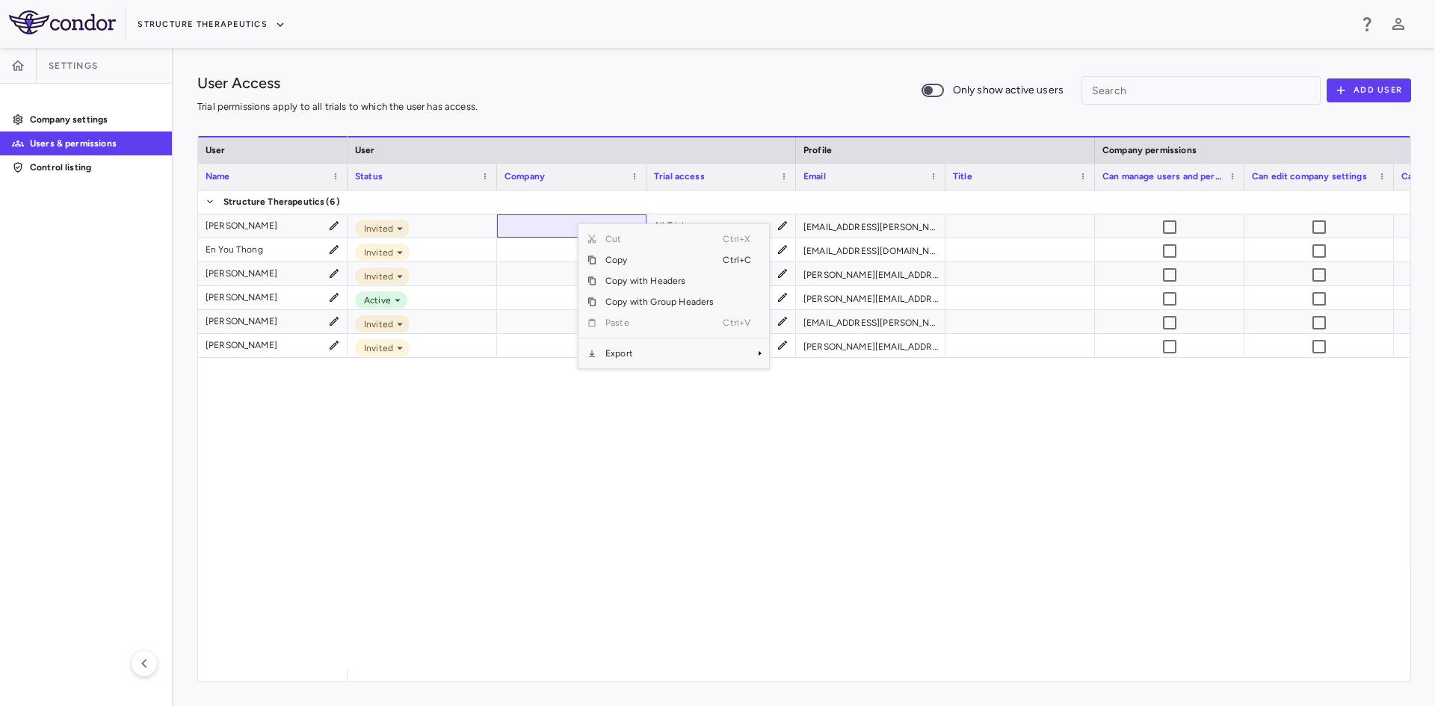
click at [478, 488] on div "Invited All Trials [EMAIL_ADDRESS][PERSON_NAME][DOMAIN_NAME] Invited All Trials…" at bounding box center [879, 431] width 1063 height 480
click at [800, 383] on span "Excel Export" at bounding box center [800, 383] width 70 height 21
click at [23, 66] on icon "button" at bounding box center [17, 65] width 15 height 15
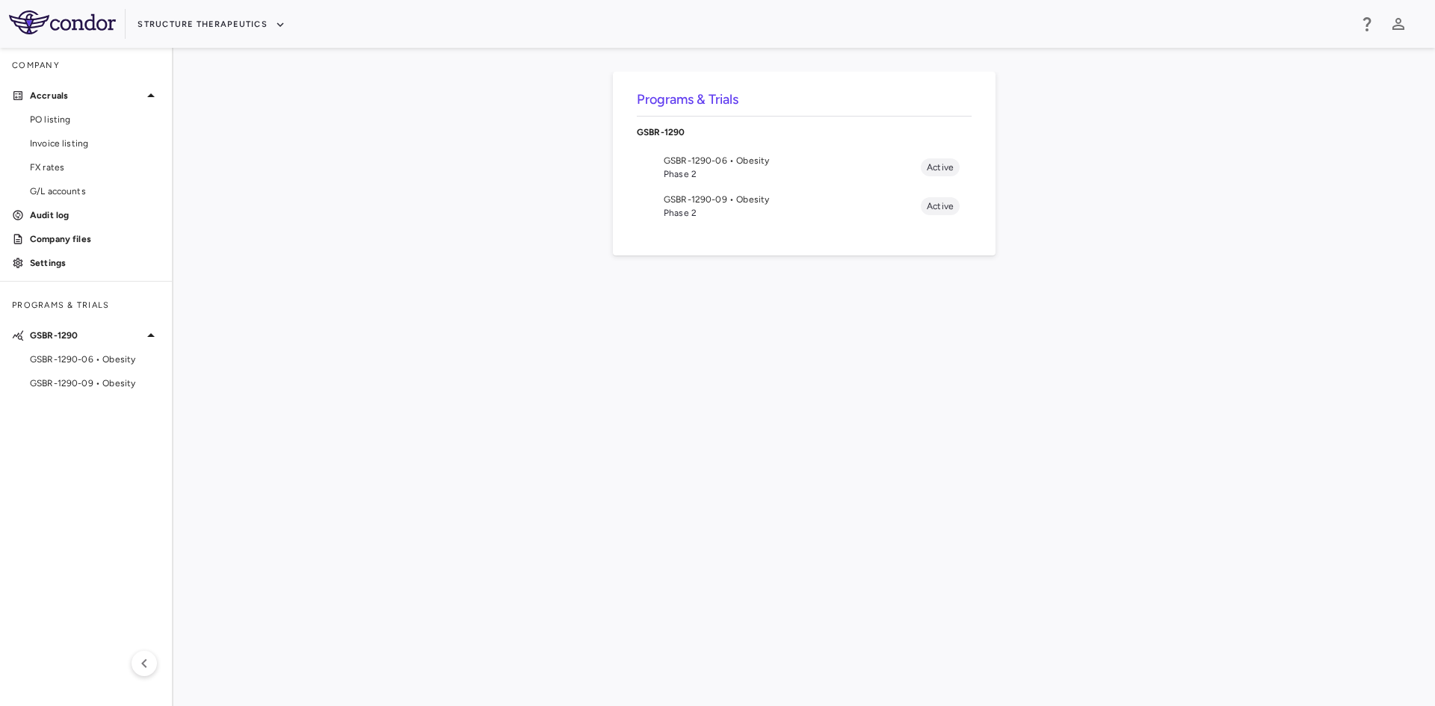
click at [708, 203] on span "GSBR-1290-09 • Obesity" at bounding box center [792, 199] width 257 height 13
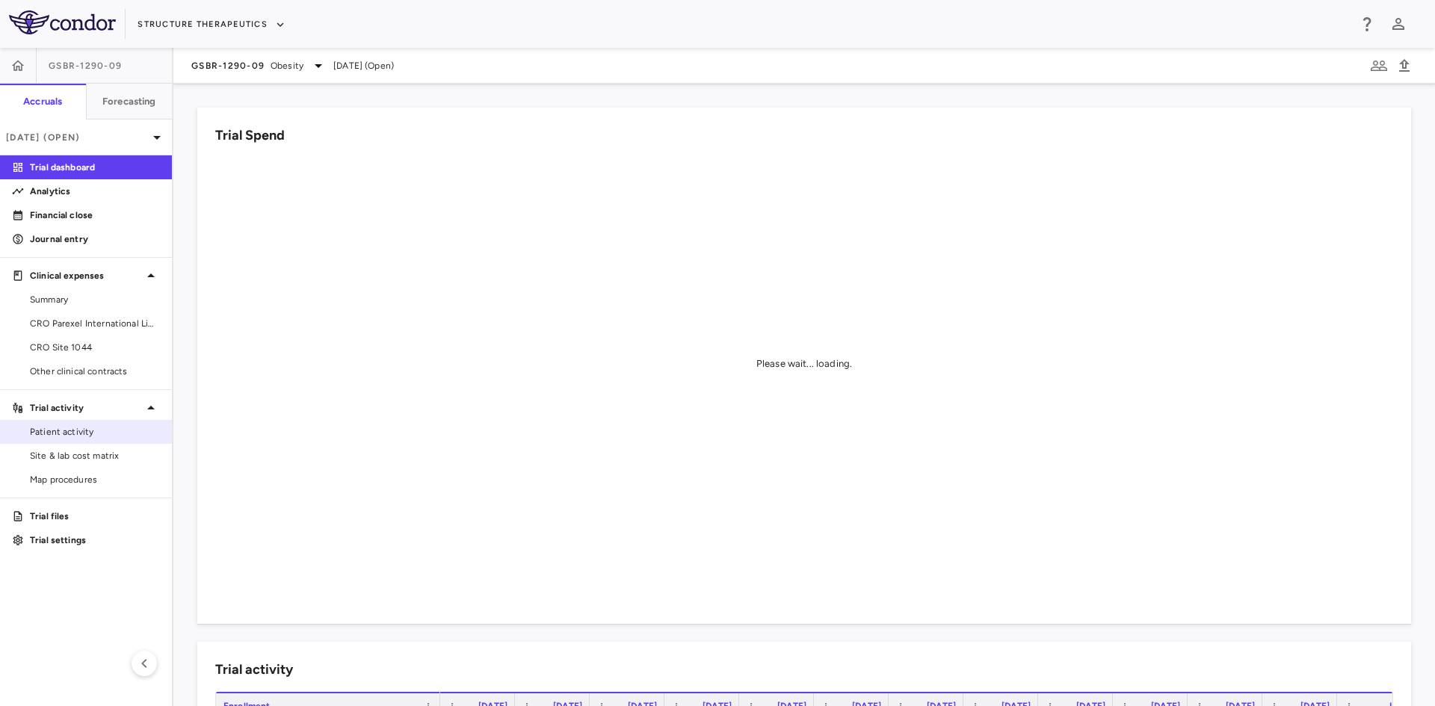
click at [78, 436] on span "Patient activity" at bounding box center [95, 431] width 130 height 13
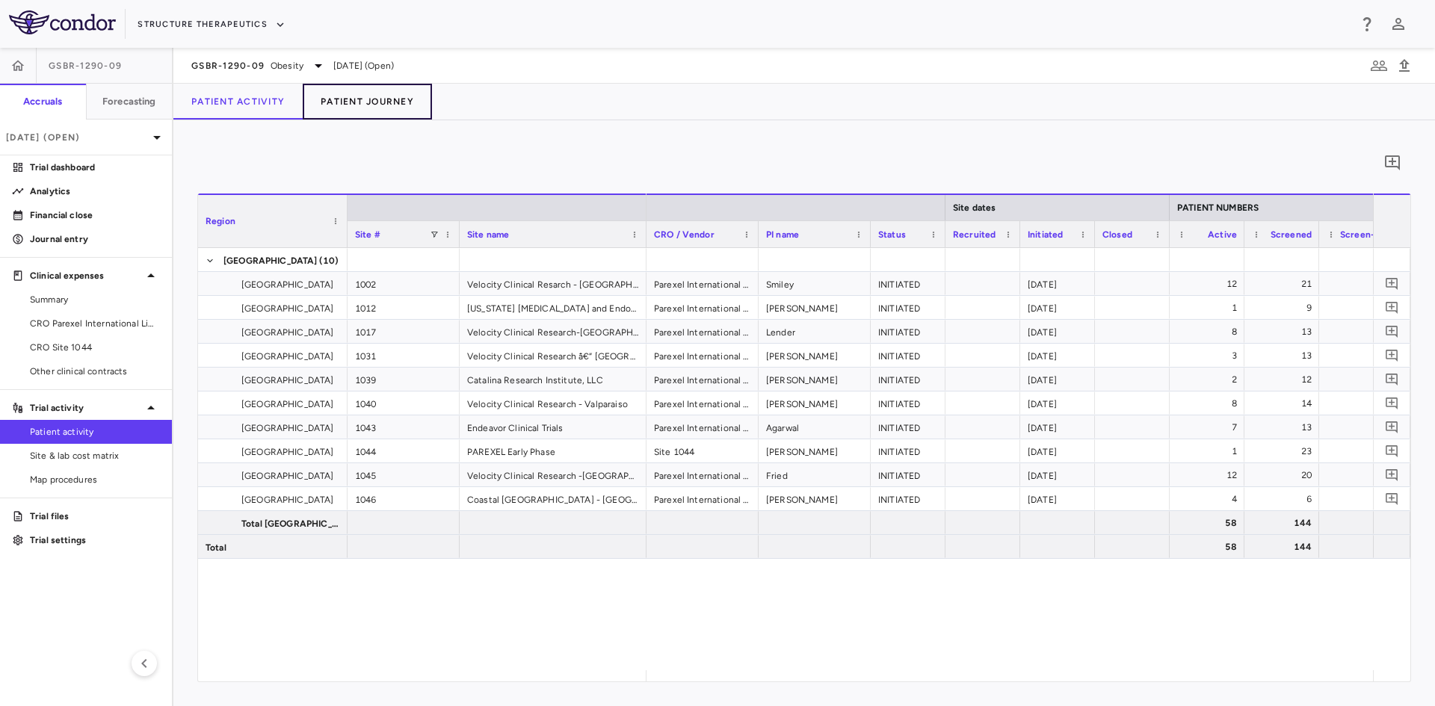
click at [384, 108] on button "Patient Journey" at bounding box center [367, 102] width 129 height 36
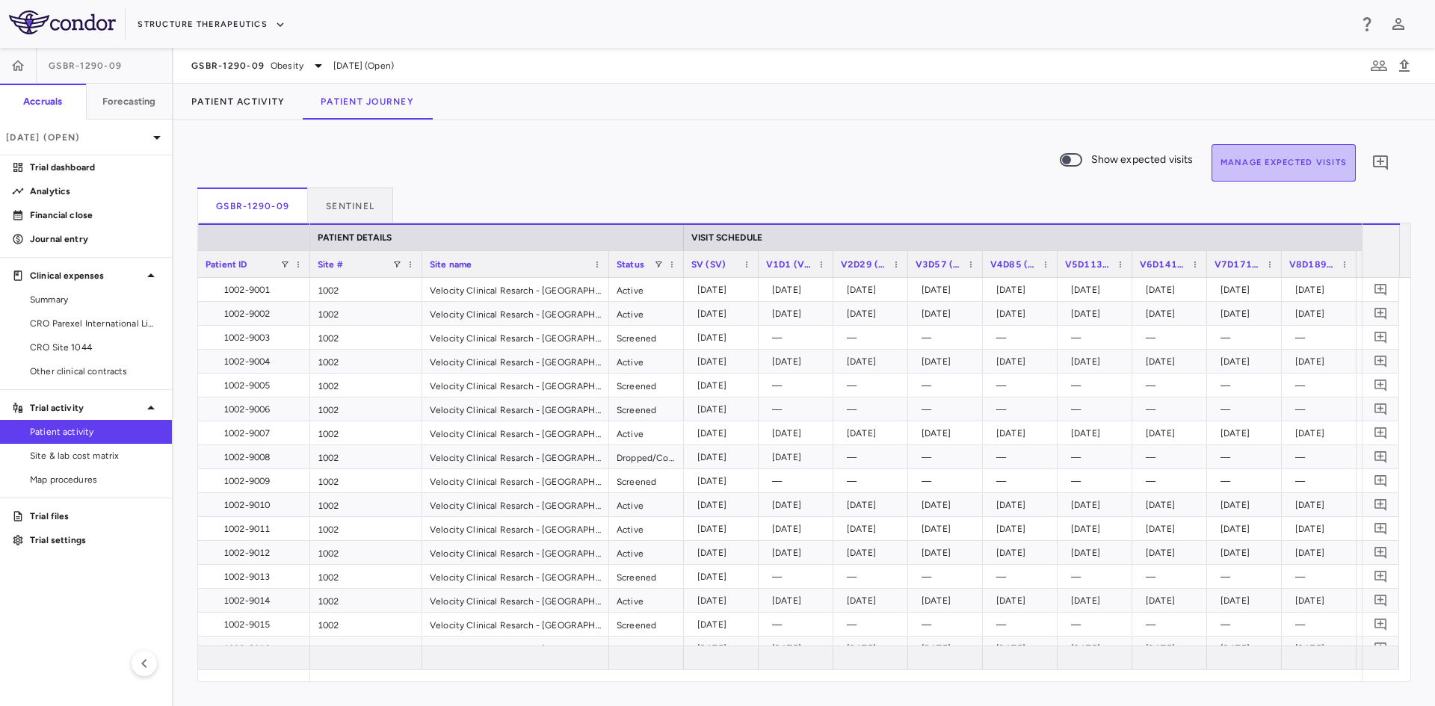
click at [1307, 163] on button "Manage Expected Visits" at bounding box center [1283, 162] width 145 height 37
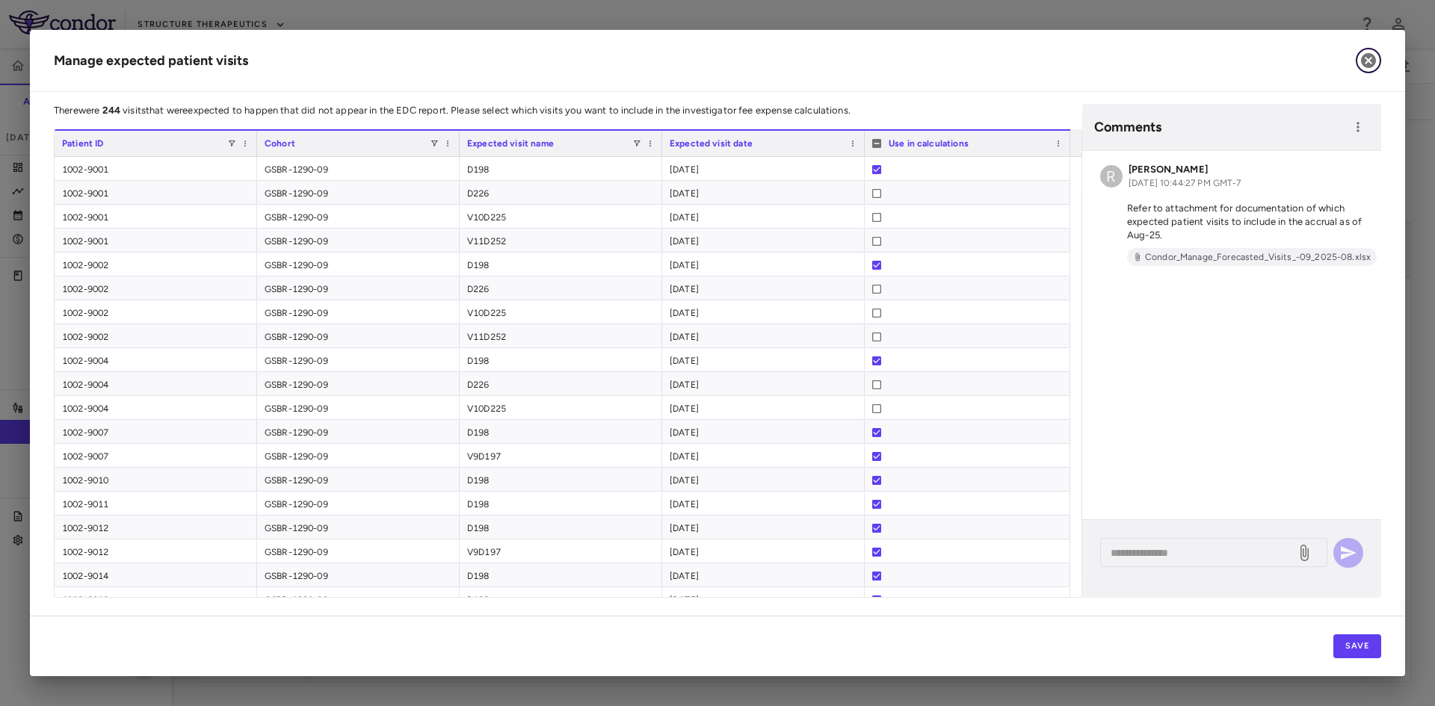
click at [1365, 57] on icon "button" at bounding box center [1368, 60] width 15 height 15
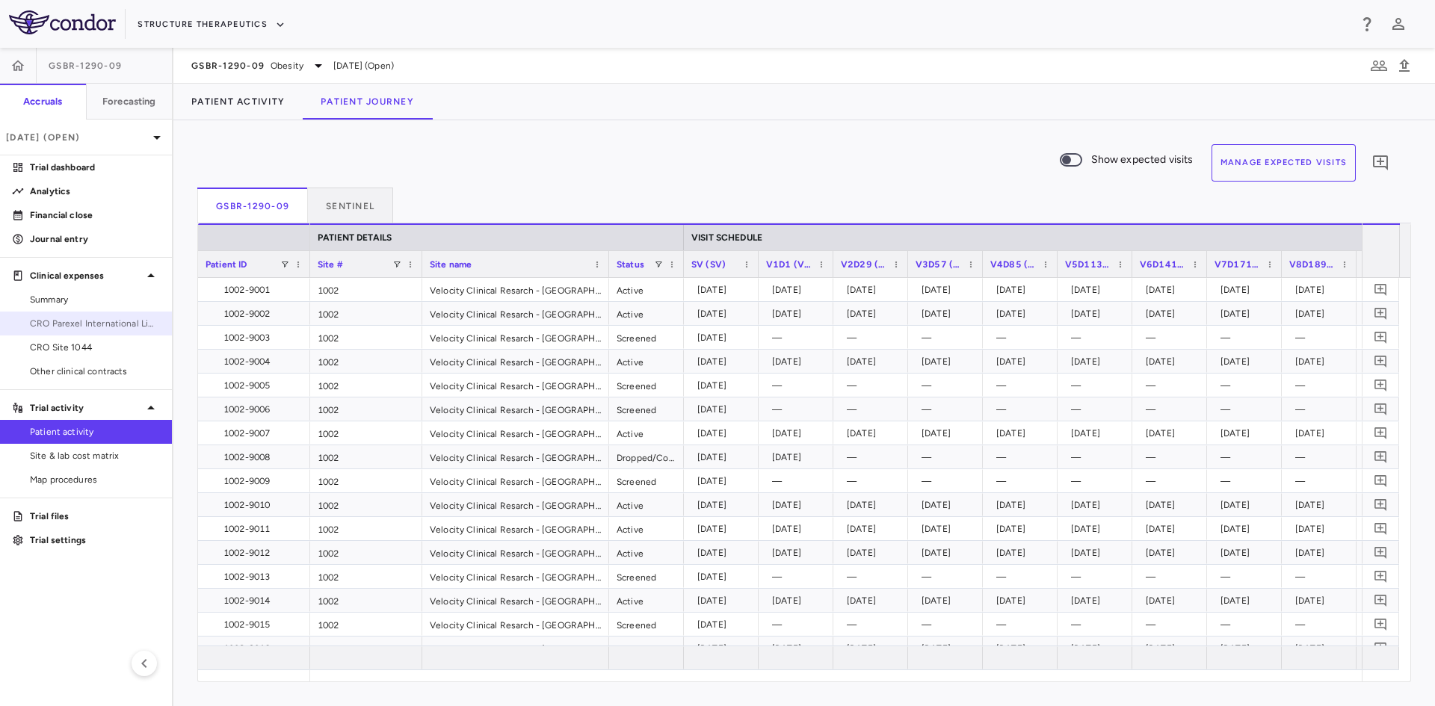
click at [138, 325] on span "CRO Parexel International Limited" at bounding box center [95, 323] width 130 height 13
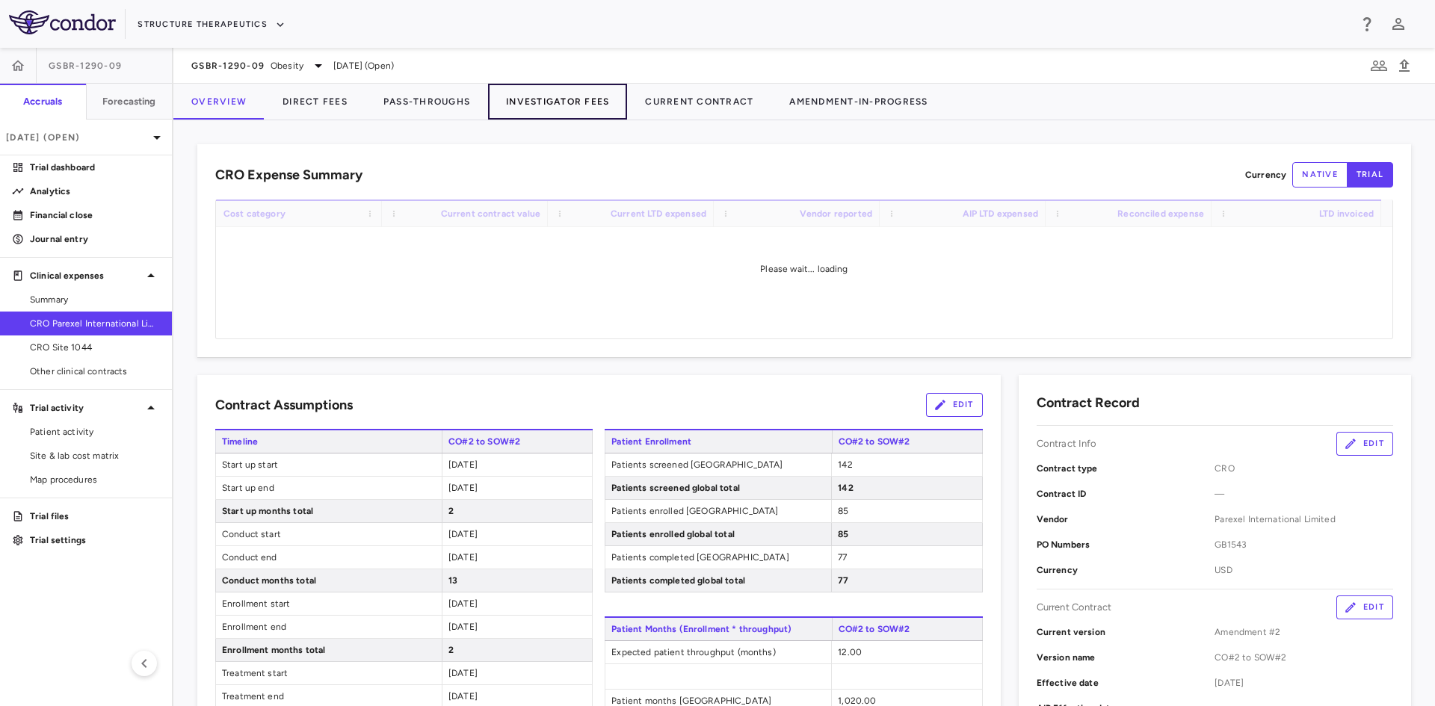
click at [550, 105] on button "Investigator Fees" at bounding box center [557, 102] width 139 height 36
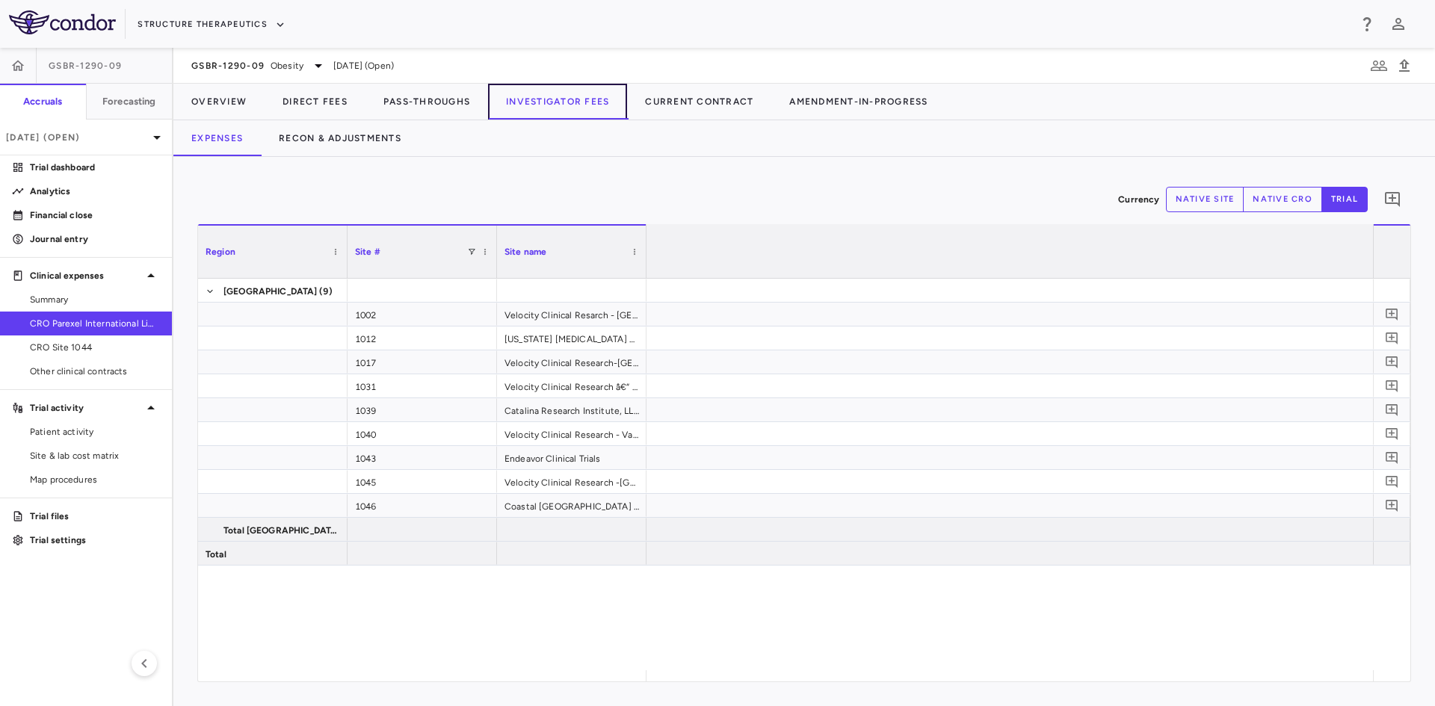
scroll to position [0, 6448]
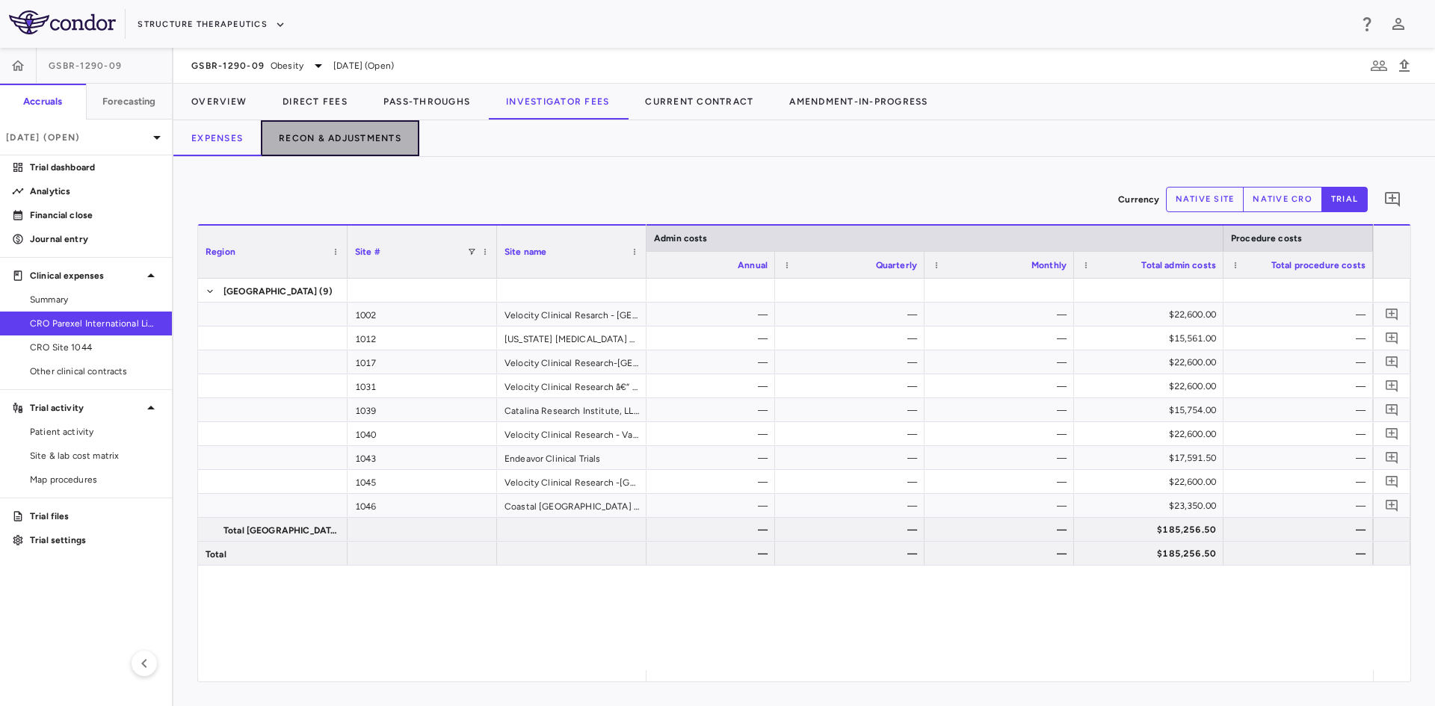
click at [373, 143] on button "Recon & Adjustments" at bounding box center [340, 138] width 158 height 36
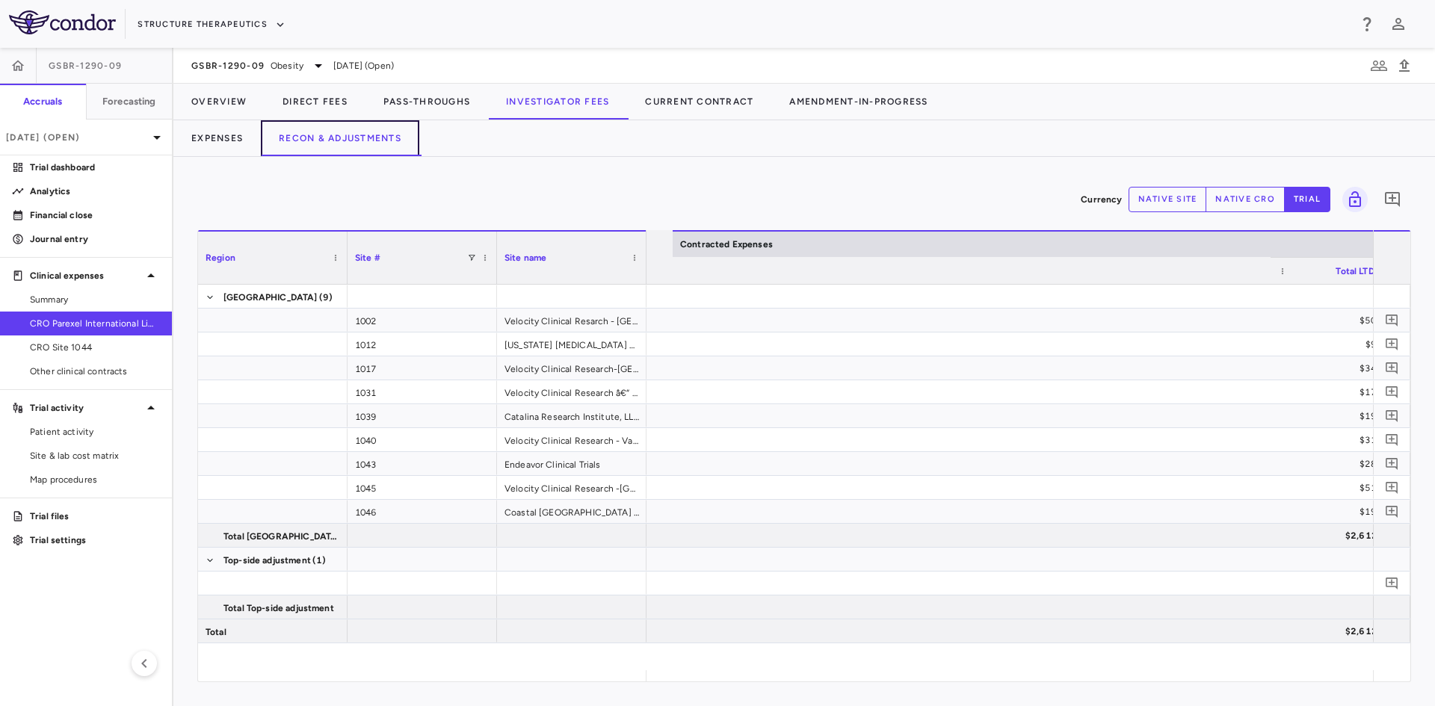
scroll to position [0, 918]
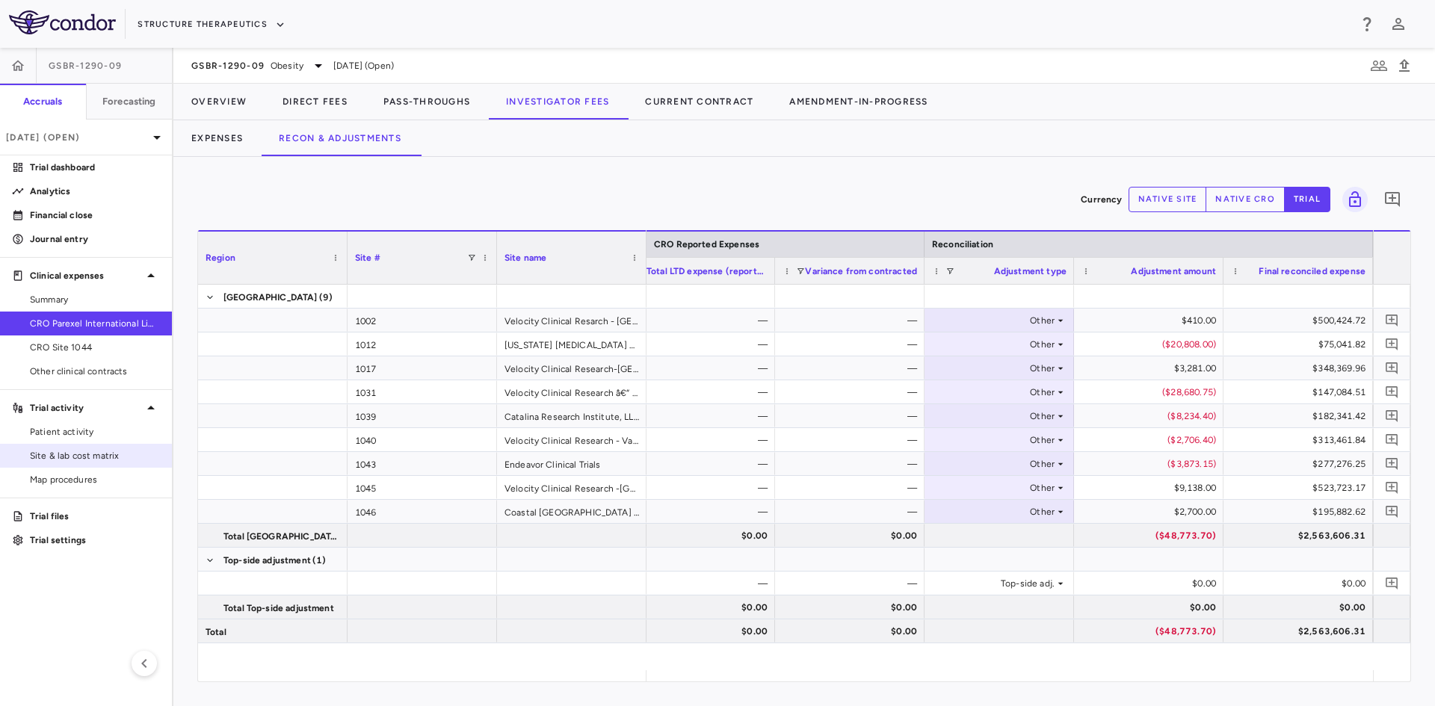
click at [92, 460] on span "Site & lab cost matrix" at bounding box center [95, 455] width 130 height 13
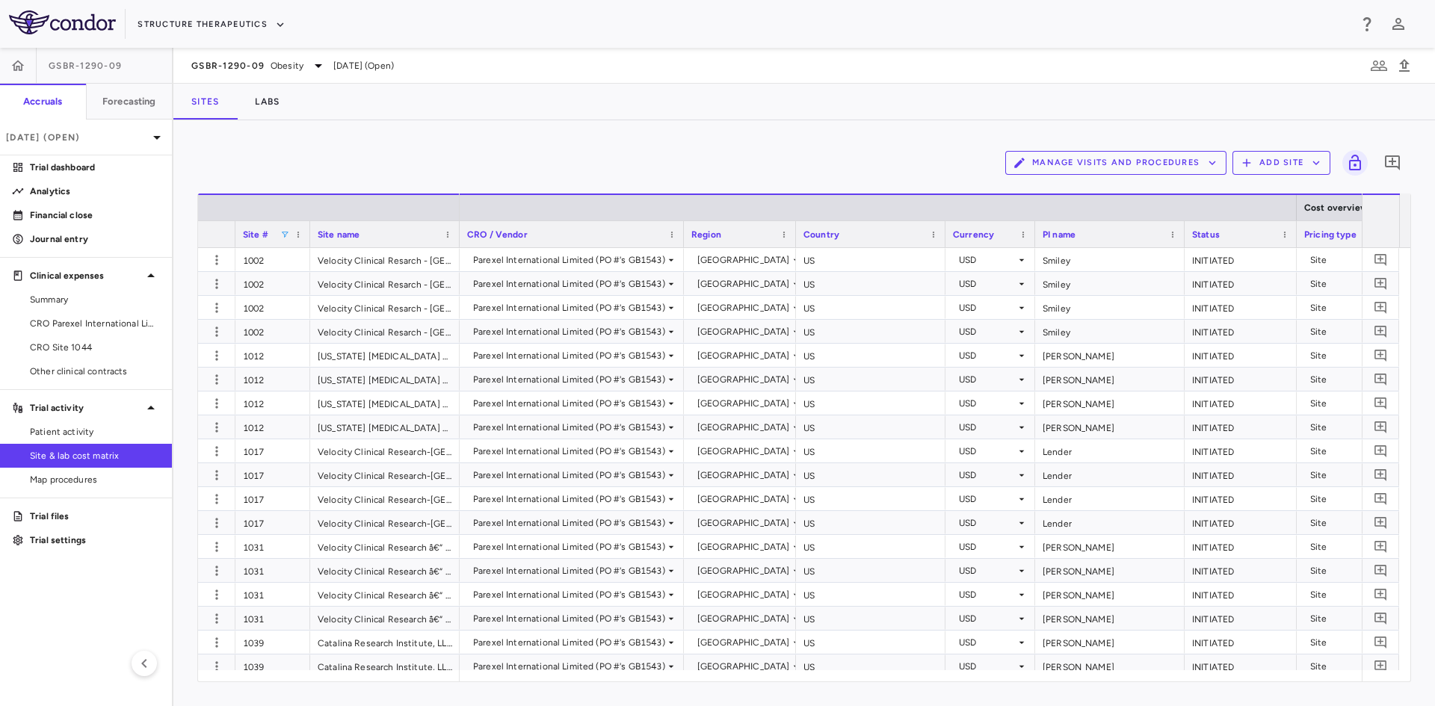
click at [283, 232] on span at bounding box center [284, 234] width 9 height 9
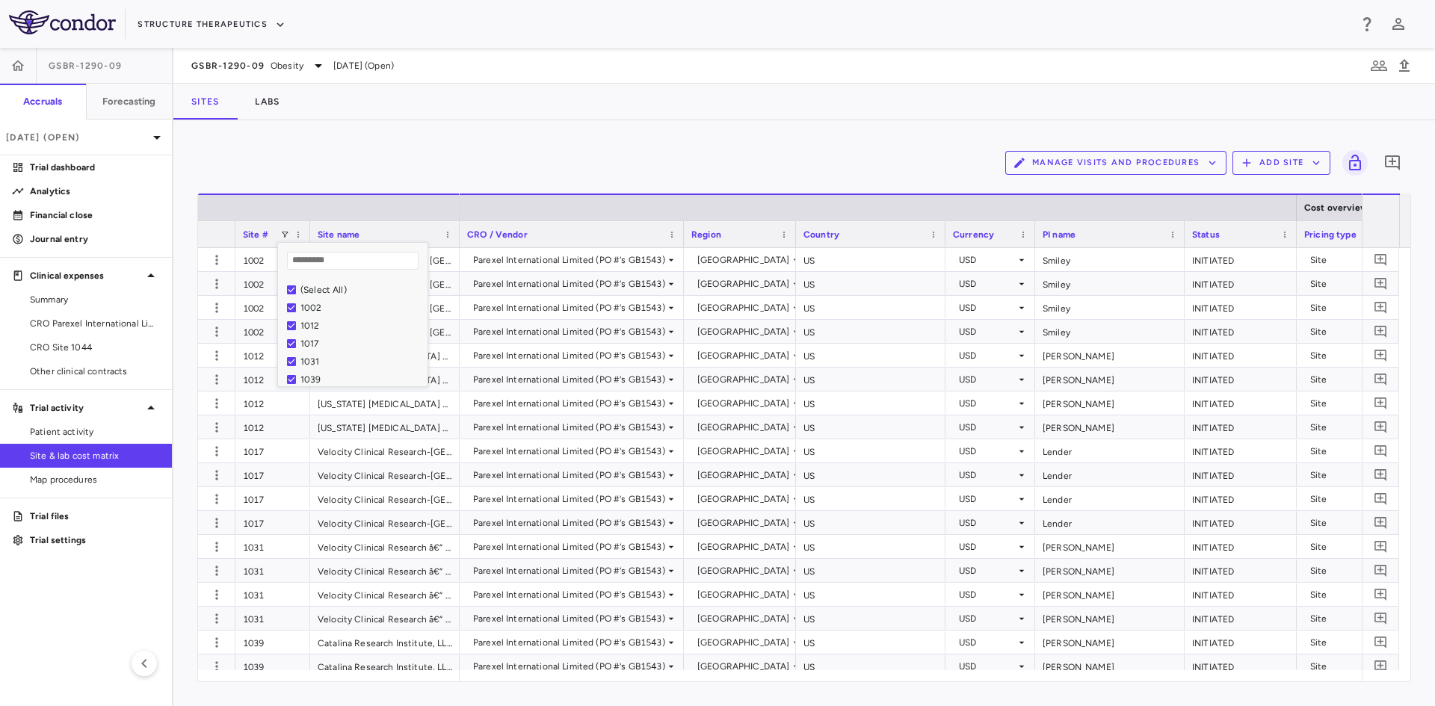
click at [317, 300] on div "1002" at bounding box center [357, 308] width 140 height 18
click at [322, 296] on div "(Select All)" at bounding box center [357, 290] width 140 height 18
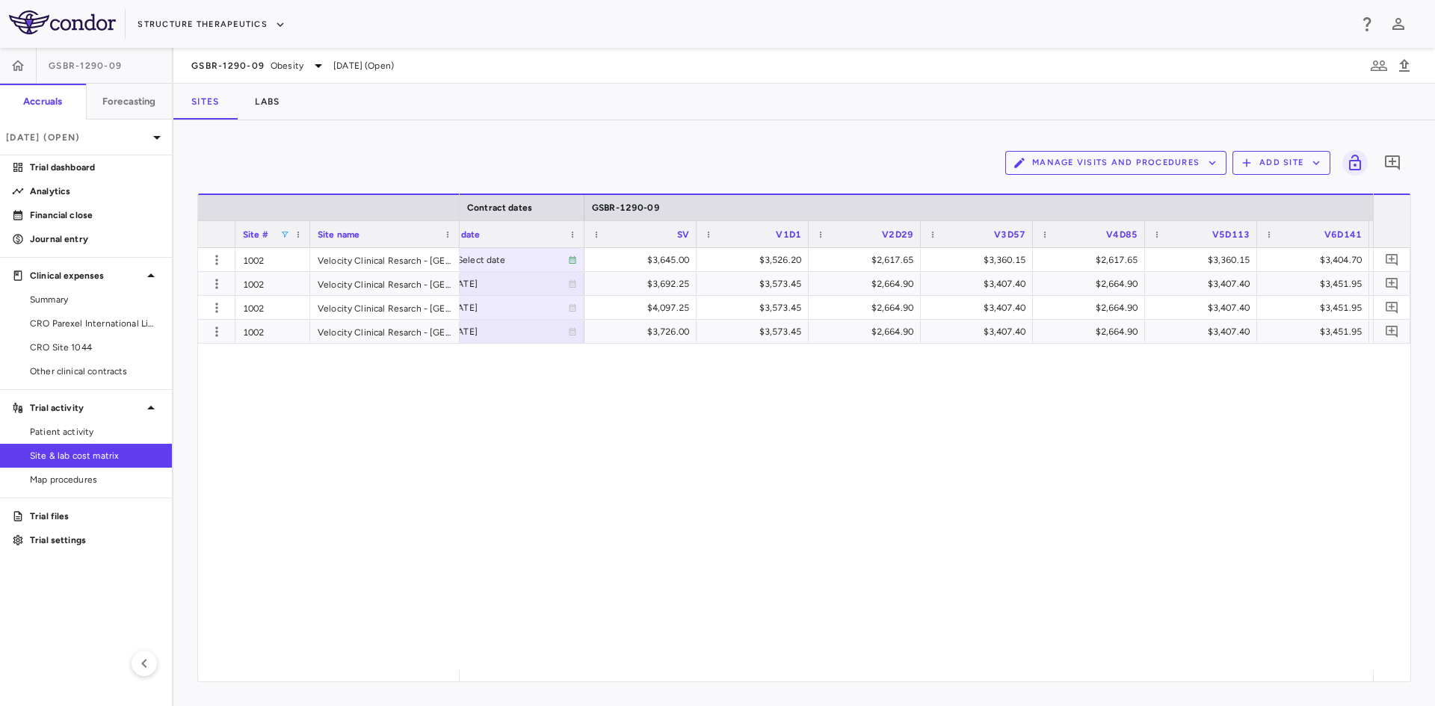
scroll to position [0, 1578]
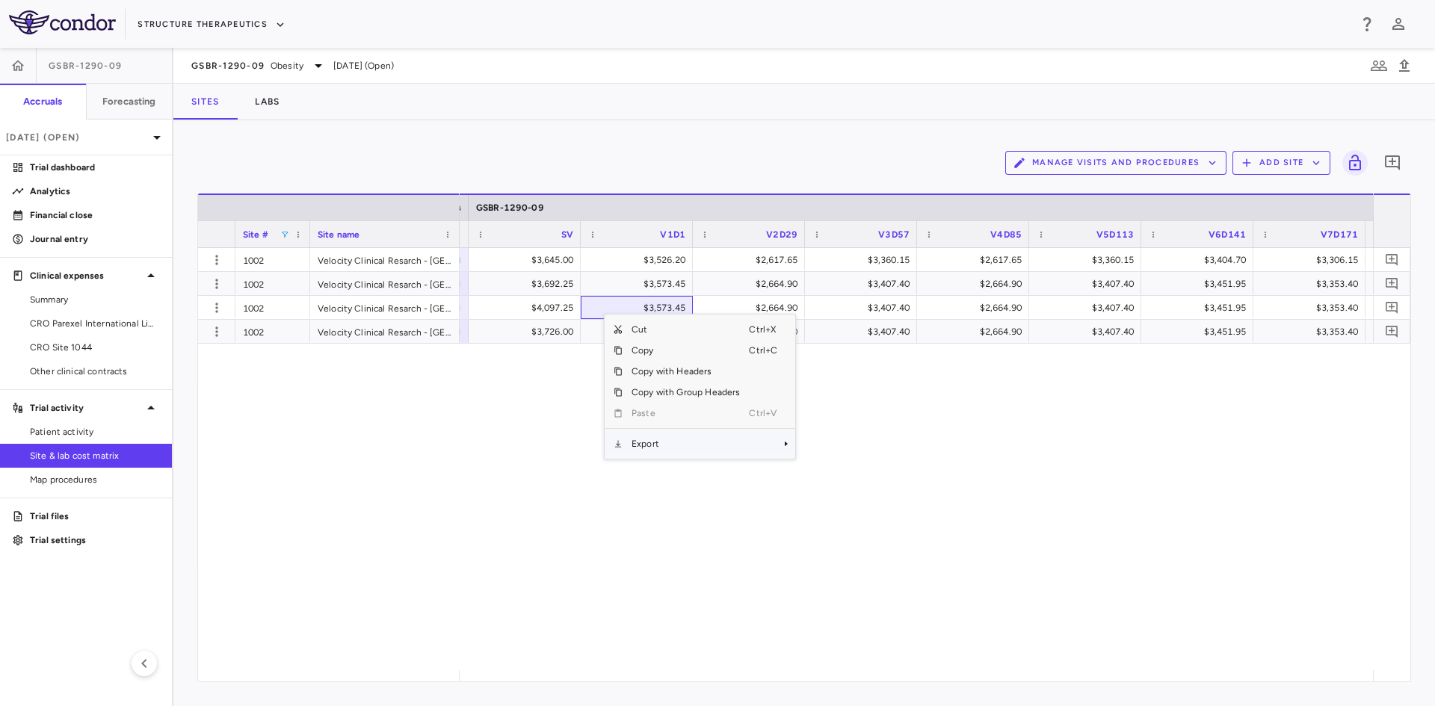
click at [679, 449] on span "Export" at bounding box center [686, 443] width 126 height 21
click at [832, 448] on span "CSV Export" at bounding box center [845, 449] width 70 height 21
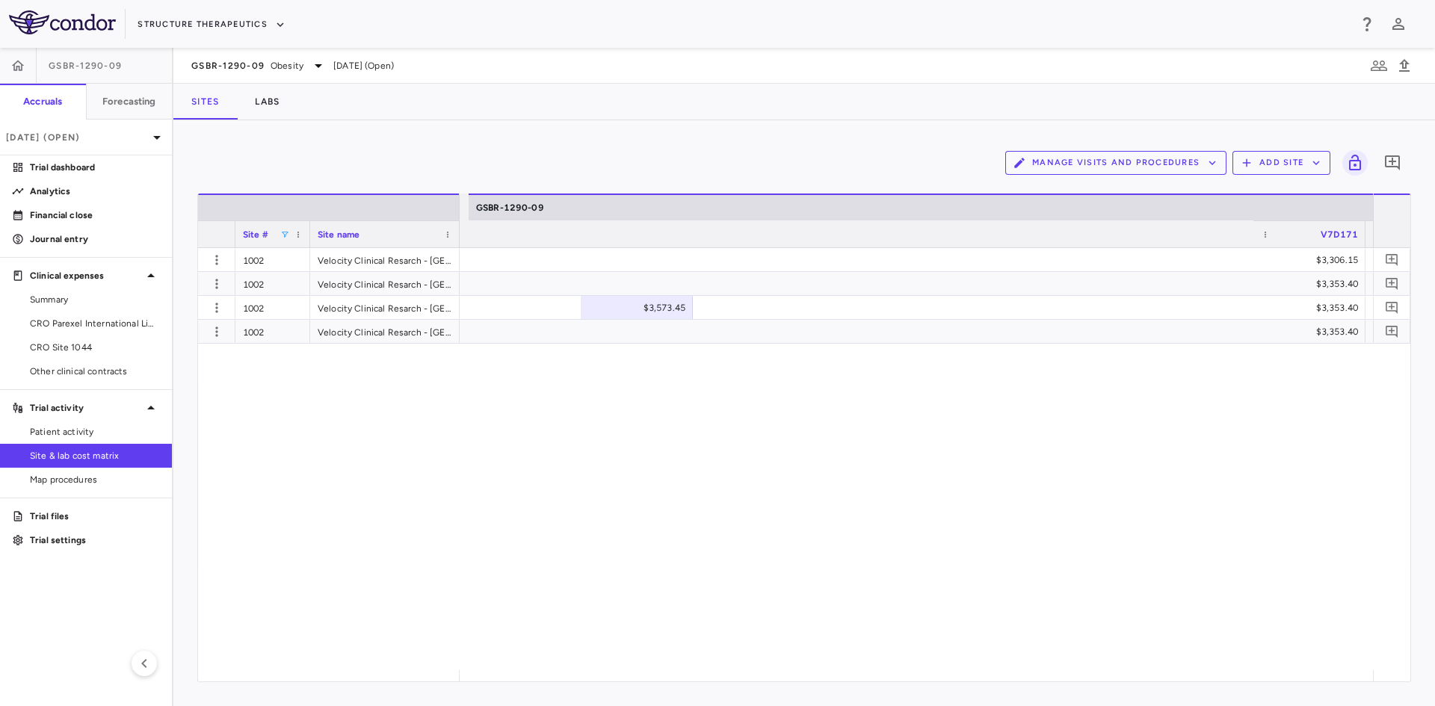
scroll to position [0, 2699]
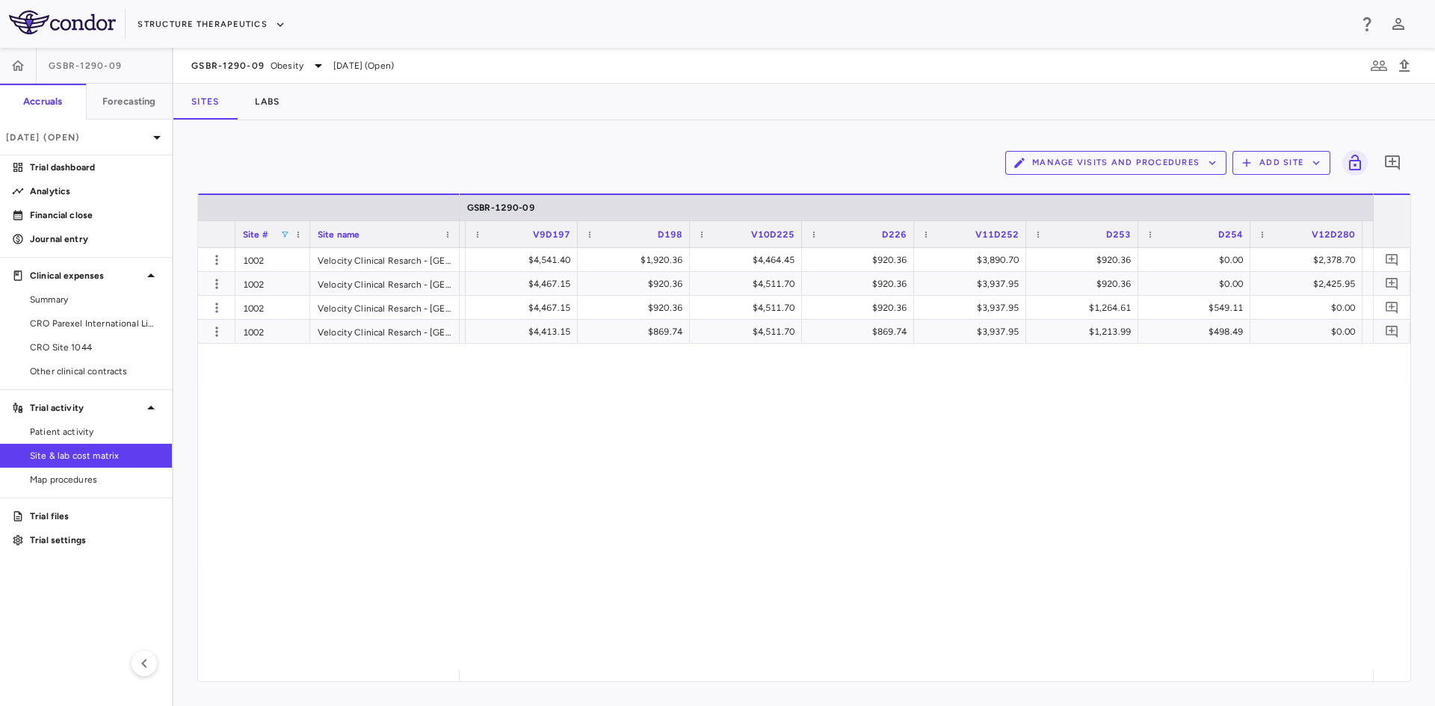
click at [285, 235] on span at bounding box center [284, 234] width 9 height 9
click at [511, 487] on div "$3,145.50 $2,697.30 $7,071.30 $1,026.34 $7,014.60 $1,026.34 $6,076.35 $1,026.34…" at bounding box center [916, 459] width 913 height 422
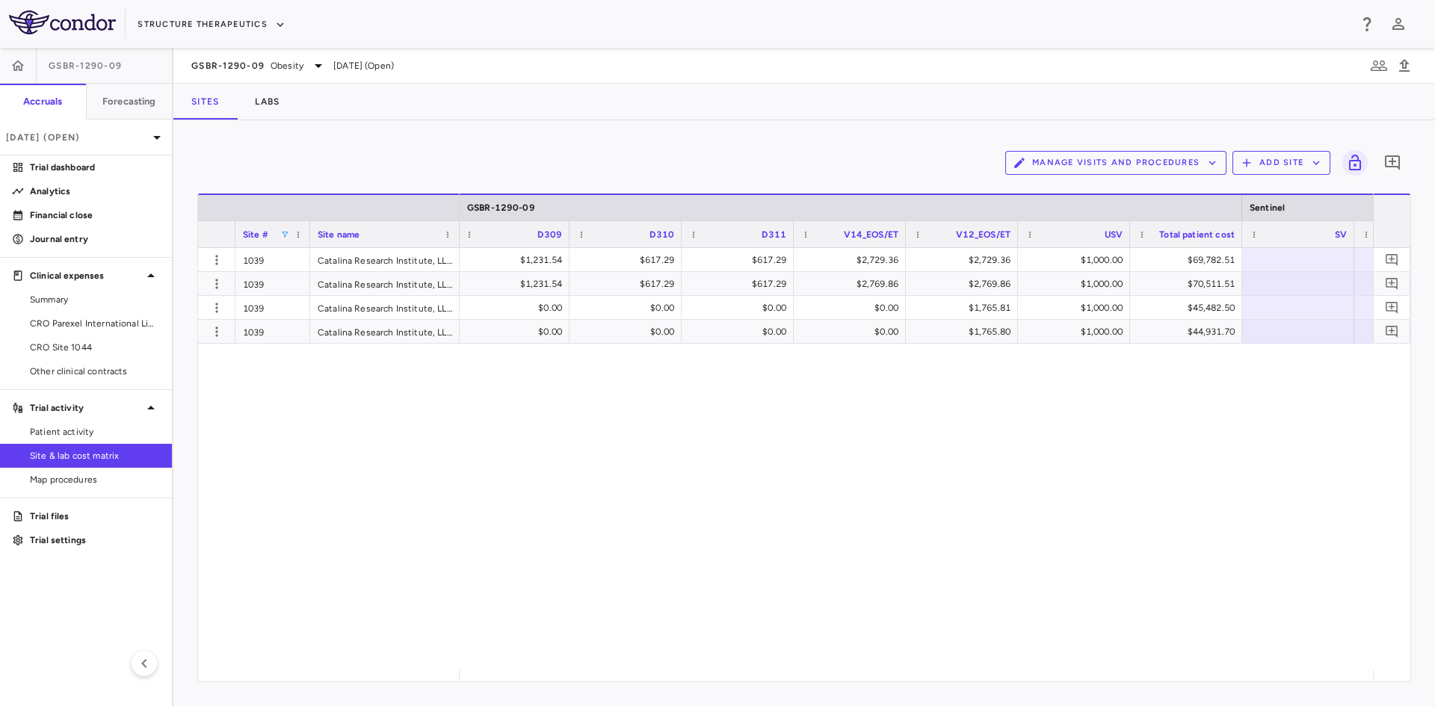
click at [963, 670] on div "$6,076.35 $1,231.54 $617.29 $617.29 $2,729.36 $2,729.36 $1,000.00 $69,782.51 $2…" at bounding box center [916, 459] width 913 height 422
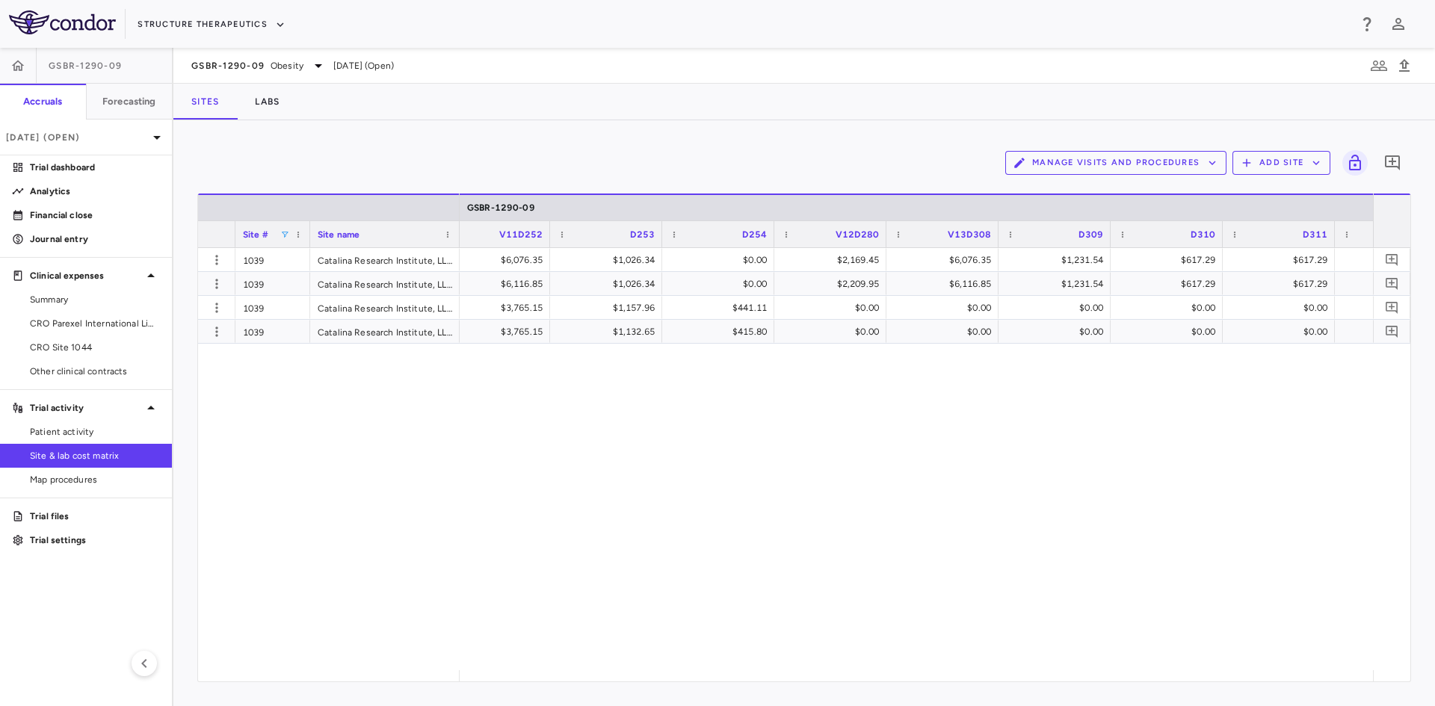
scroll to position [0, 3136]
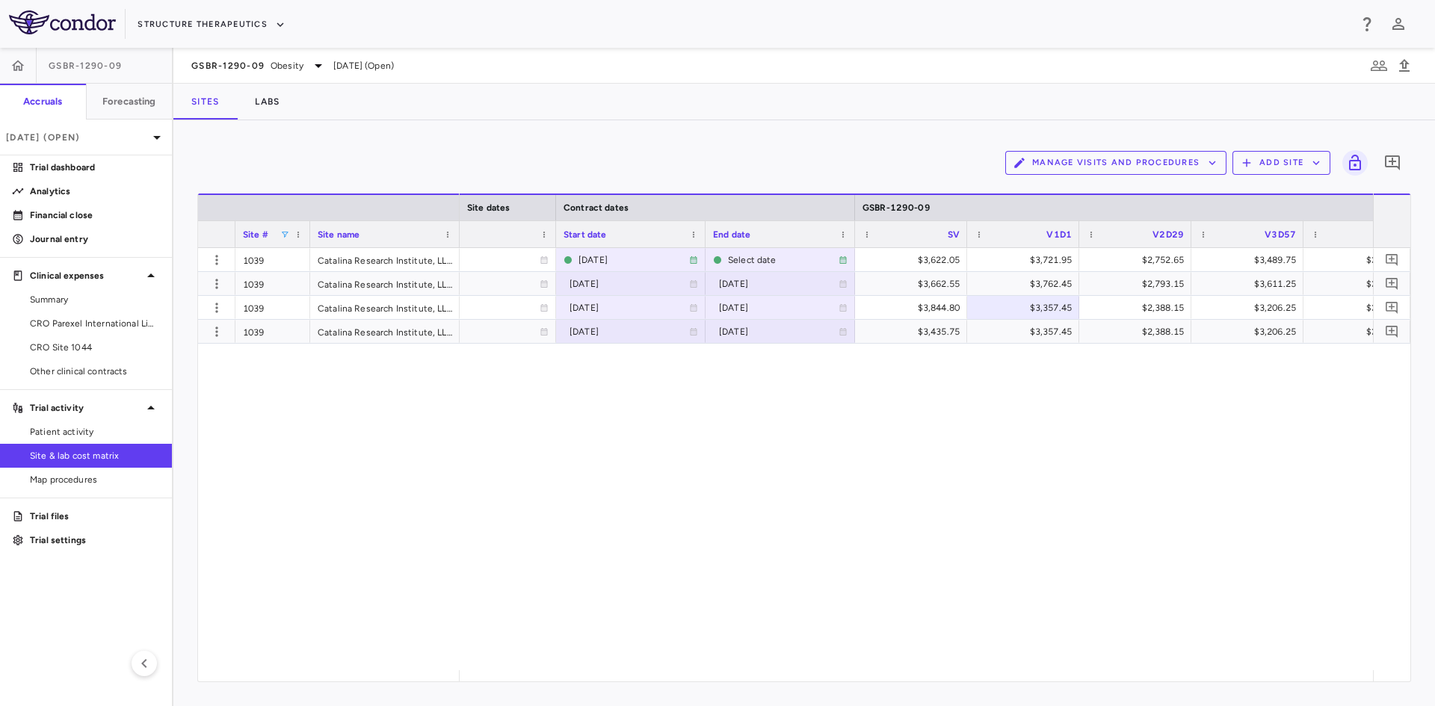
click at [625, 496] on div "[DATE] [DATE] Select date $3,622.05 $3,721.95 $2,752.65 $3,489.75 $2,752.65 $3,…" at bounding box center [916, 459] width 913 height 422
click at [287, 235] on span at bounding box center [284, 234] width 9 height 9
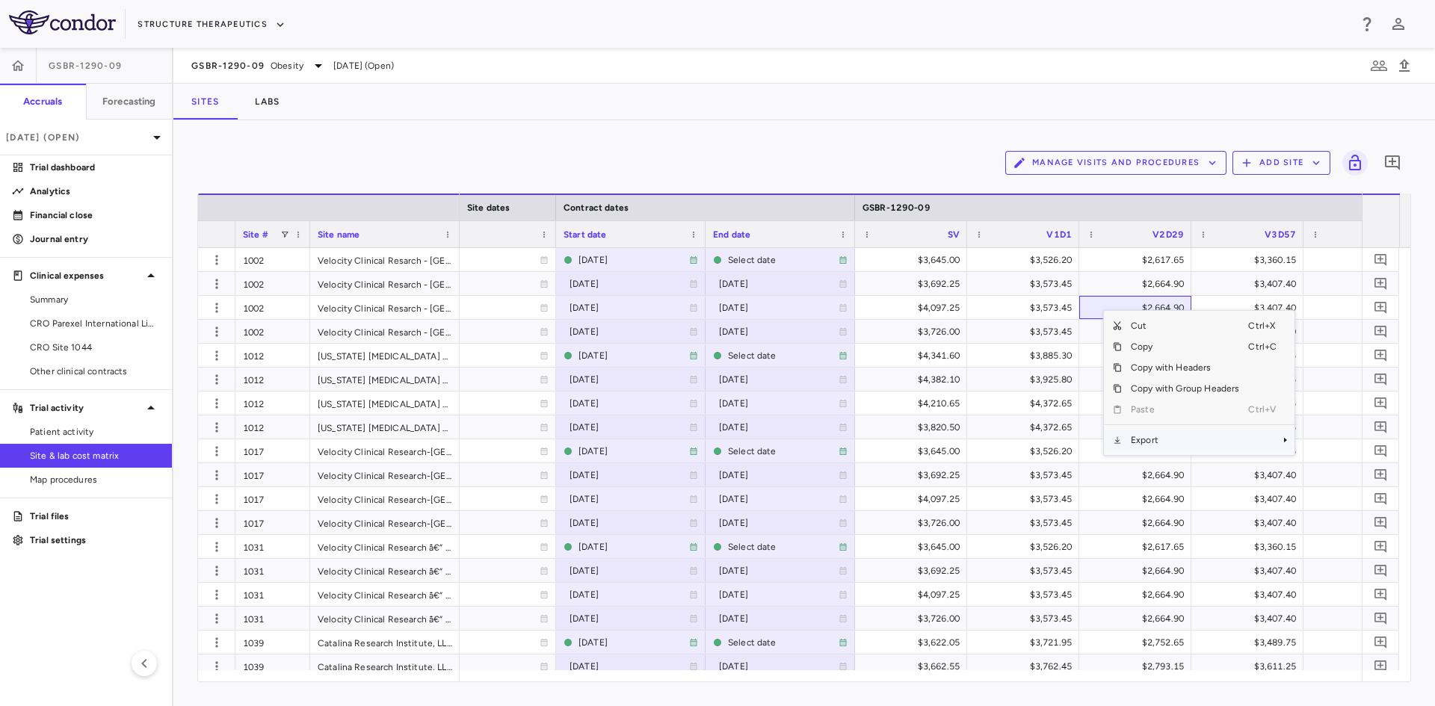
click at [1181, 444] on span "Export" at bounding box center [1185, 440] width 126 height 21
click at [1338, 467] on span "Excel Export" at bounding box center [1344, 466] width 70 height 21
